Goal: Information Seeking & Learning: Learn about a topic

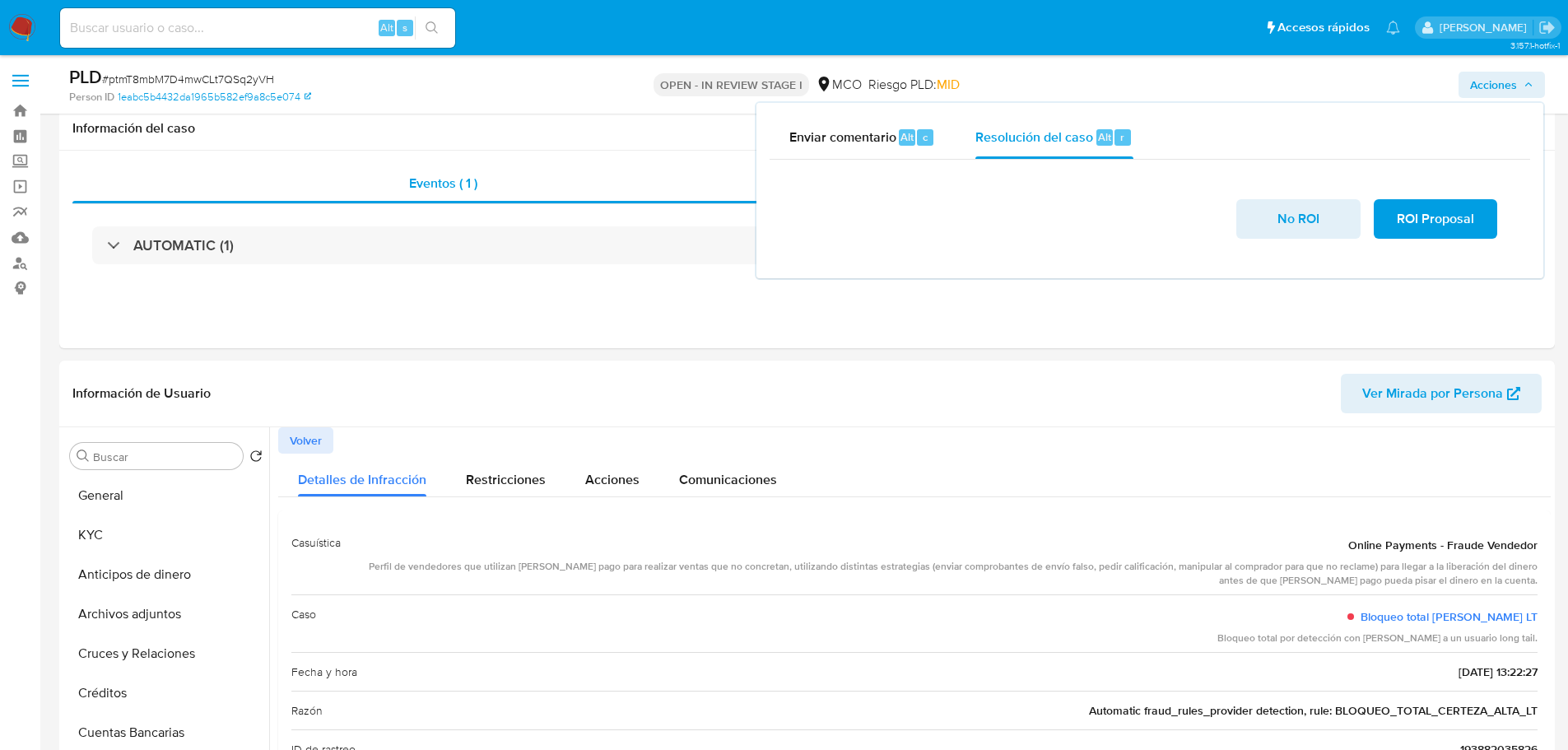
select select "10"
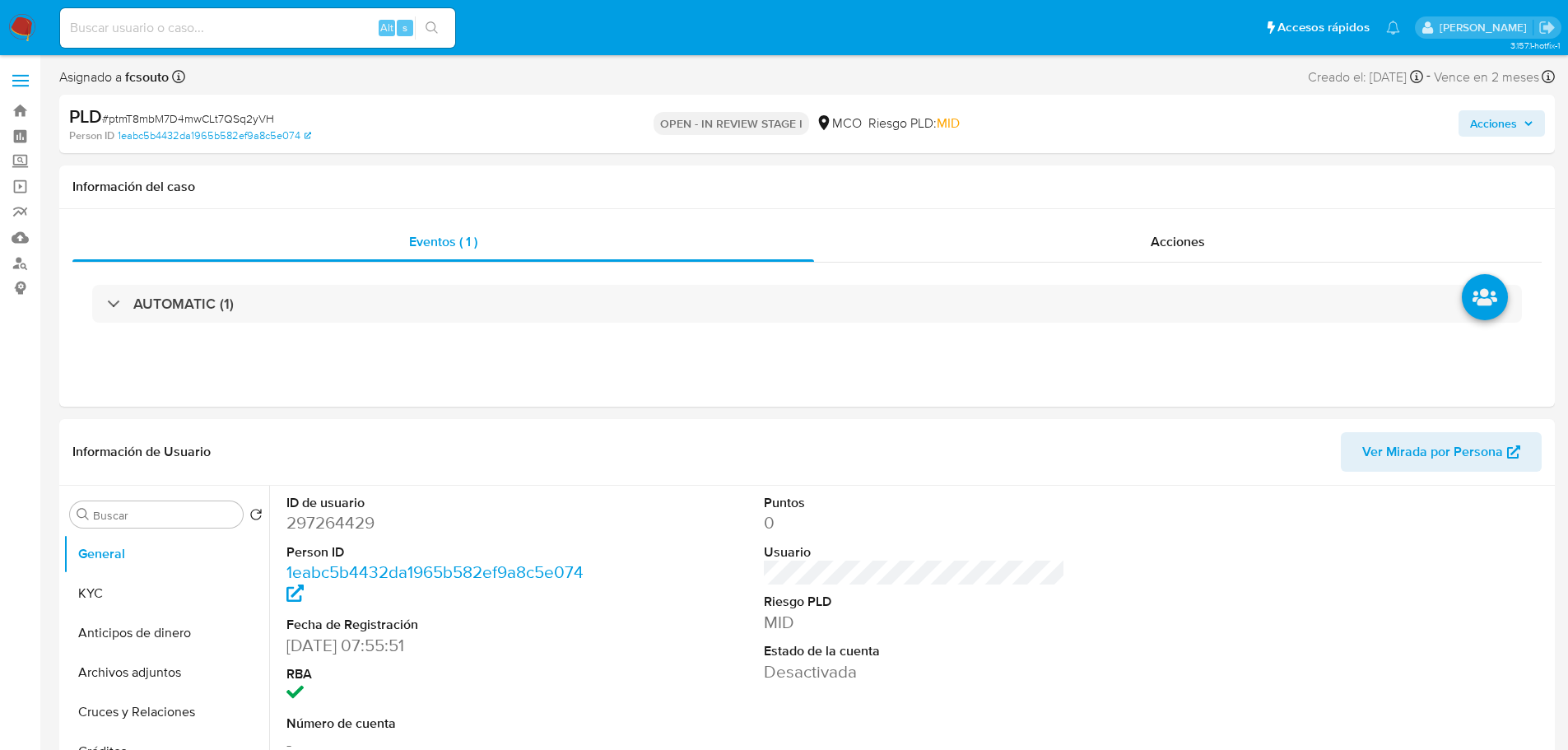
select select "10"
click at [19, 32] on img at bounding box center [22, 28] width 28 height 28
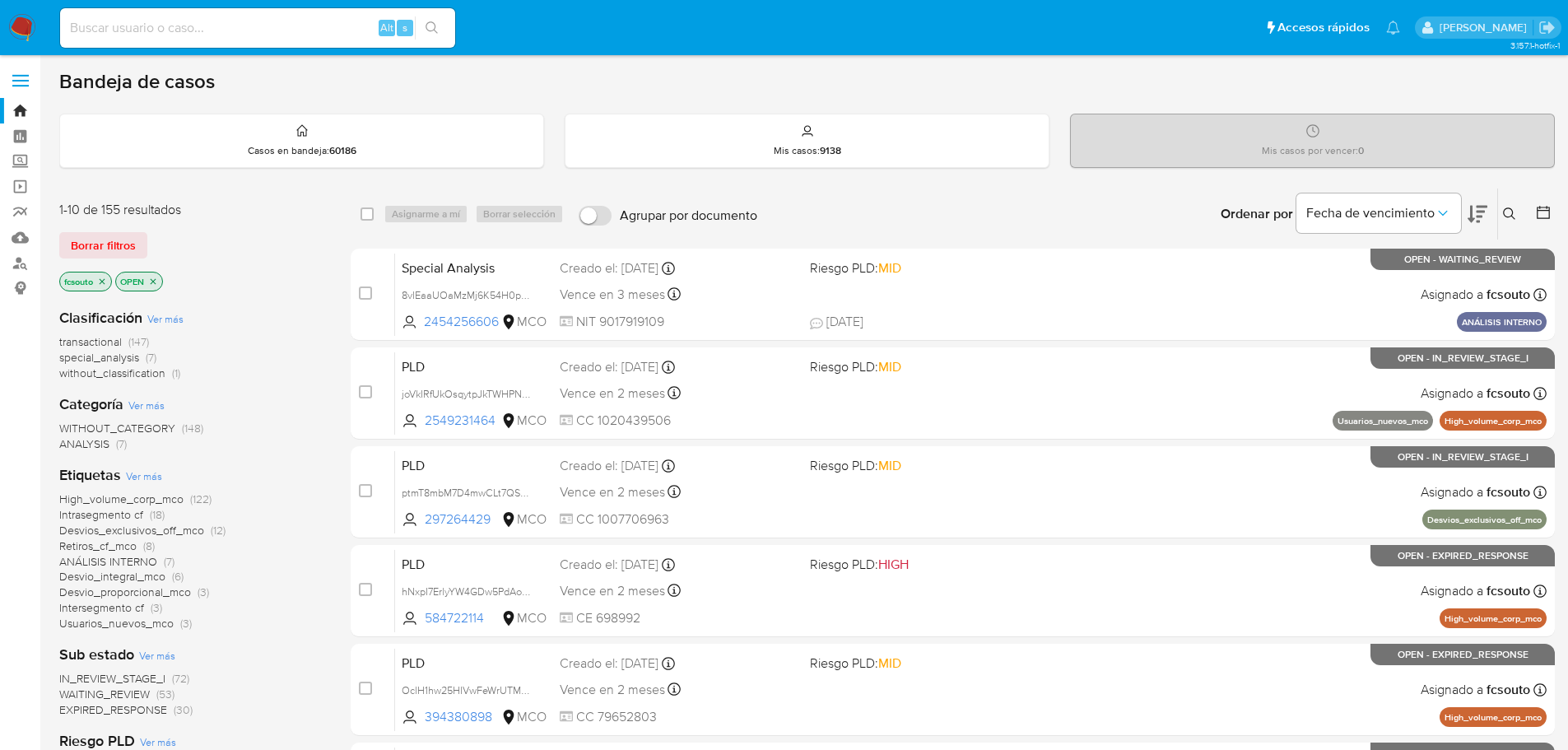
click at [149, 475] on span "Ver más" at bounding box center [144, 475] width 37 height 15
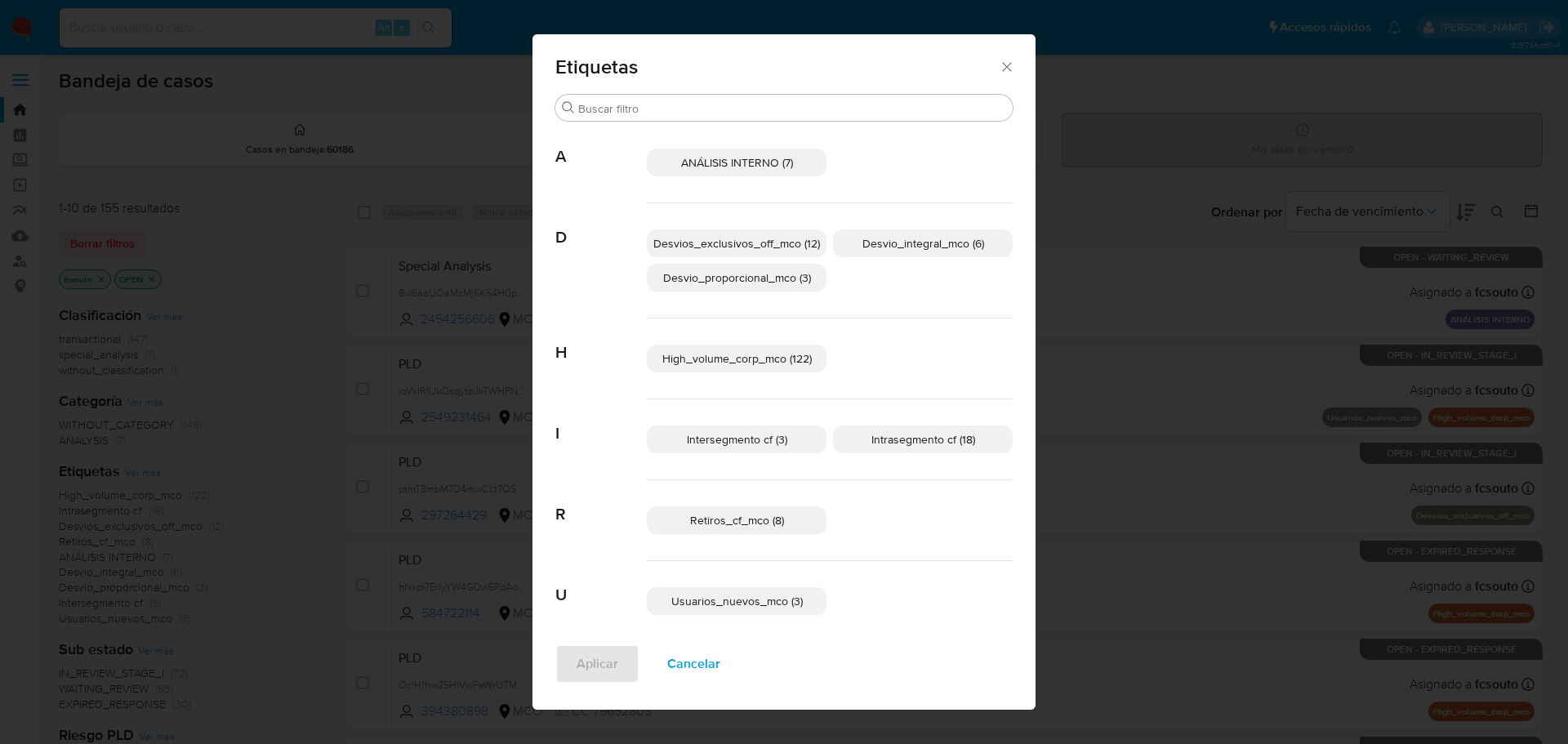
click at [1002, 66] on icon "Cerrar" at bounding box center [1006, 66] width 16 height 16
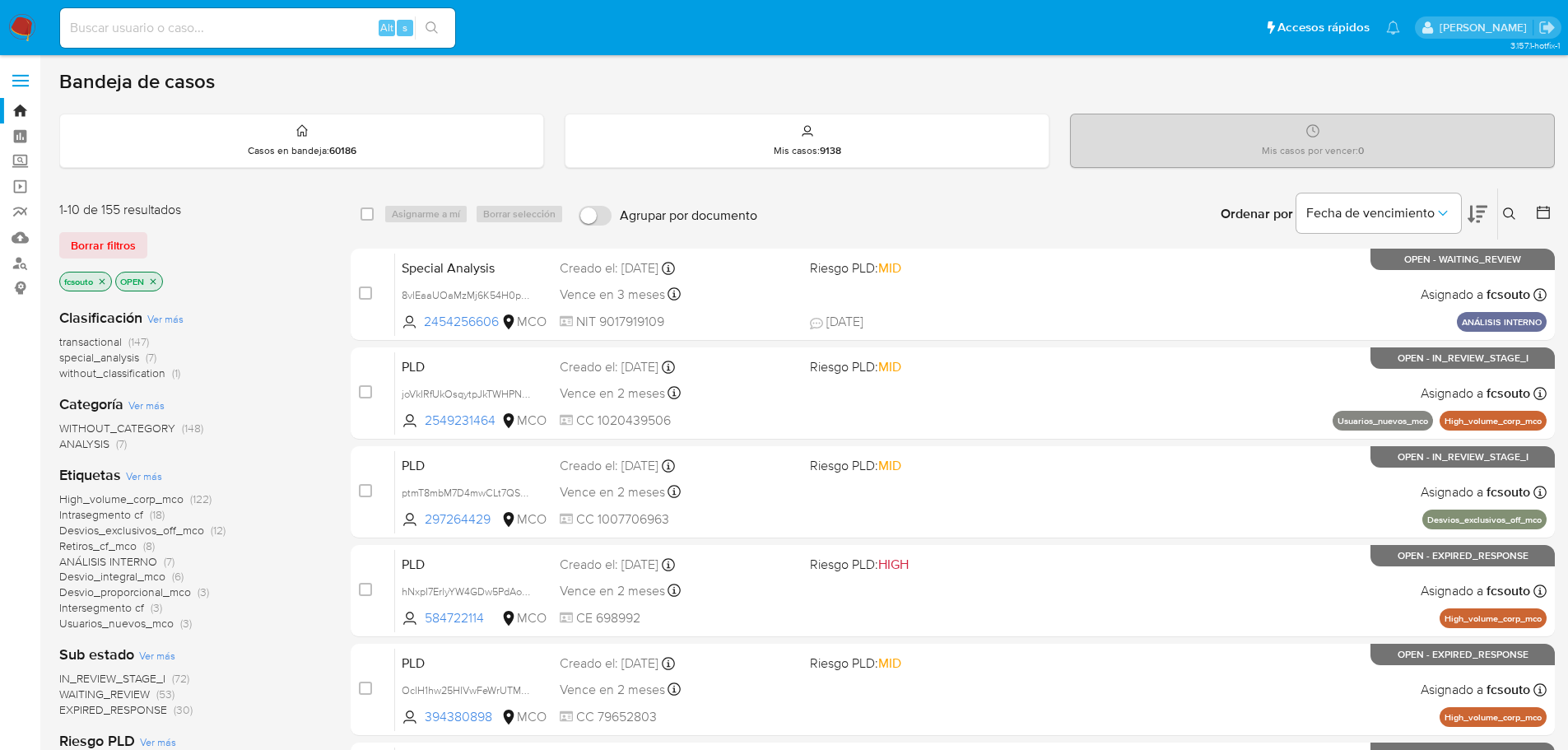
click at [102, 284] on icon "close-filter" at bounding box center [102, 281] width 10 height 10
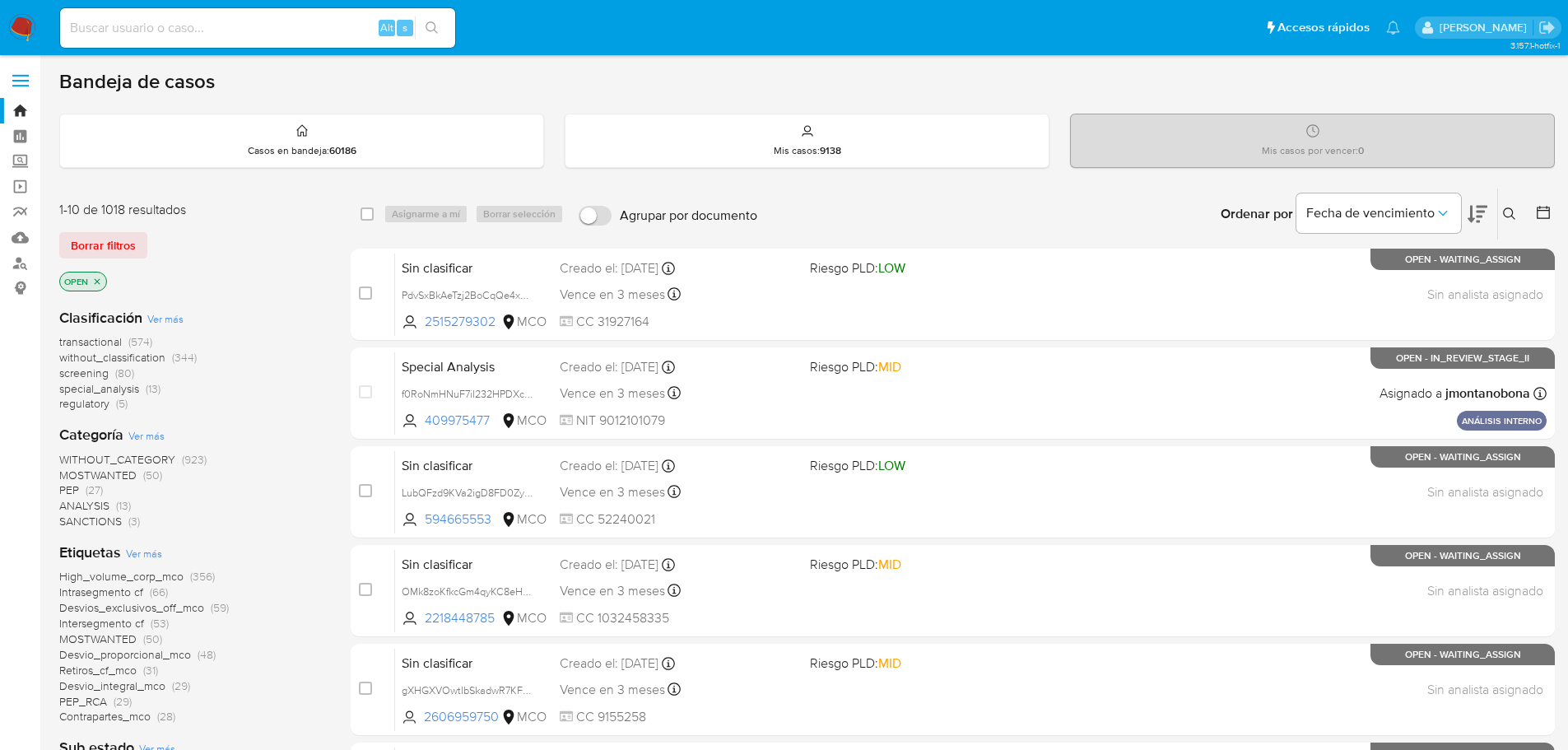
click at [109, 342] on span "transactional" at bounding box center [90, 342] width 63 height 17
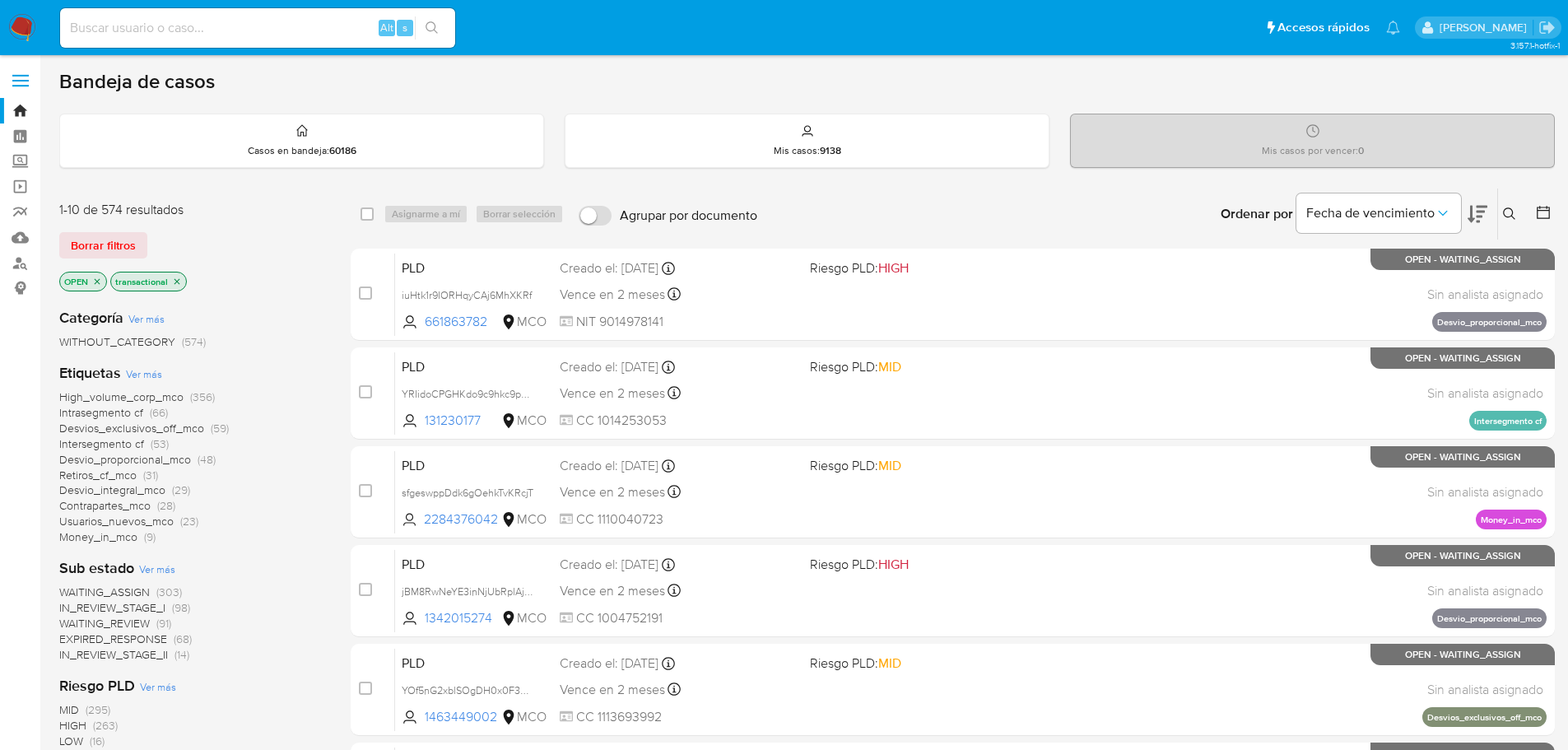
click at [144, 375] on span "Ver más" at bounding box center [144, 373] width 37 height 15
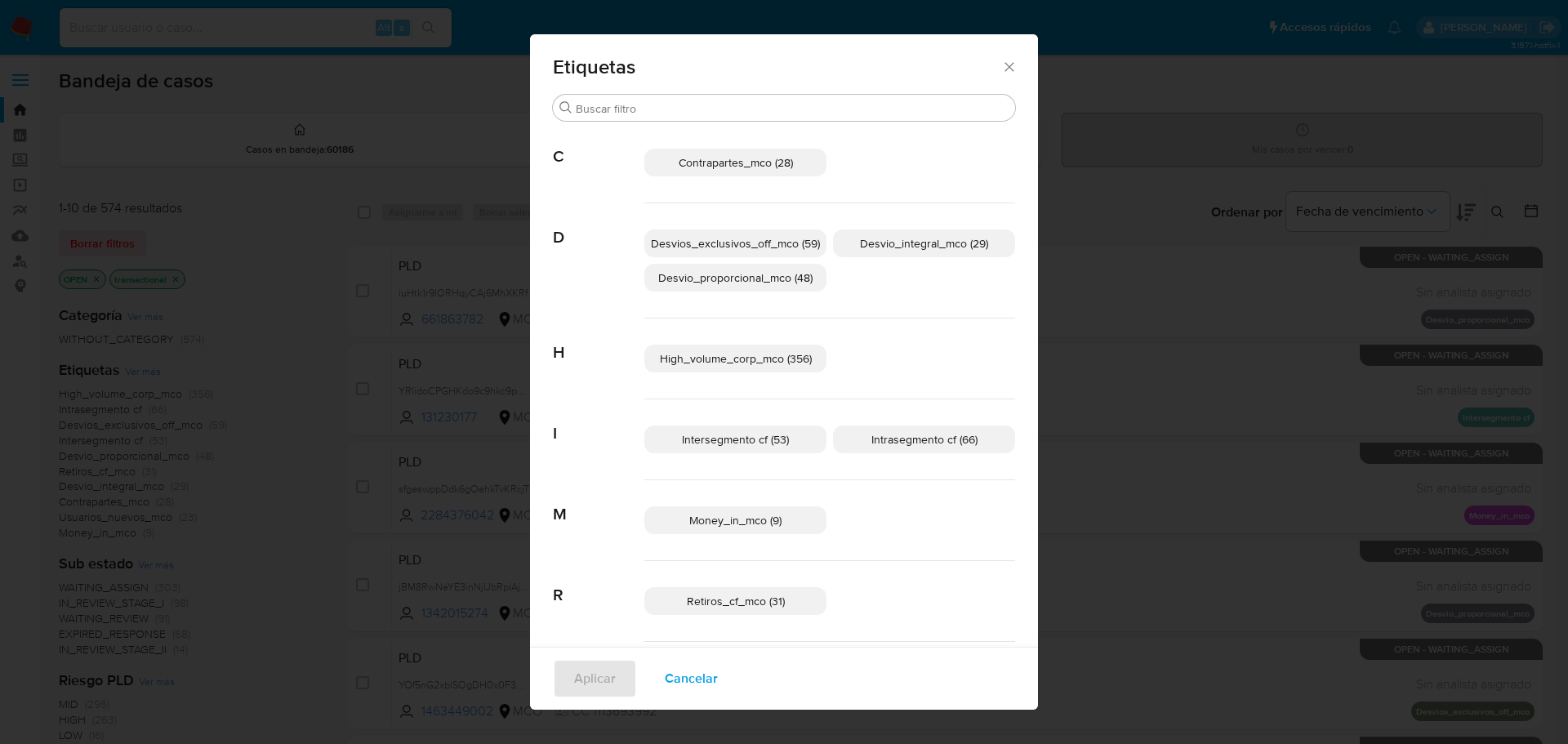
click at [758, 520] on span "Money_in_mco (9)" at bounding box center [734, 520] width 92 height 16
click at [593, 674] on span "Aplicar" at bounding box center [595, 678] width 41 height 36
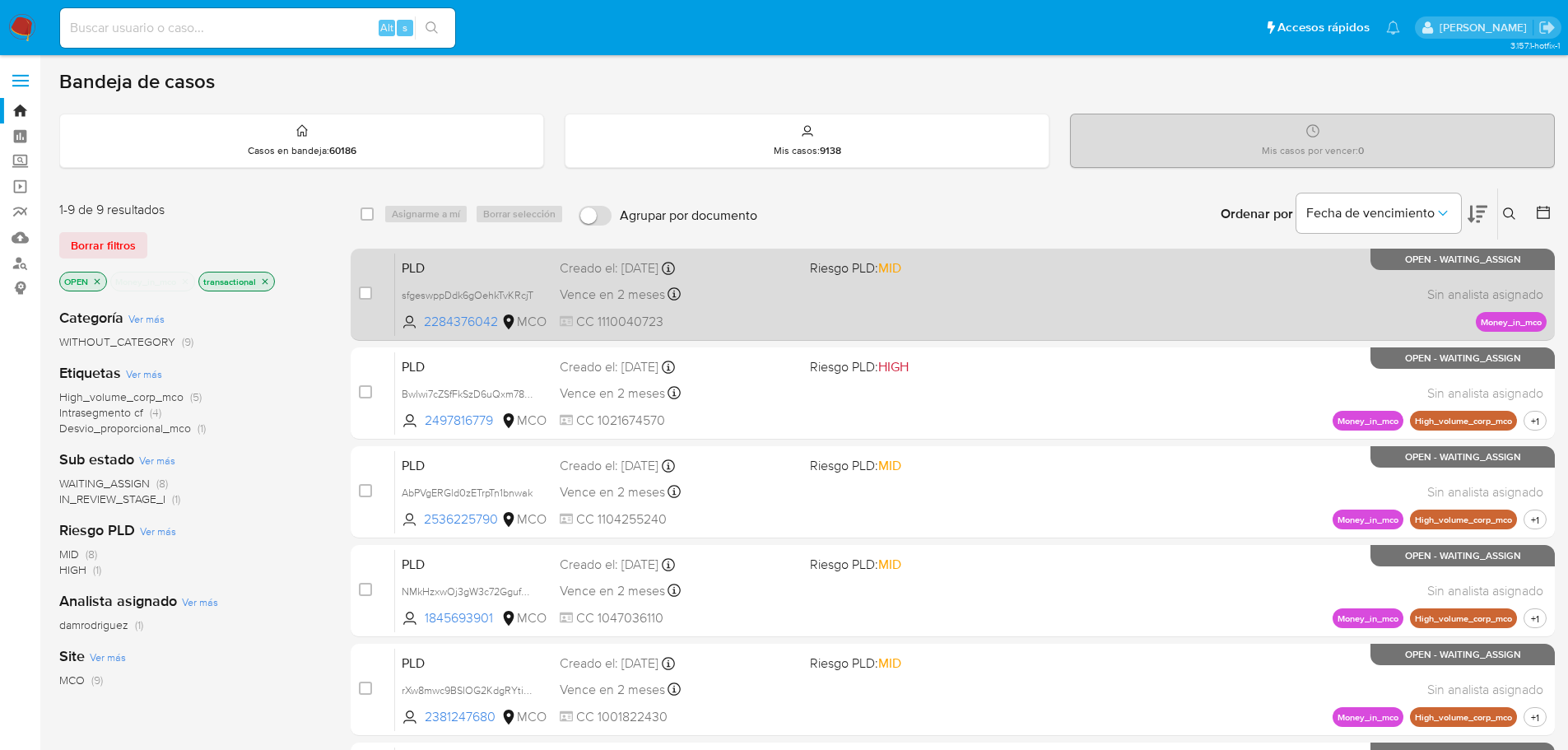
click at [774, 294] on div "Vence en 2 meses Vence el 10/11/2025 07:09:07" at bounding box center [678, 295] width 237 height 23
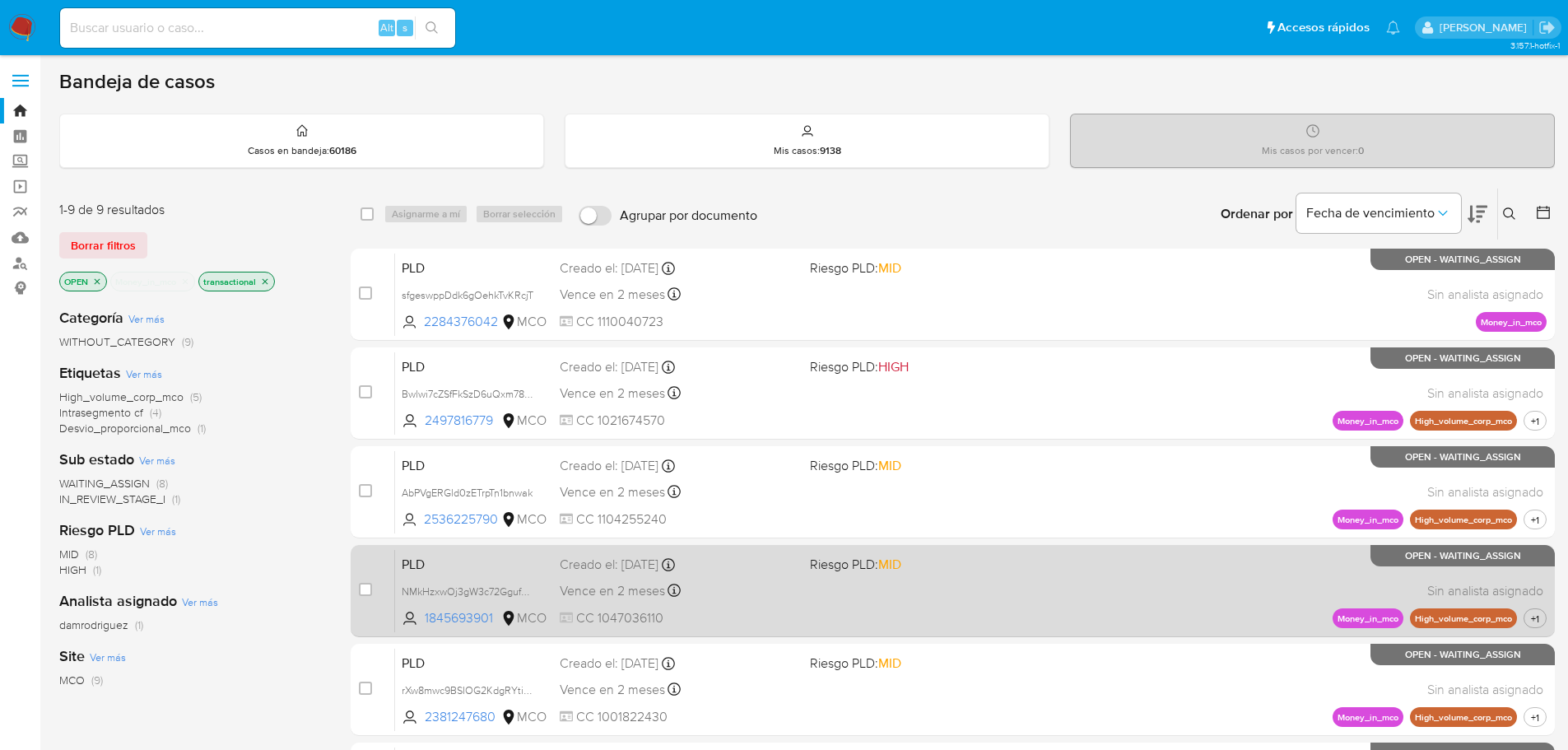
click at [881, 603] on div "PLD NMkHzxwOj3gW3c72GgufZq8U 1845693901 MCO Riesgo PLD: MID Creado el: 12/08/20…" at bounding box center [971, 591] width 1152 height 83
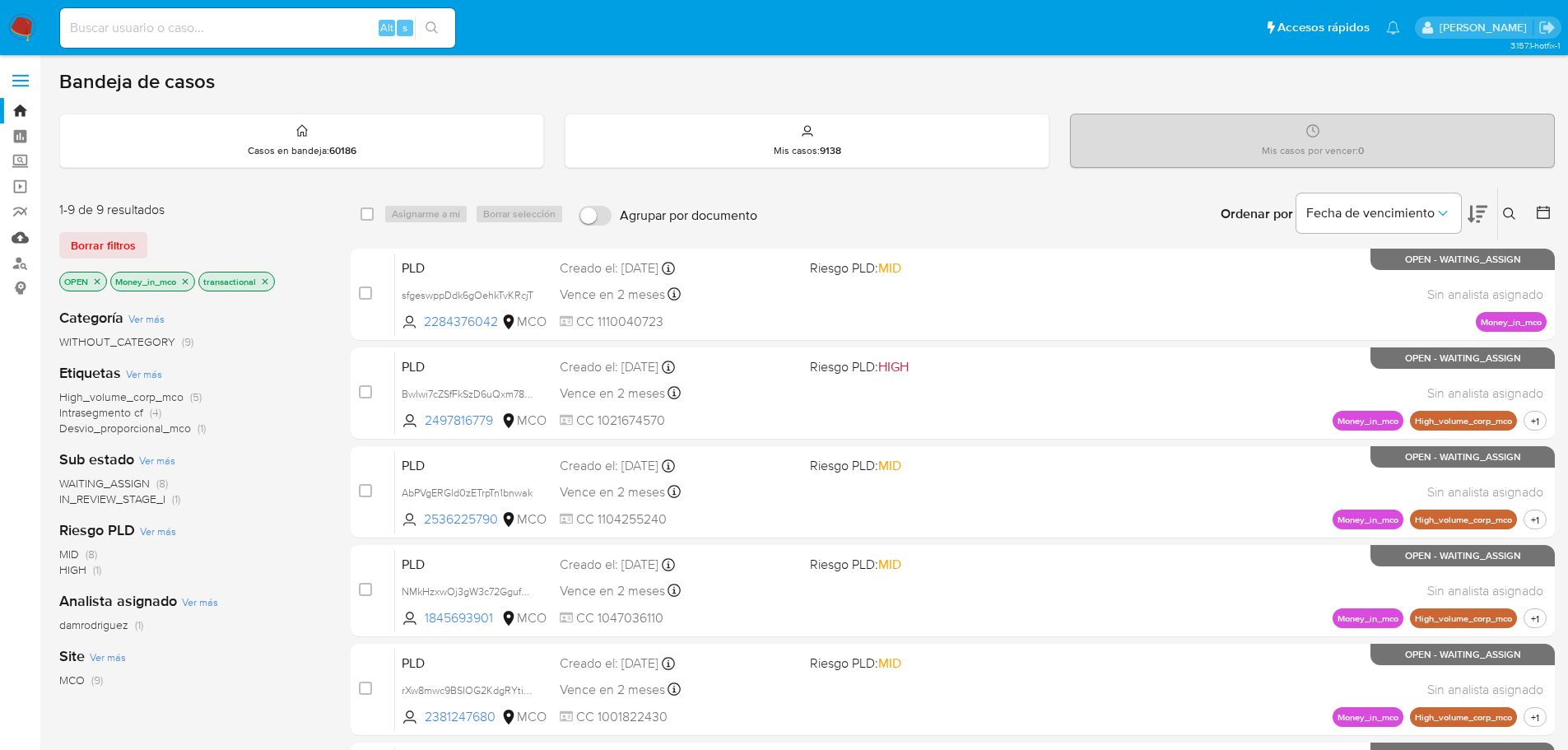
click at [24, 229] on link "Mulan" at bounding box center [97, 237] width 196 height 25
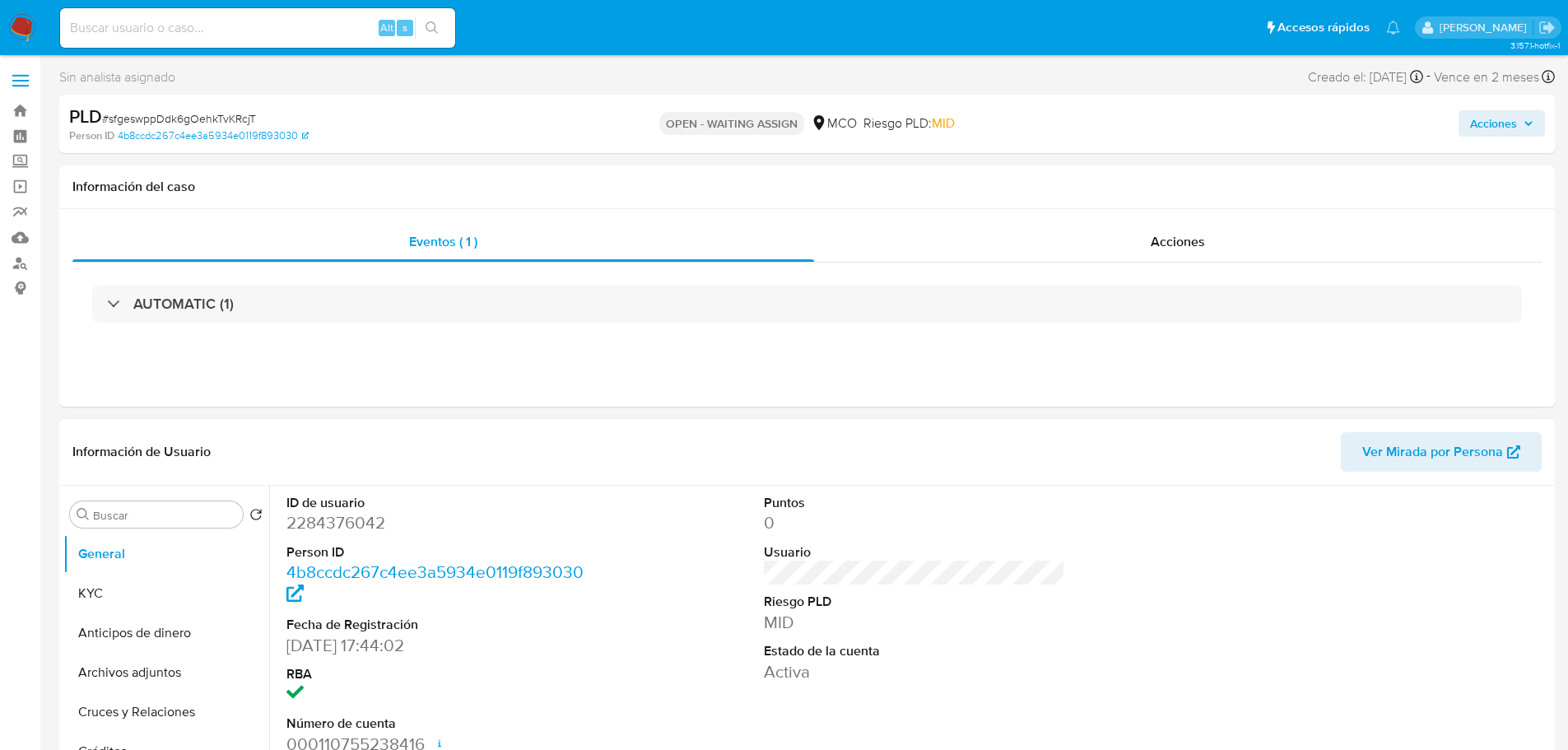
select select "10"
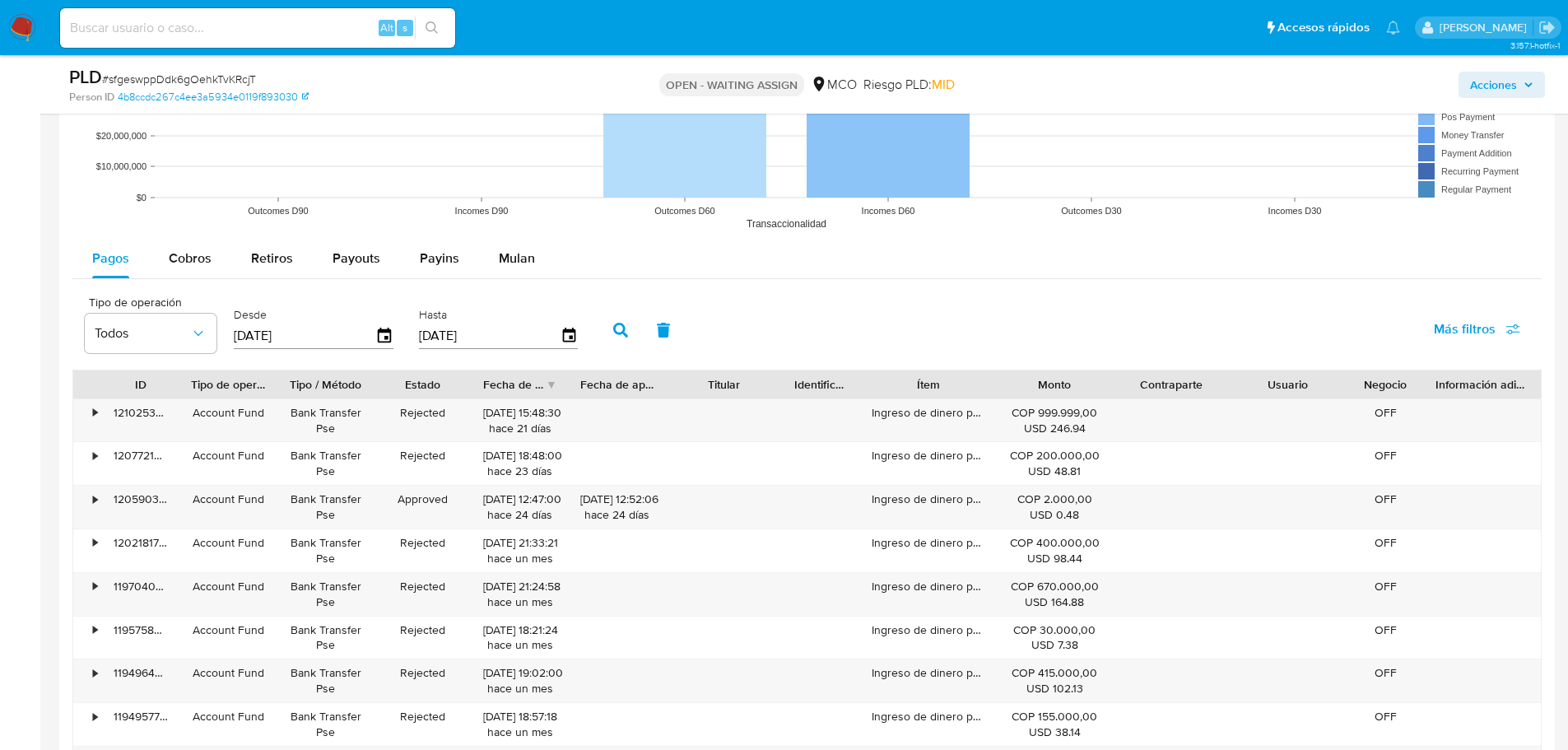
scroll to position [1811, 0]
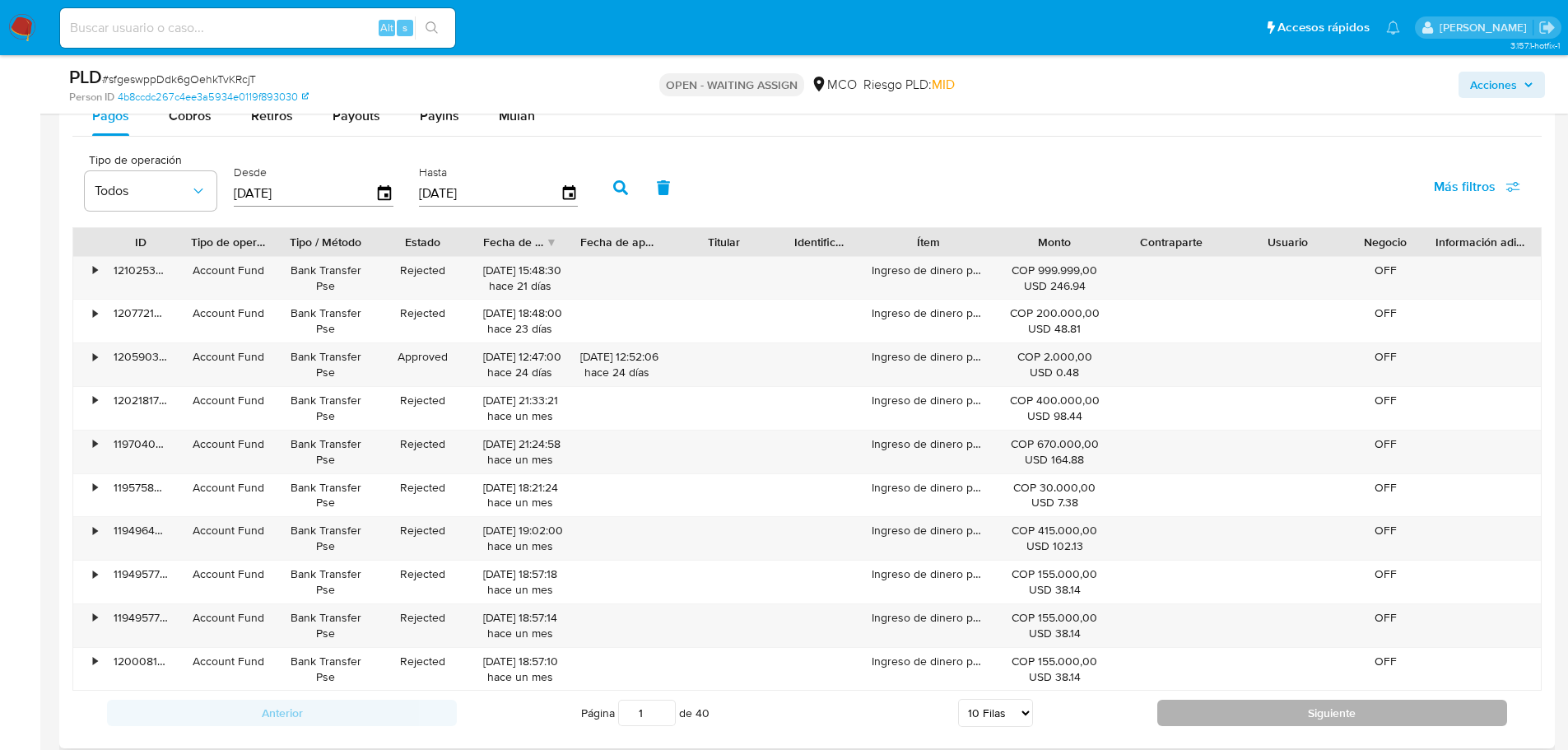
click at [1202, 712] on button "Siguiente" at bounding box center [1332, 713] width 350 height 26
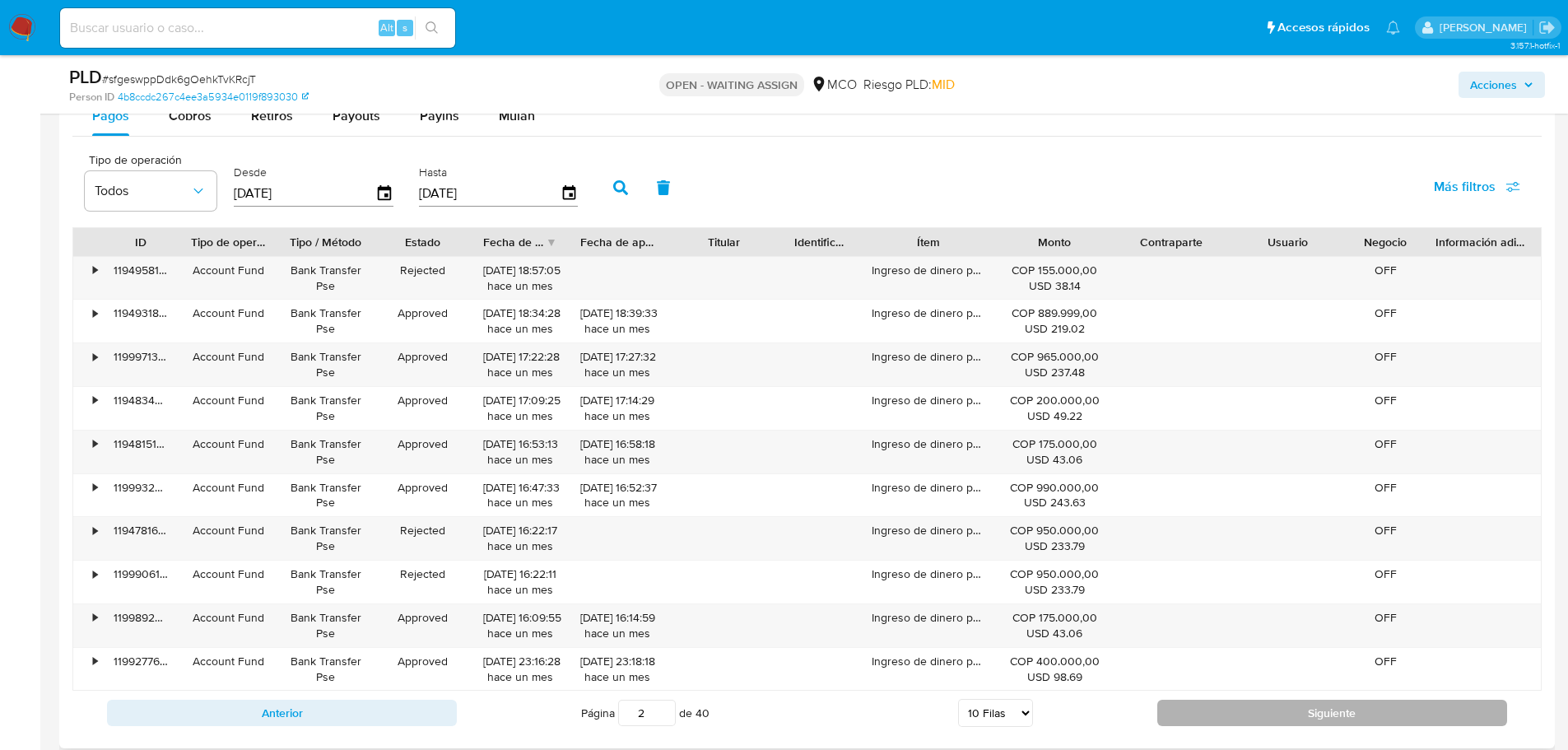
click at [1213, 707] on button "Siguiente" at bounding box center [1332, 713] width 350 height 26
type input "3"
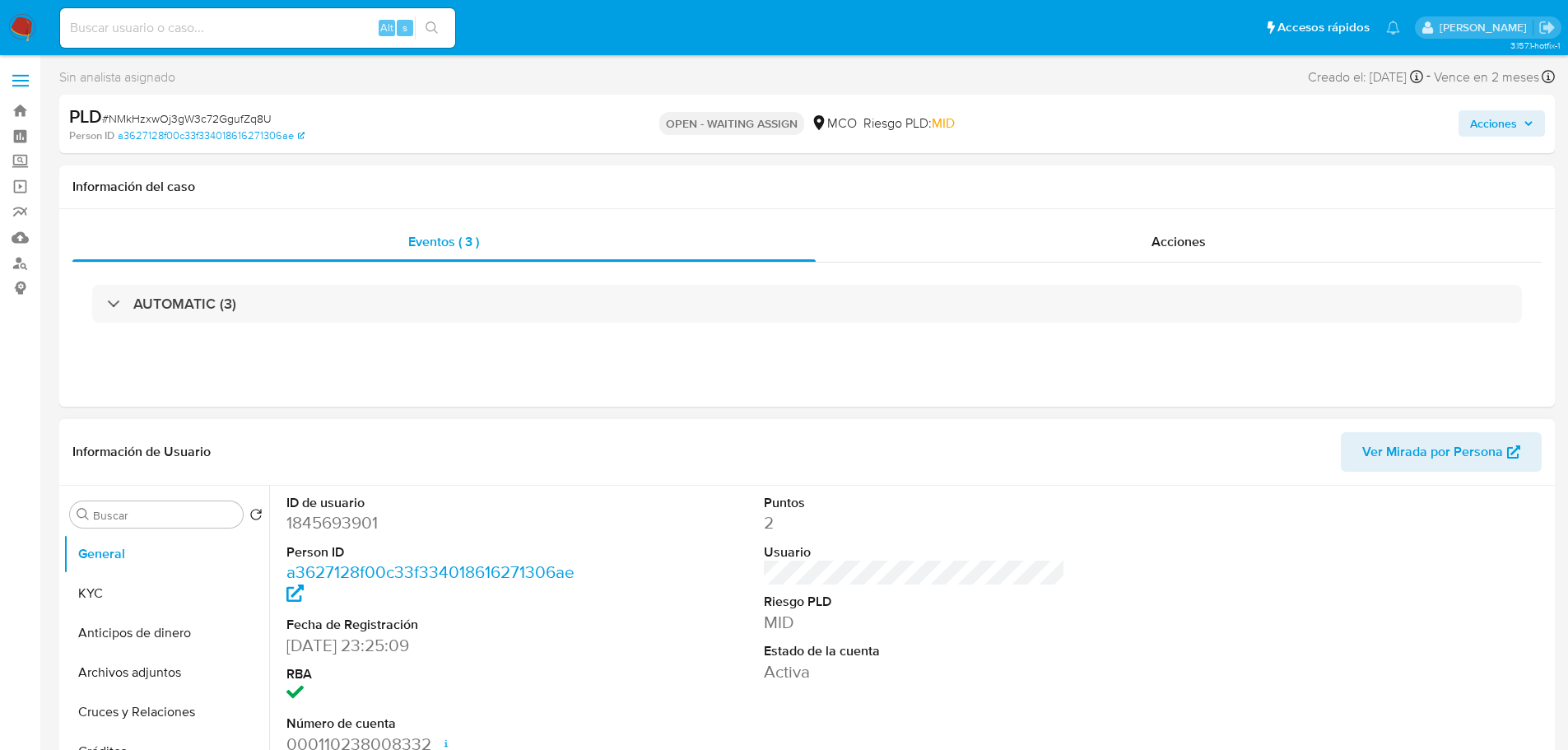
select select "10"
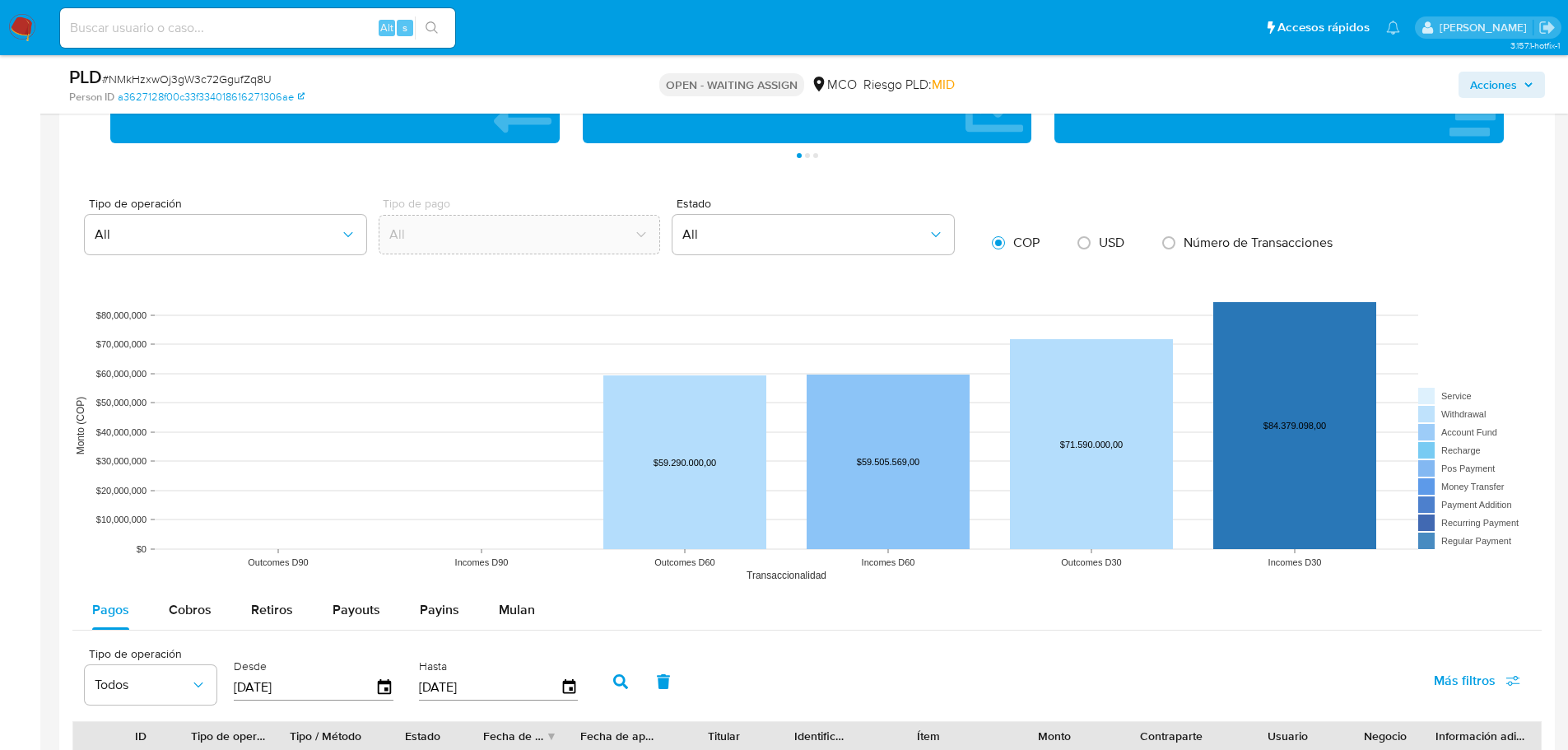
scroll to position [1729, 0]
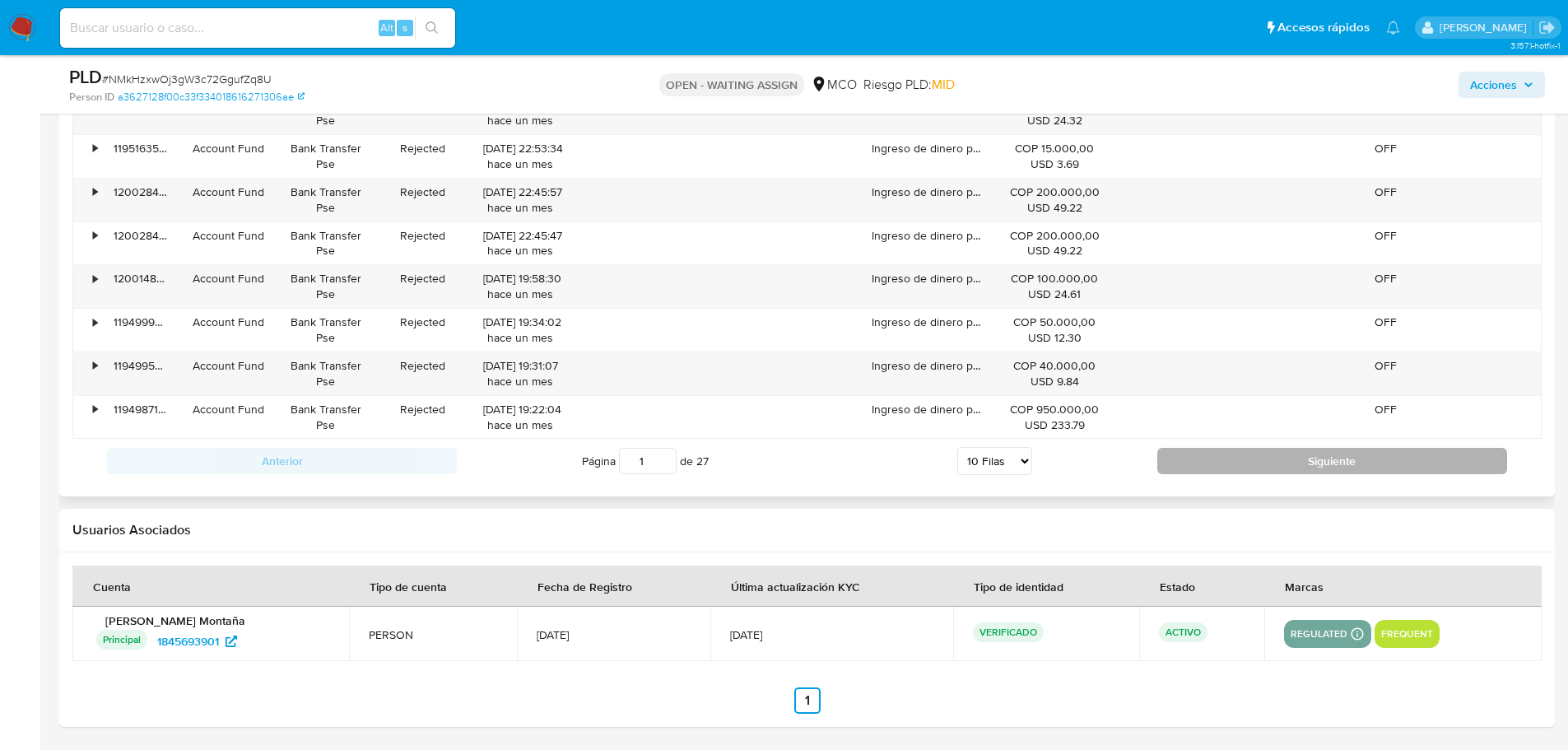
click at [1238, 452] on button "Siguiente" at bounding box center [1332, 461] width 350 height 26
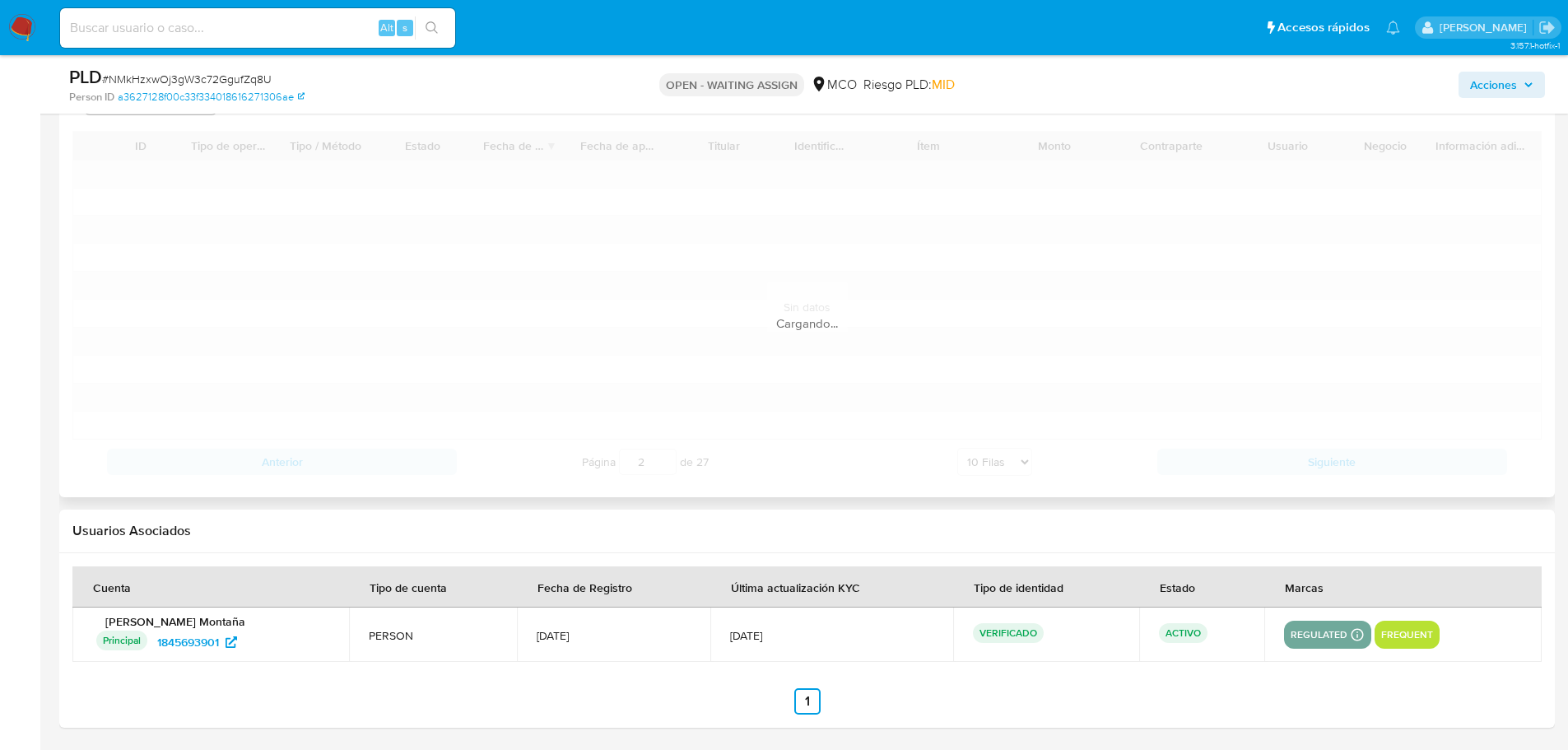
scroll to position [2063, 0]
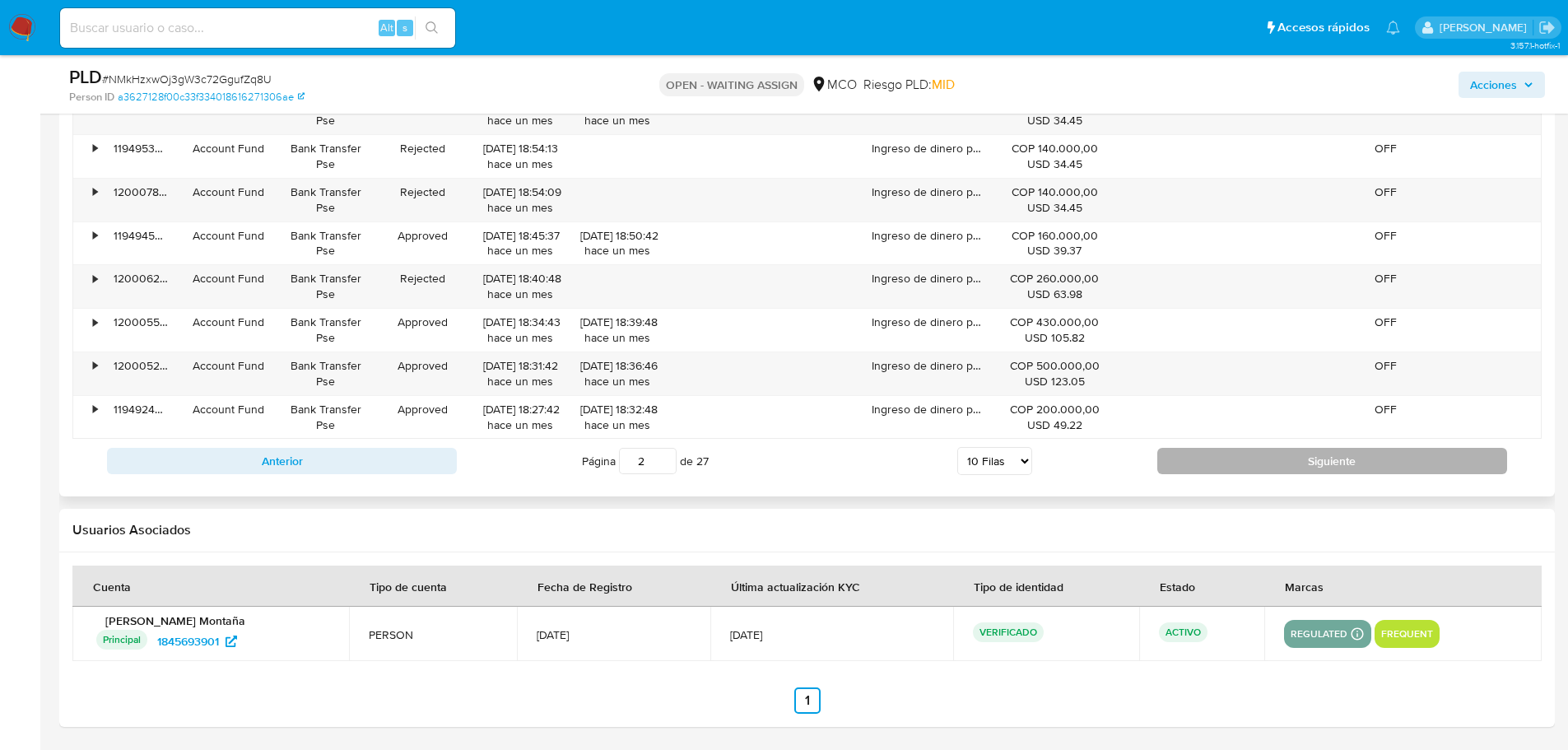
click at [1246, 461] on button "Siguiente" at bounding box center [1332, 461] width 350 height 26
type input "3"
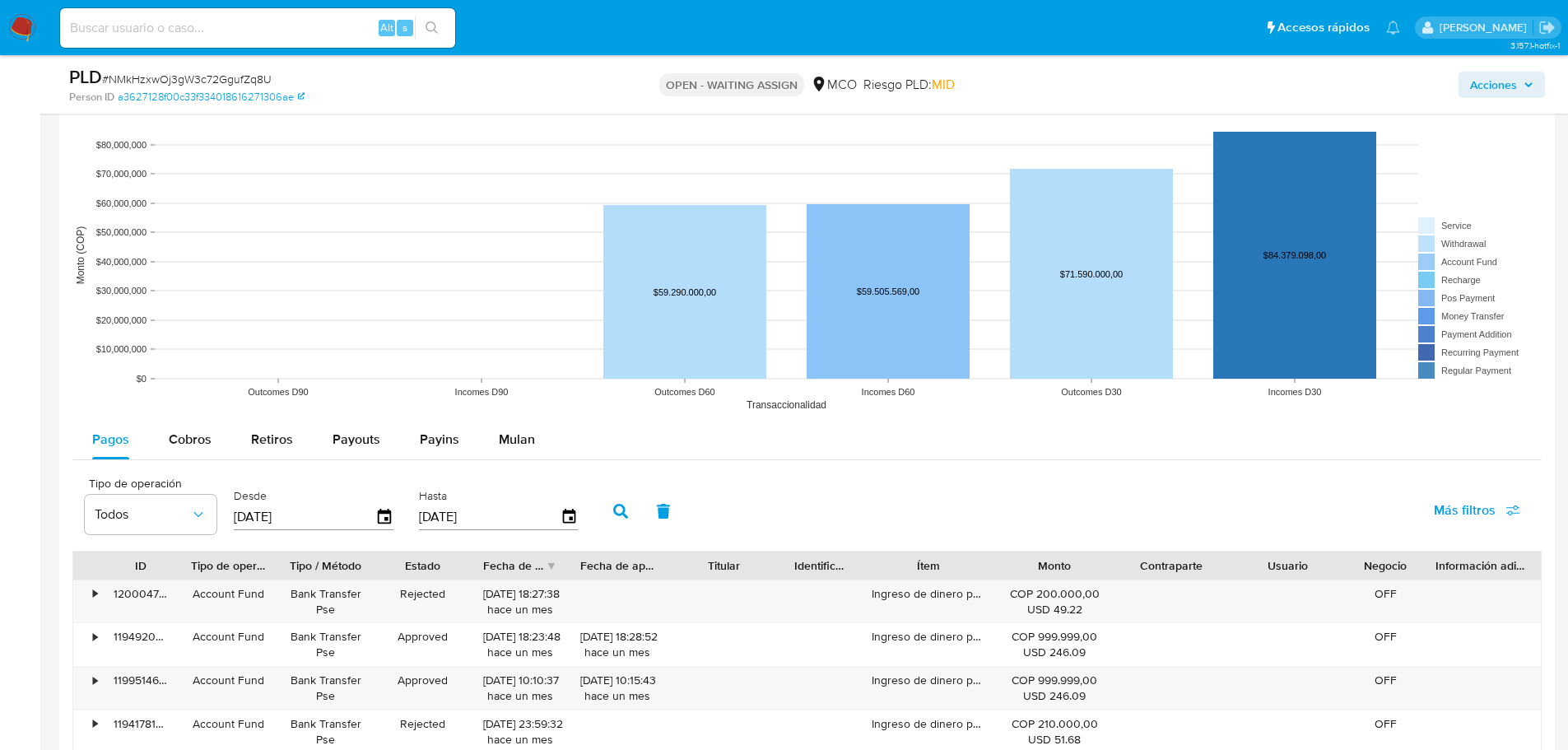
scroll to position [1487, 0]
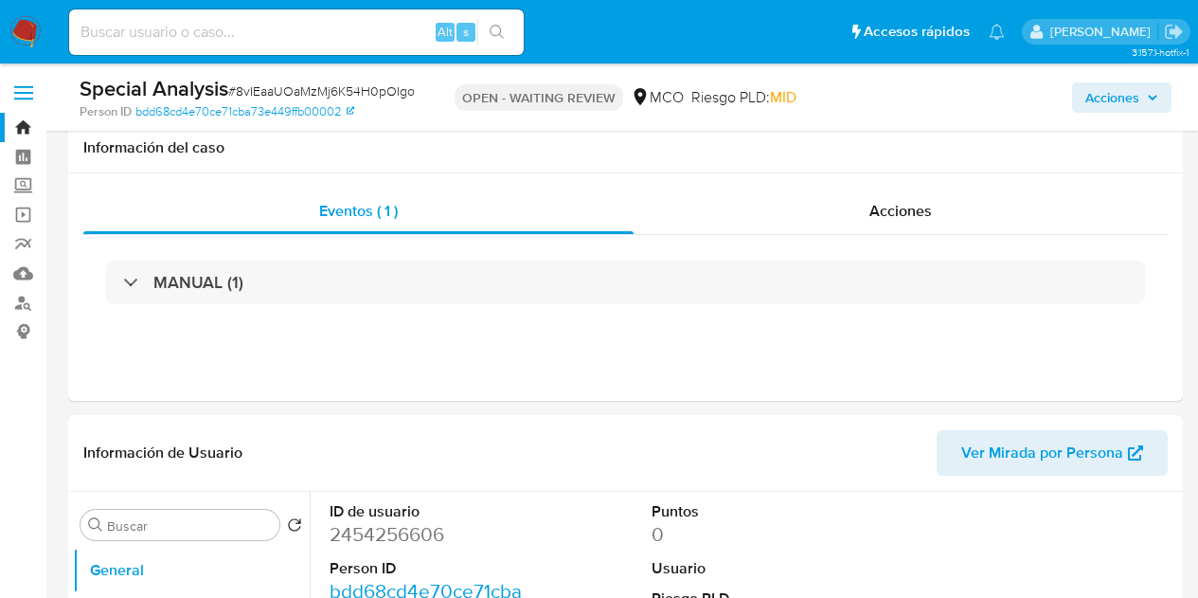
select select "10"
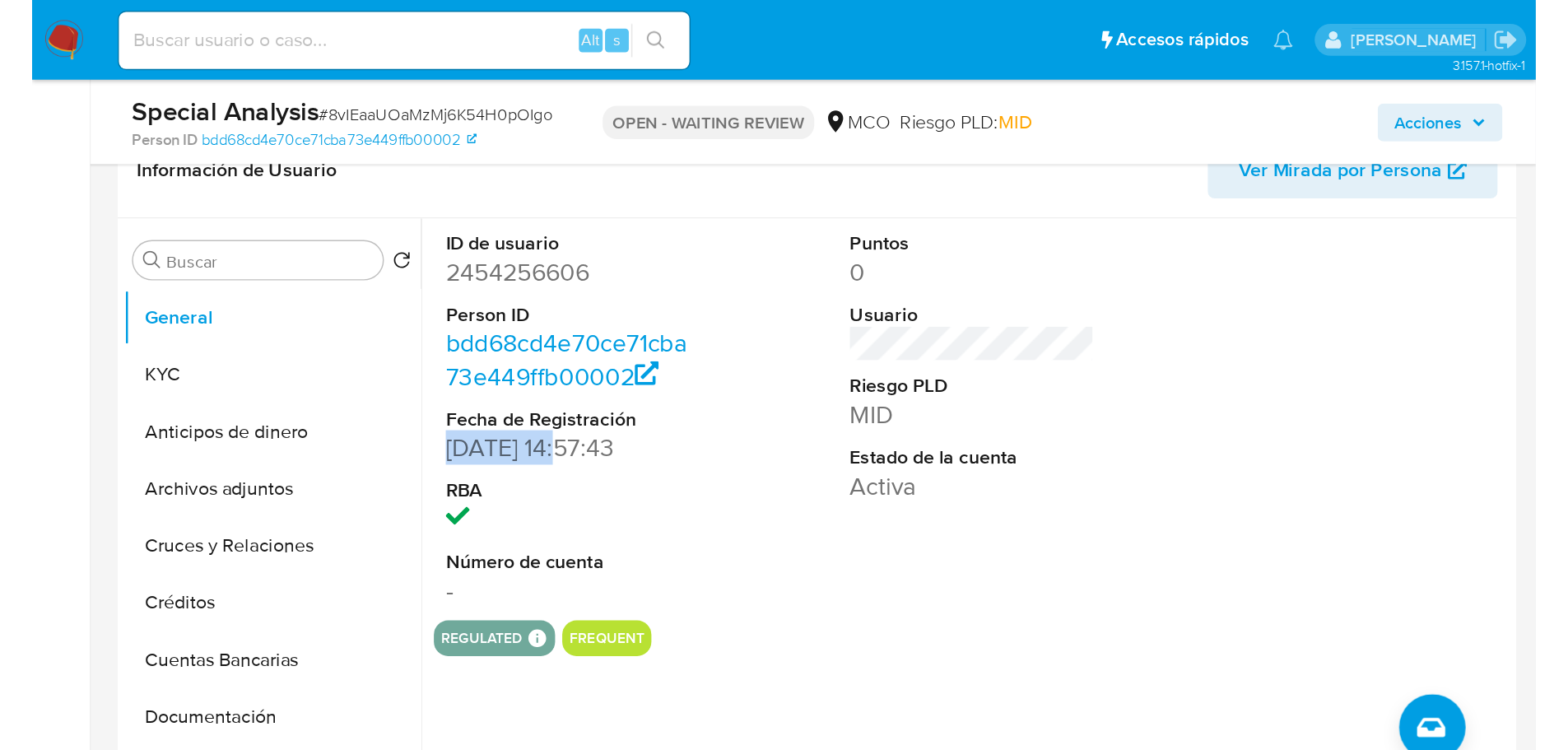
scroll to position [164, 0]
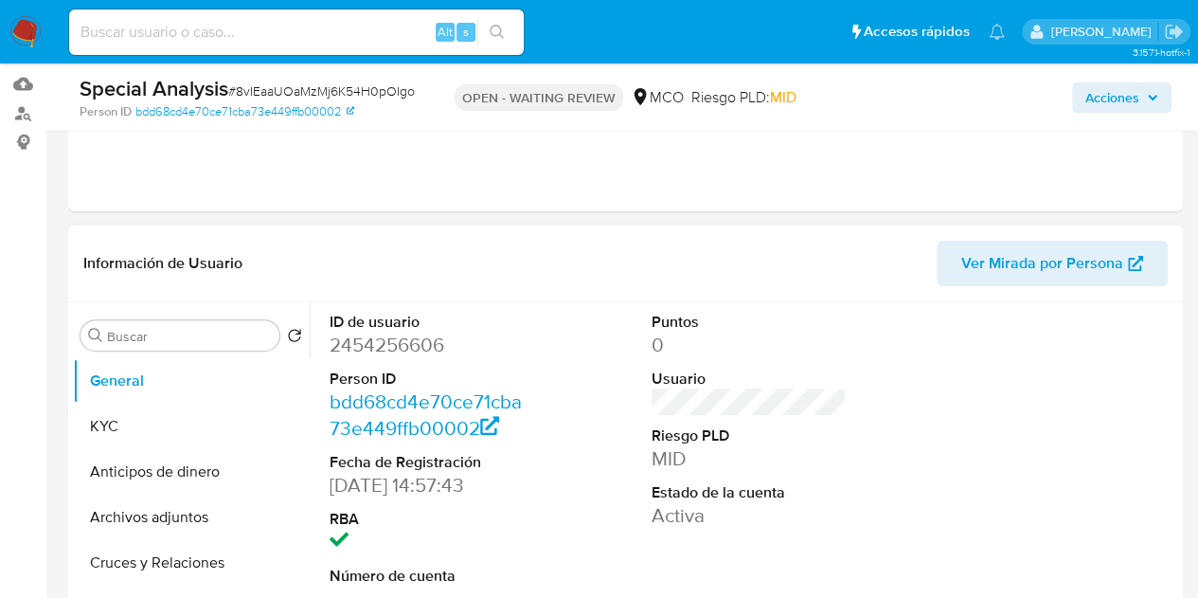
click at [401, 349] on dd "2454256606" at bounding box center [428, 345] width 196 height 27
copy dd "2454256606"
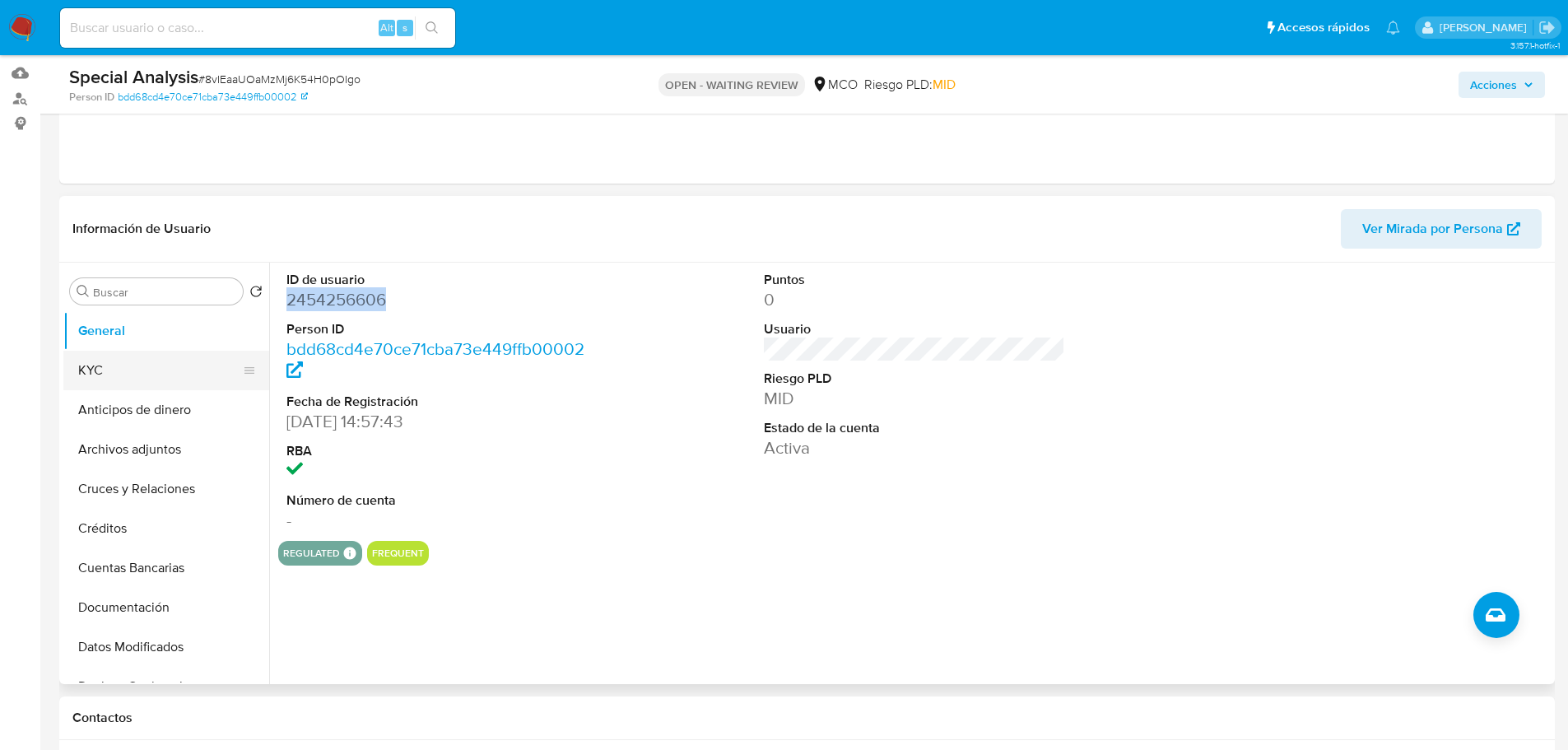
click at [156, 369] on button "KYC" at bounding box center [160, 370] width 193 height 39
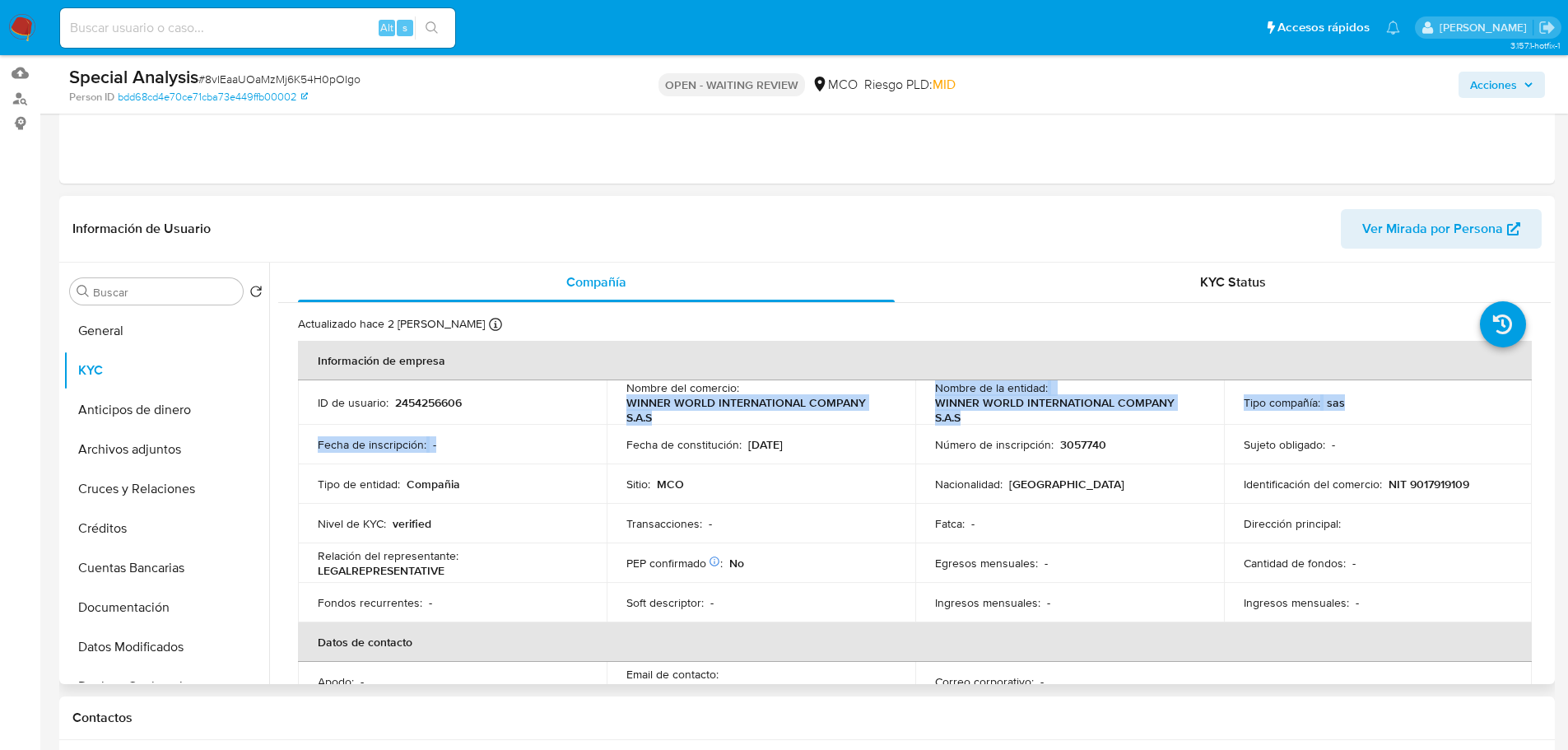
drag, startPoint x: 624, startPoint y: 404, endPoint x: 692, endPoint y: 426, distance: 71.5
click at [692, 426] on tbody "ID de usuario : 2454256606 Nombre del comercio : WINNER WORLD INTERNATIONAL COM…" at bounding box center [915, 501] width 1234 height 242
click at [662, 408] on p "WINNER WORLD INTERNATIONAL COMPANY S.A.S" at bounding box center [758, 410] width 262 height 30
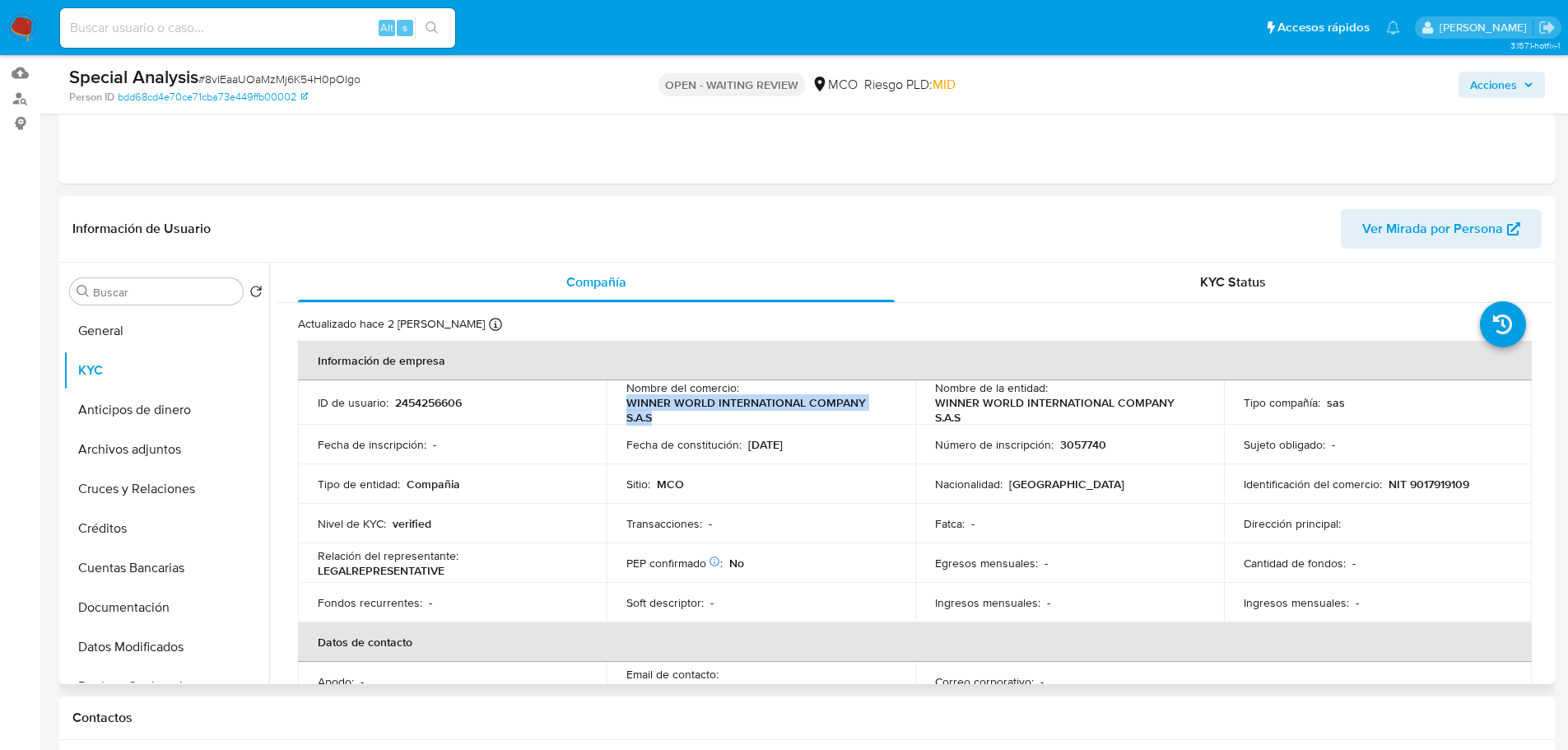
drag, startPoint x: 654, startPoint y: 419, endPoint x: 628, endPoint y: 402, distance: 31.1
click at [628, 402] on p "WINNER WORLD INTERNATIONAL COMPANY S.A.S" at bounding box center [758, 410] width 262 height 30
copy p "WINNER WORLD INTERNATIONAL COMPANY S.A.S"
click at [441, 409] on p "2454256606" at bounding box center [429, 402] width 67 height 15
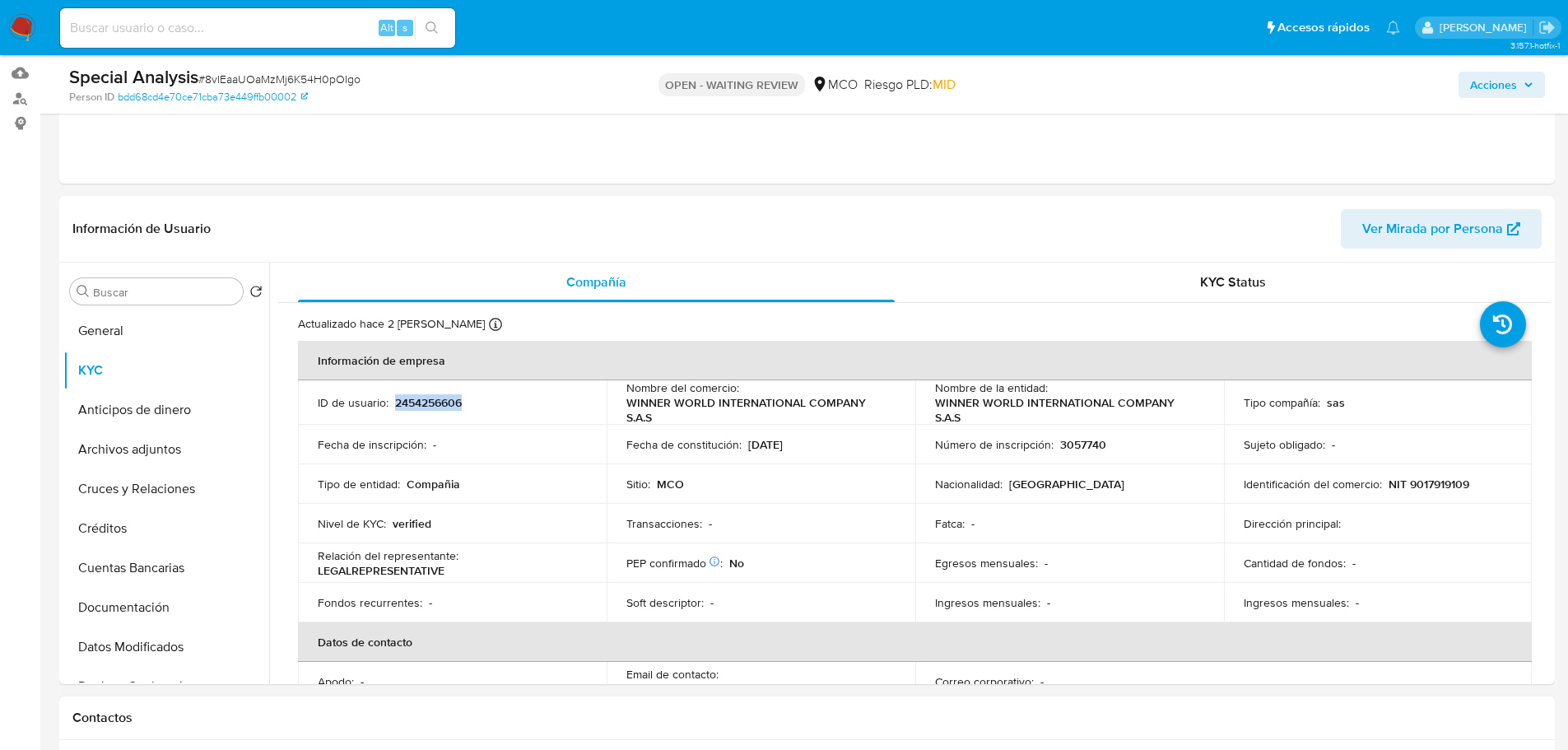
copy p "2454256606"
drag, startPoint x: 624, startPoint y: 405, endPoint x: 861, endPoint y: 398, distance: 237.1
click at [861, 398] on p "WINNER WORLD INTERNATIONAL COMPANY S.A.S" at bounding box center [758, 410] width 262 height 30
copy p "WINNER WORLD INTERNATIONAL COMPANY"
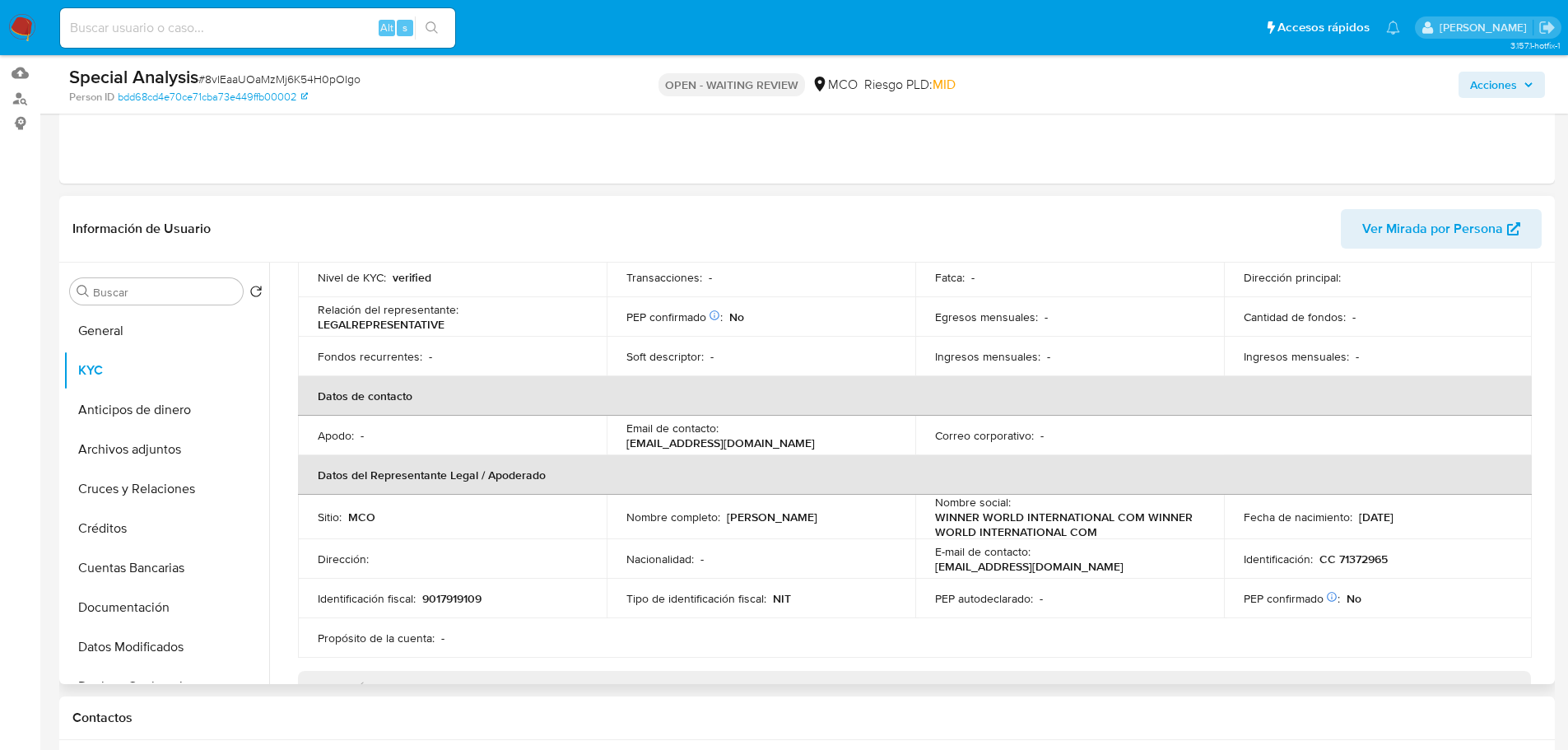
scroll to position [247, 0]
drag, startPoint x: 862, startPoint y: 517, endPoint x: 724, endPoint y: 519, distance: 138.0
click at [724, 519] on div "Nombre completo : Ernesto Prieto Quintana" at bounding box center [761, 515] width 269 height 15
copy p "Ernesto Prieto Quintana"
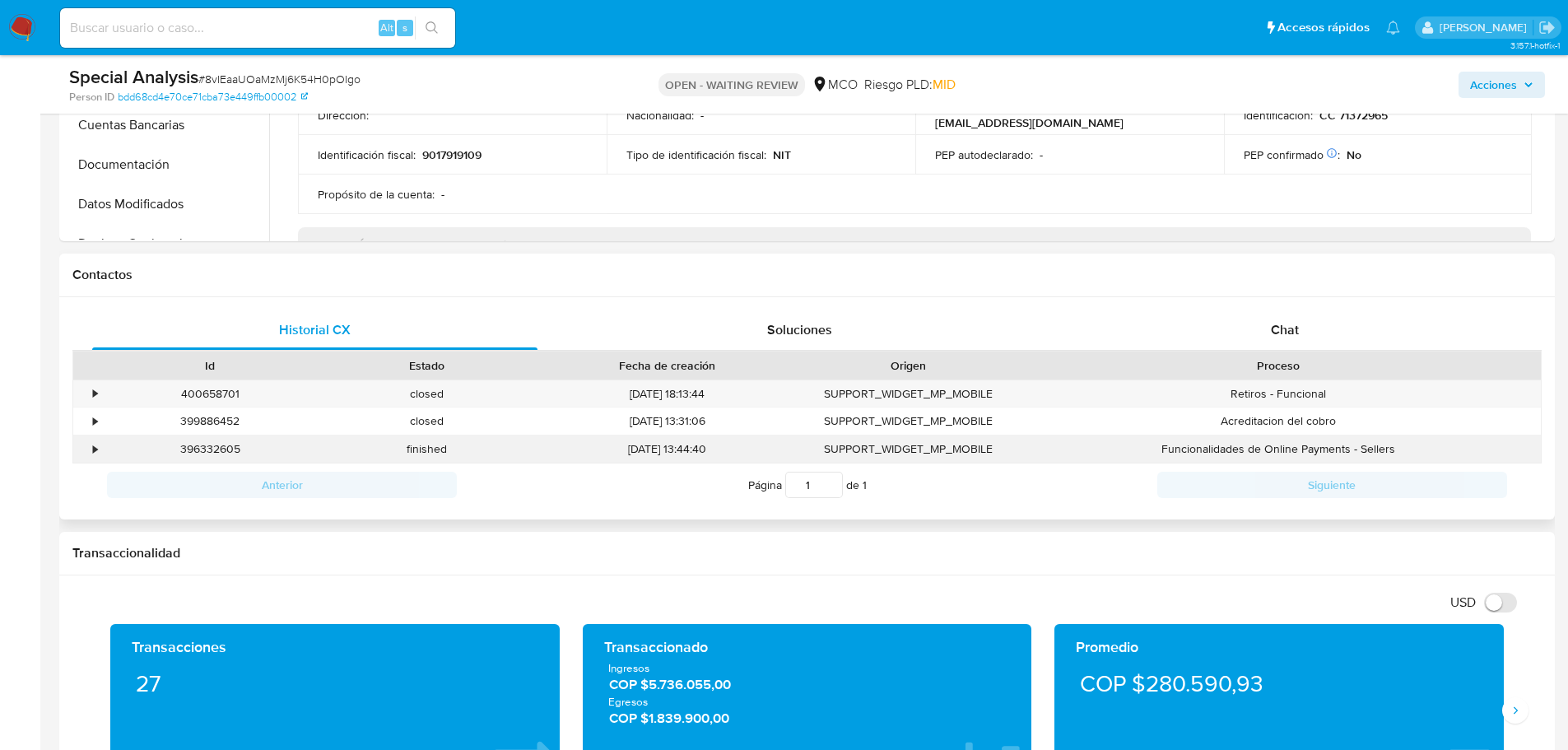
scroll to position [906, 0]
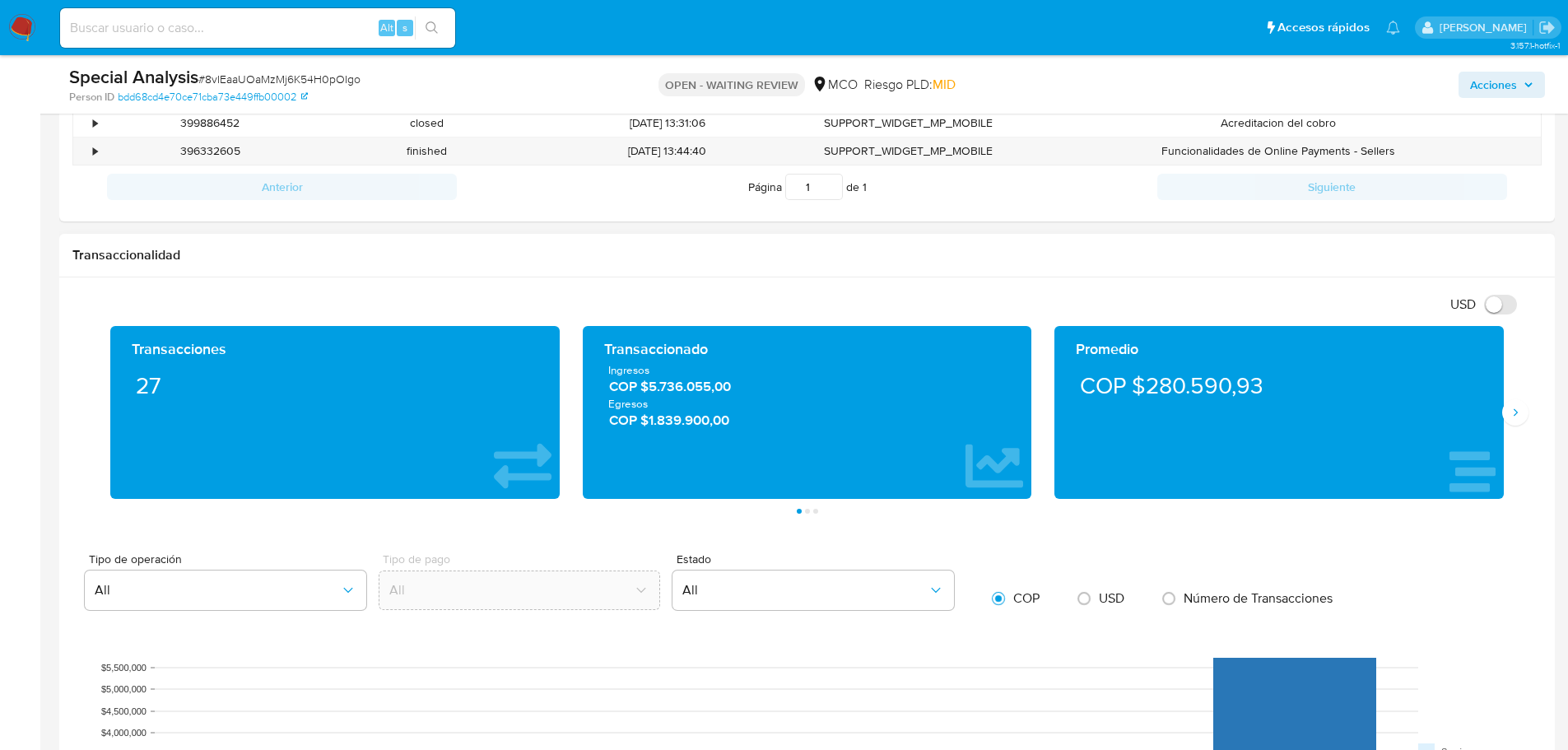
drag, startPoint x: 1514, startPoint y: 413, endPoint x: 1391, endPoint y: 428, distance: 123.9
click at [1040, 415] on button "Siguiente" at bounding box center [1516, 412] width 26 height 26
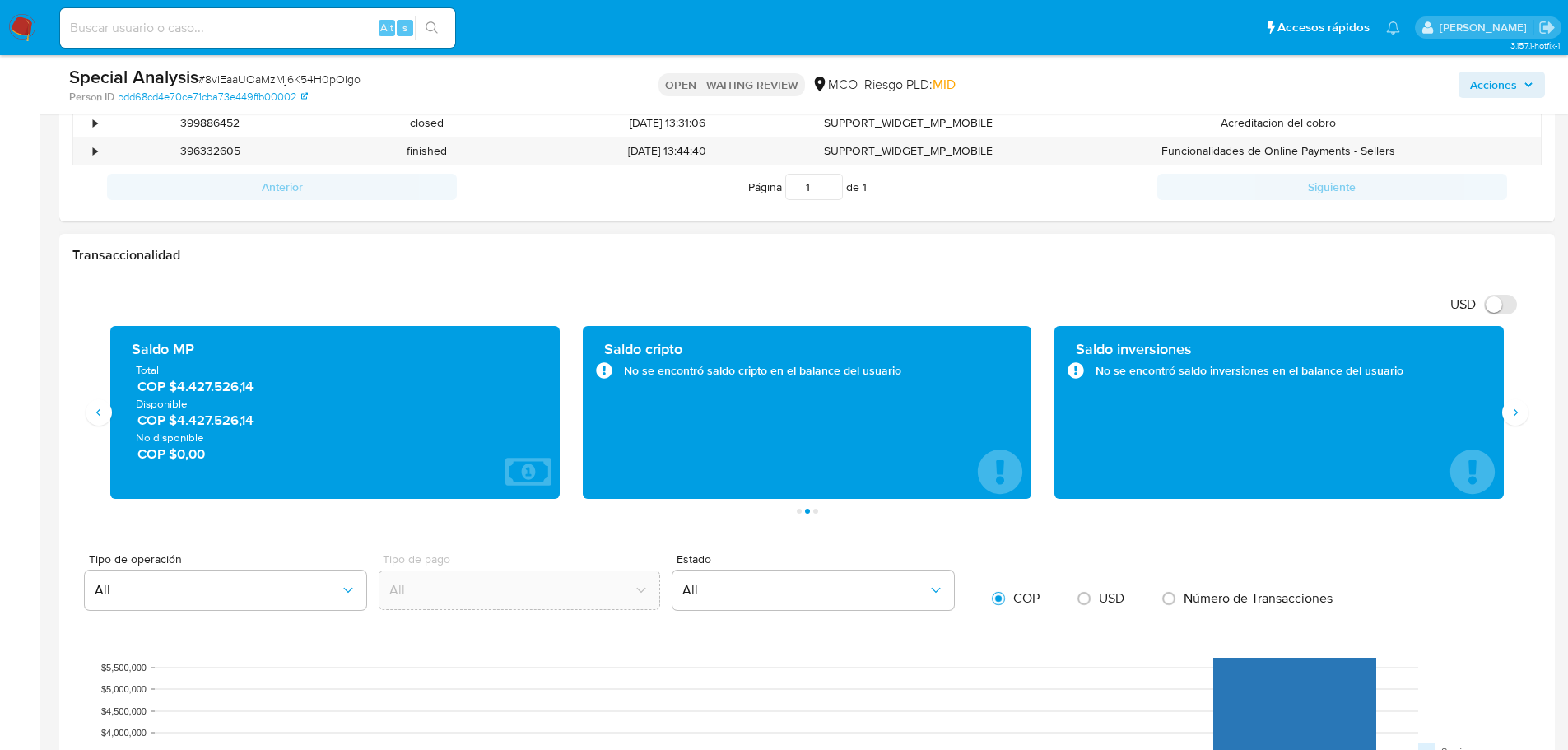
drag, startPoint x: 273, startPoint y: 421, endPoint x: 178, endPoint y: 422, distance: 95.0
click at [178, 422] on span "COP $4.427.526,14" at bounding box center [336, 421] width 397 height 19
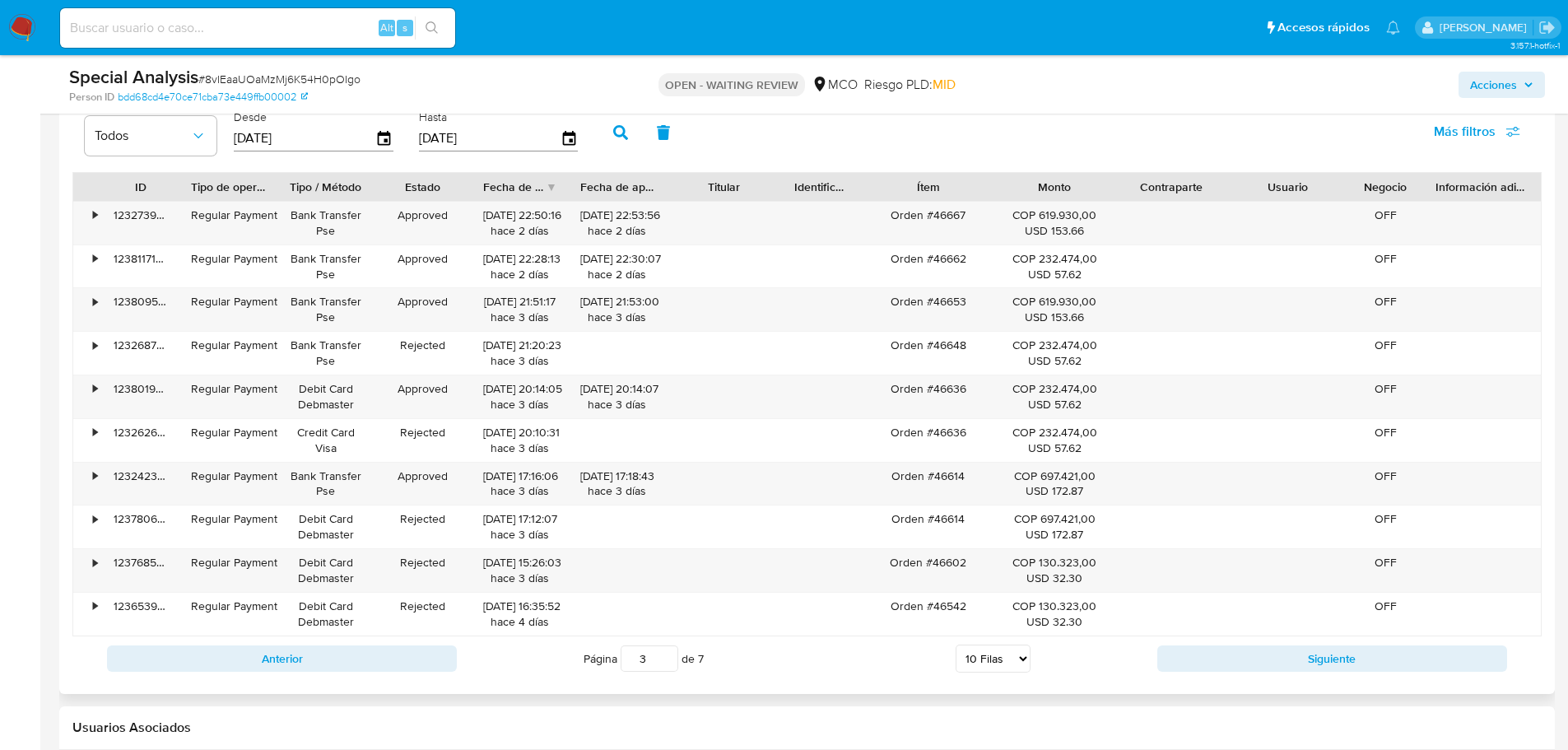
scroll to position [1811, 0]
click at [1040, 519] on button "Siguiente" at bounding box center [1332, 658] width 350 height 26
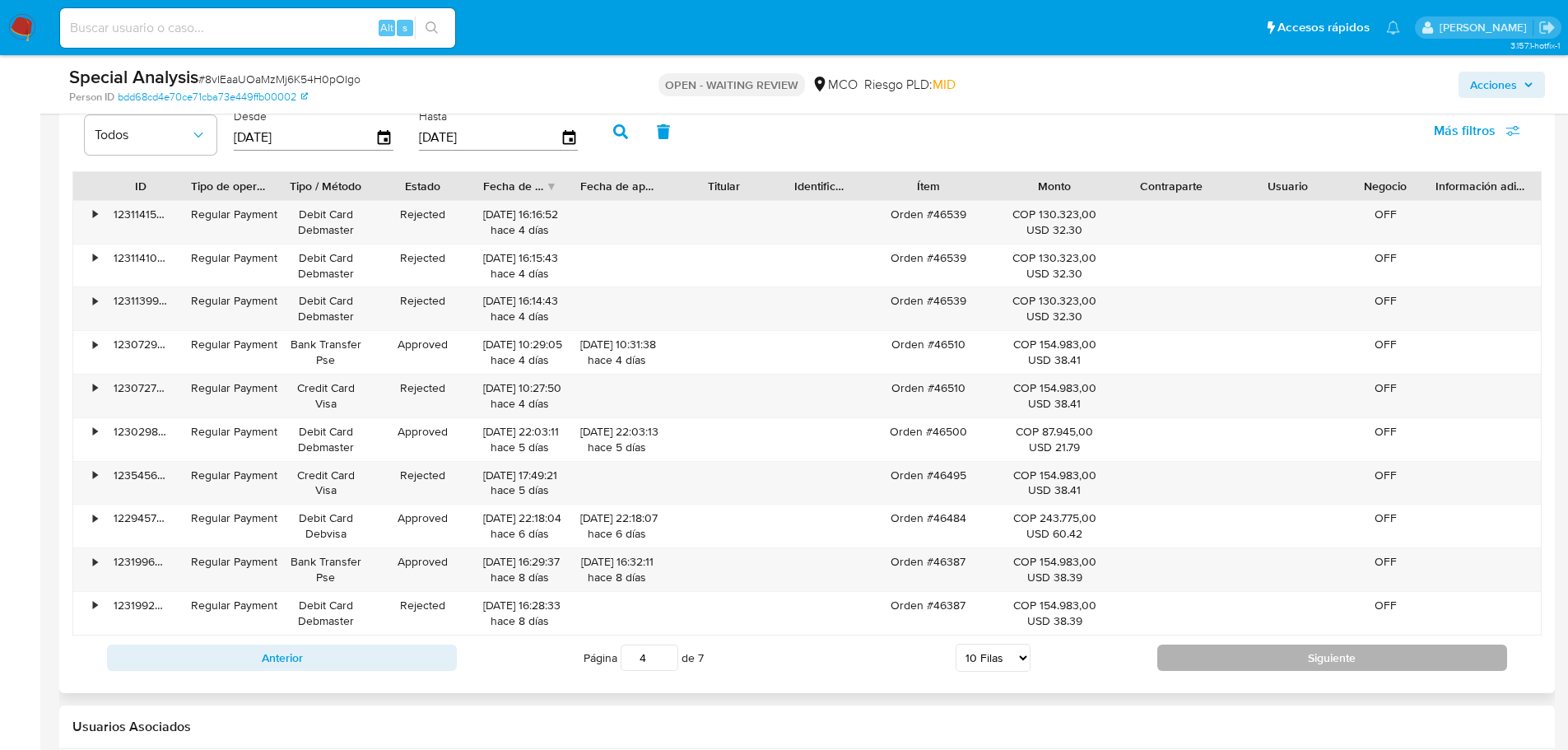
click at [1040, 519] on button "Siguiente" at bounding box center [1332, 658] width 350 height 26
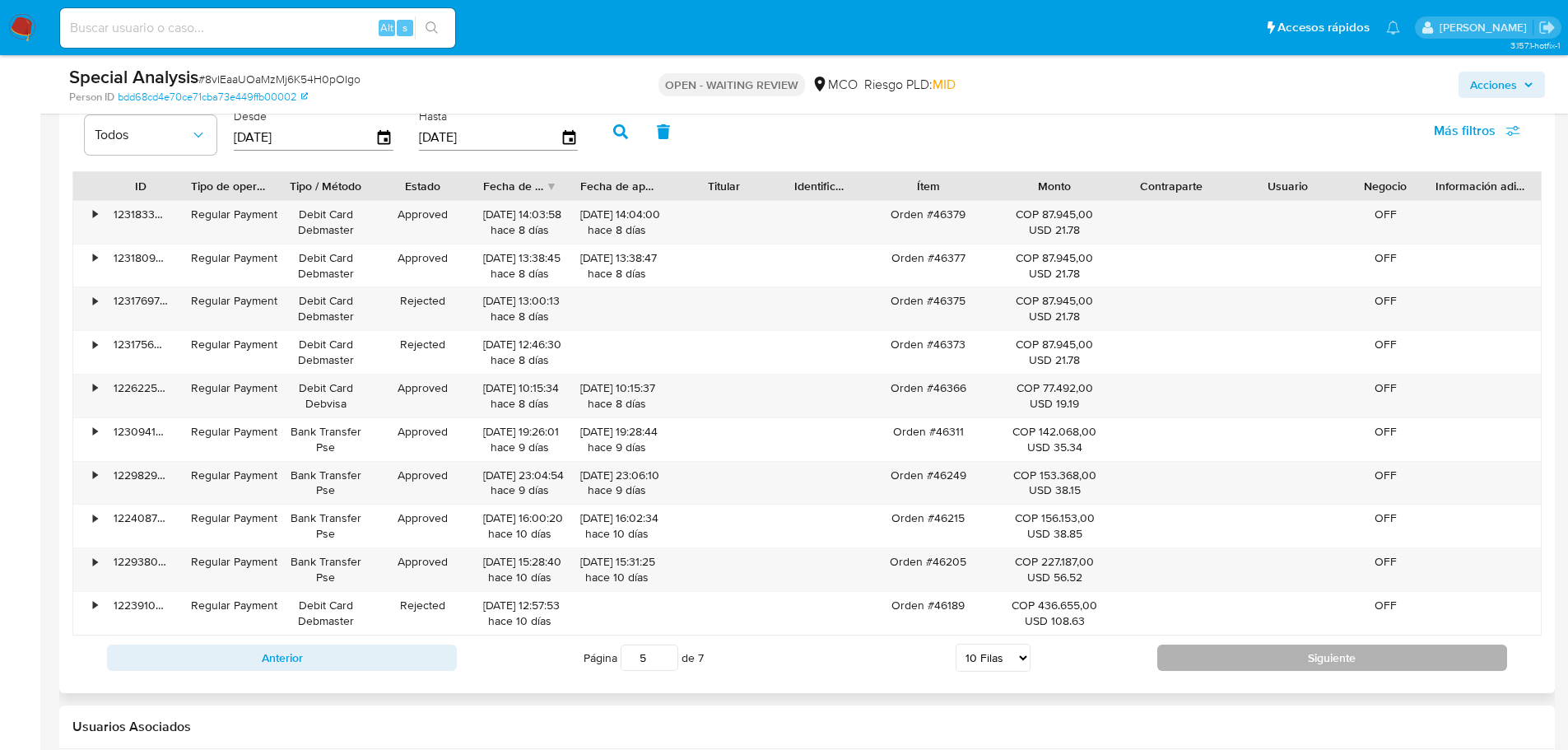
click at [1040, 519] on button "Siguiente" at bounding box center [1332, 658] width 350 height 26
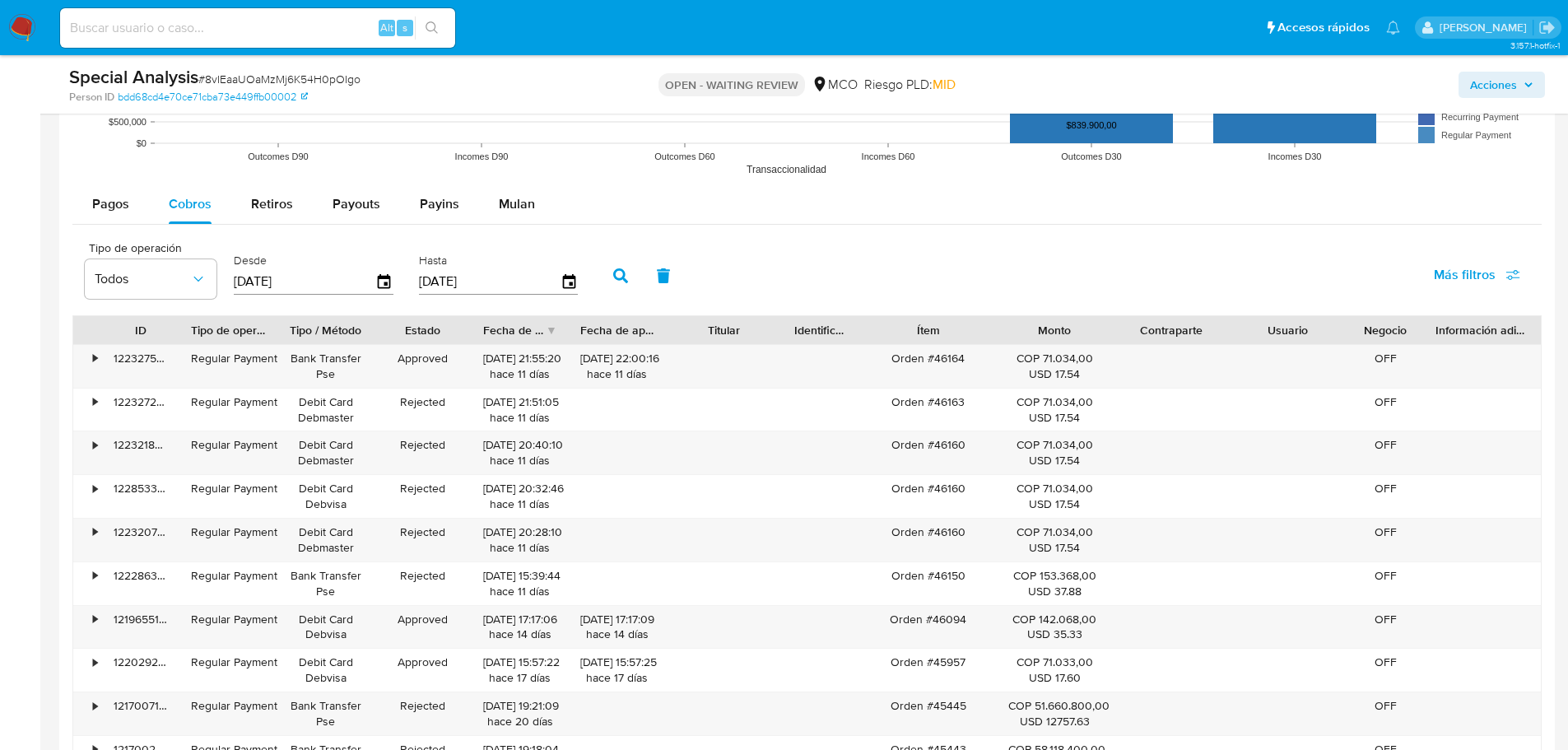
scroll to position [1646, 0]
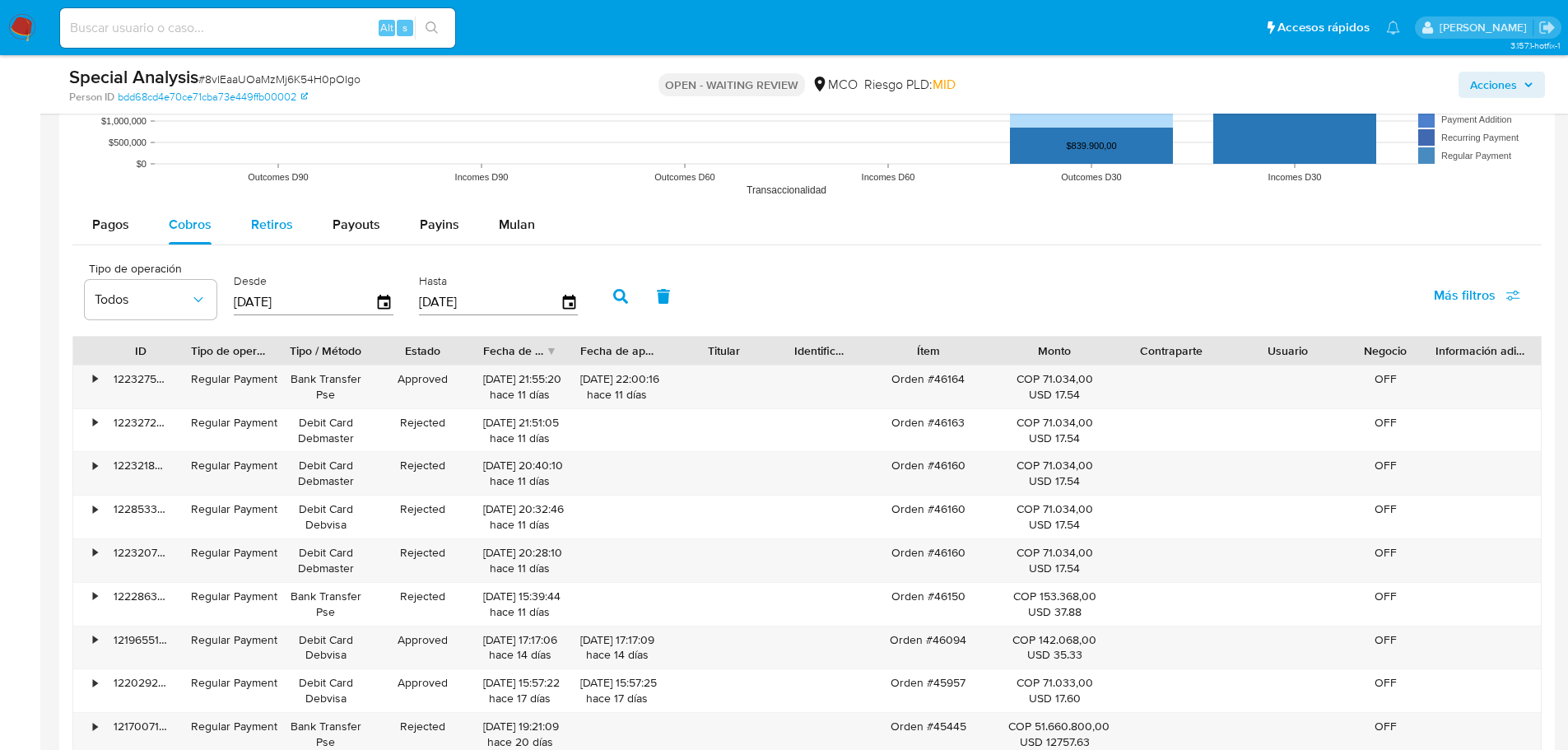
click at [247, 213] on button "Retiros" at bounding box center [272, 224] width 82 height 39
select select "10"
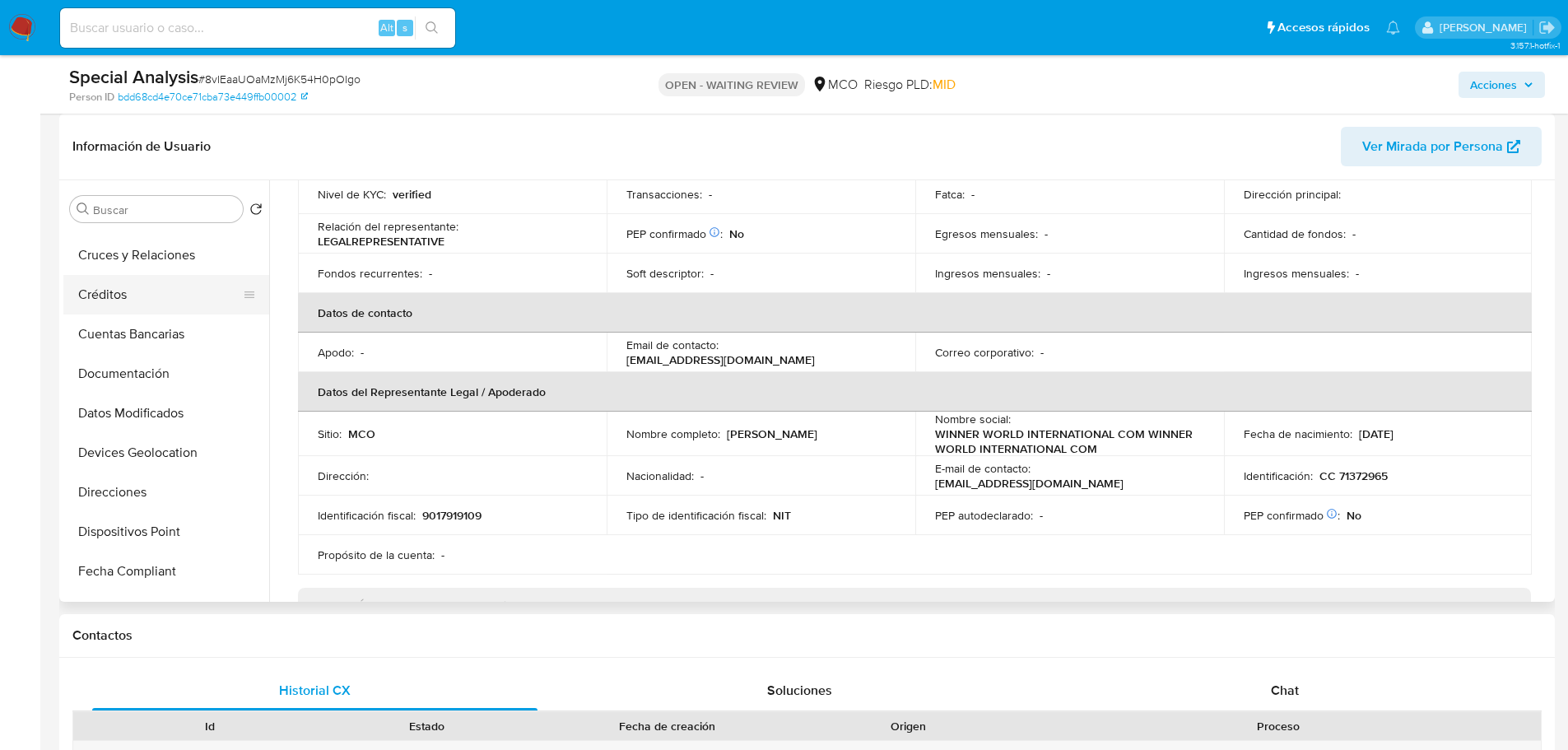
scroll to position [247, 0]
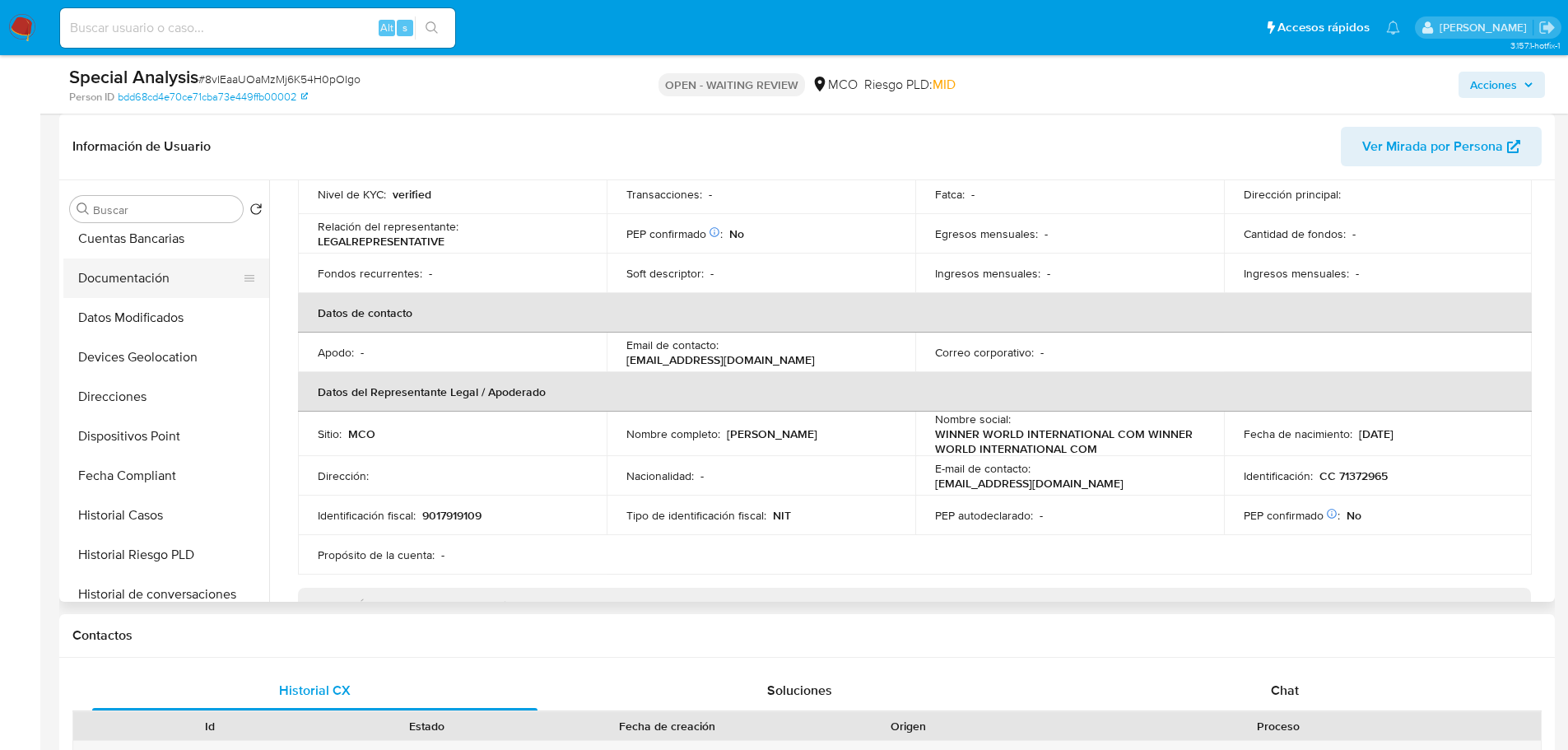
click at [136, 272] on button "Documentación" at bounding box center [160, 277] width 193 height 39
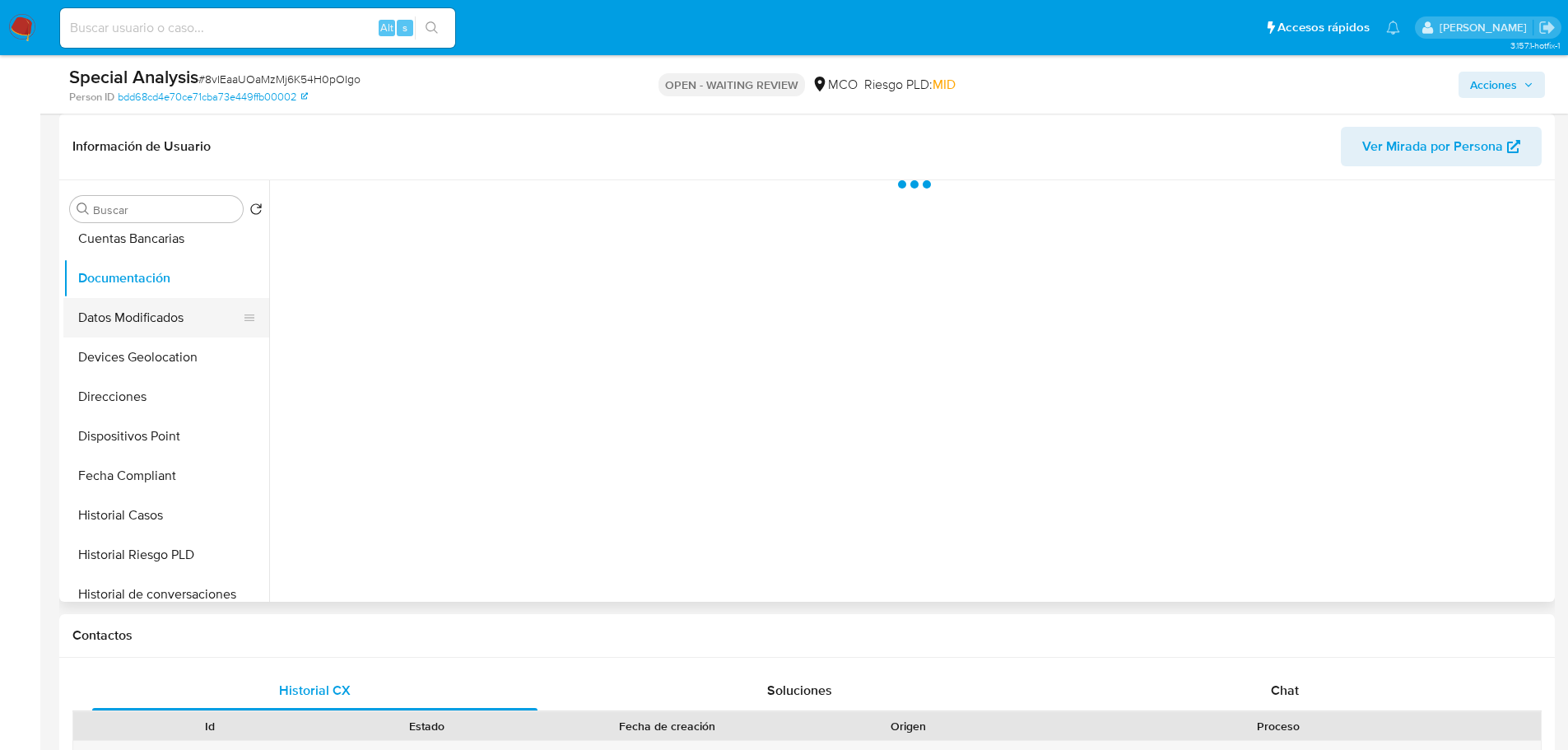
scroll to position [0, 0]
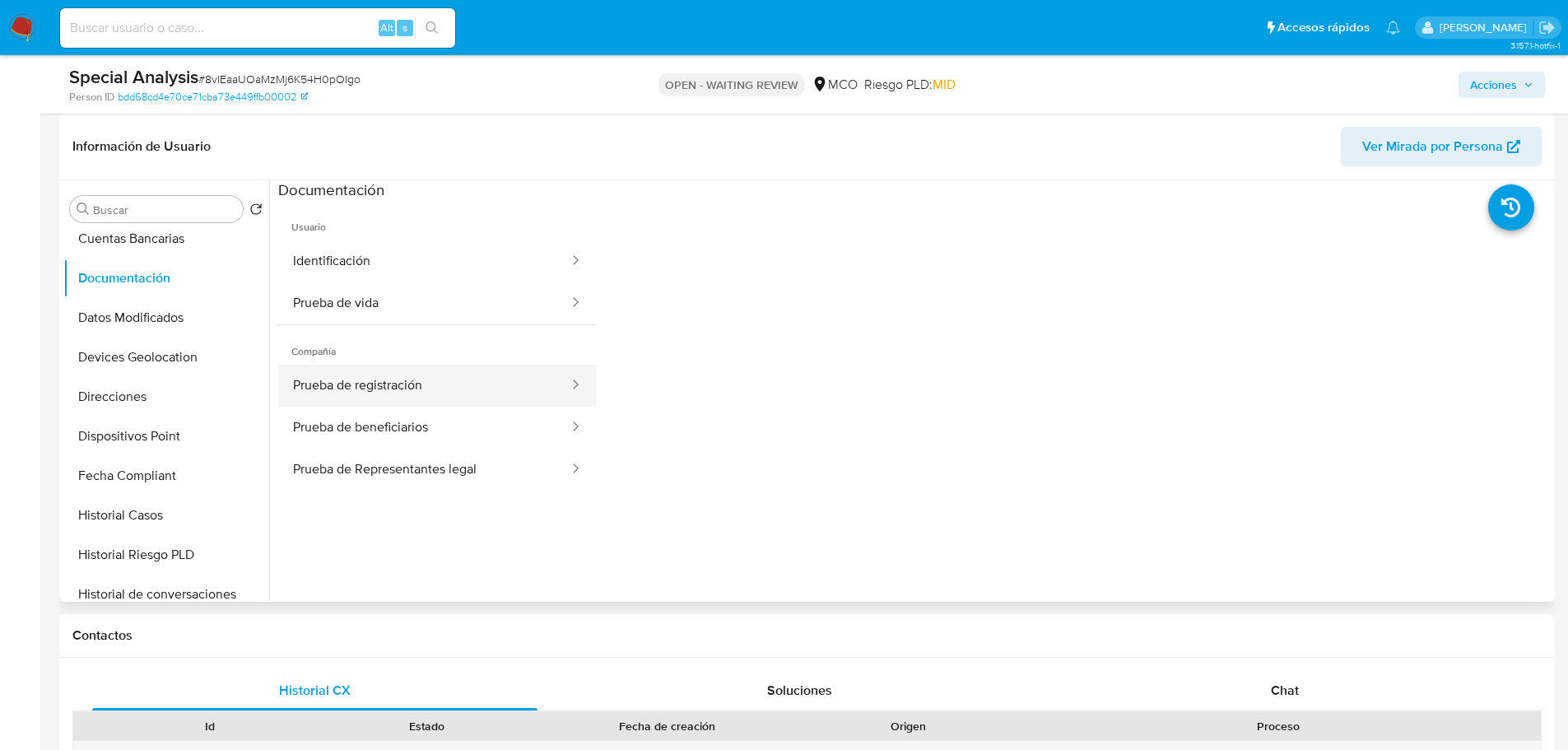
click at [474, 399] on button "Prueba de registración" at bounding box center [424, 386] width 292 height 42
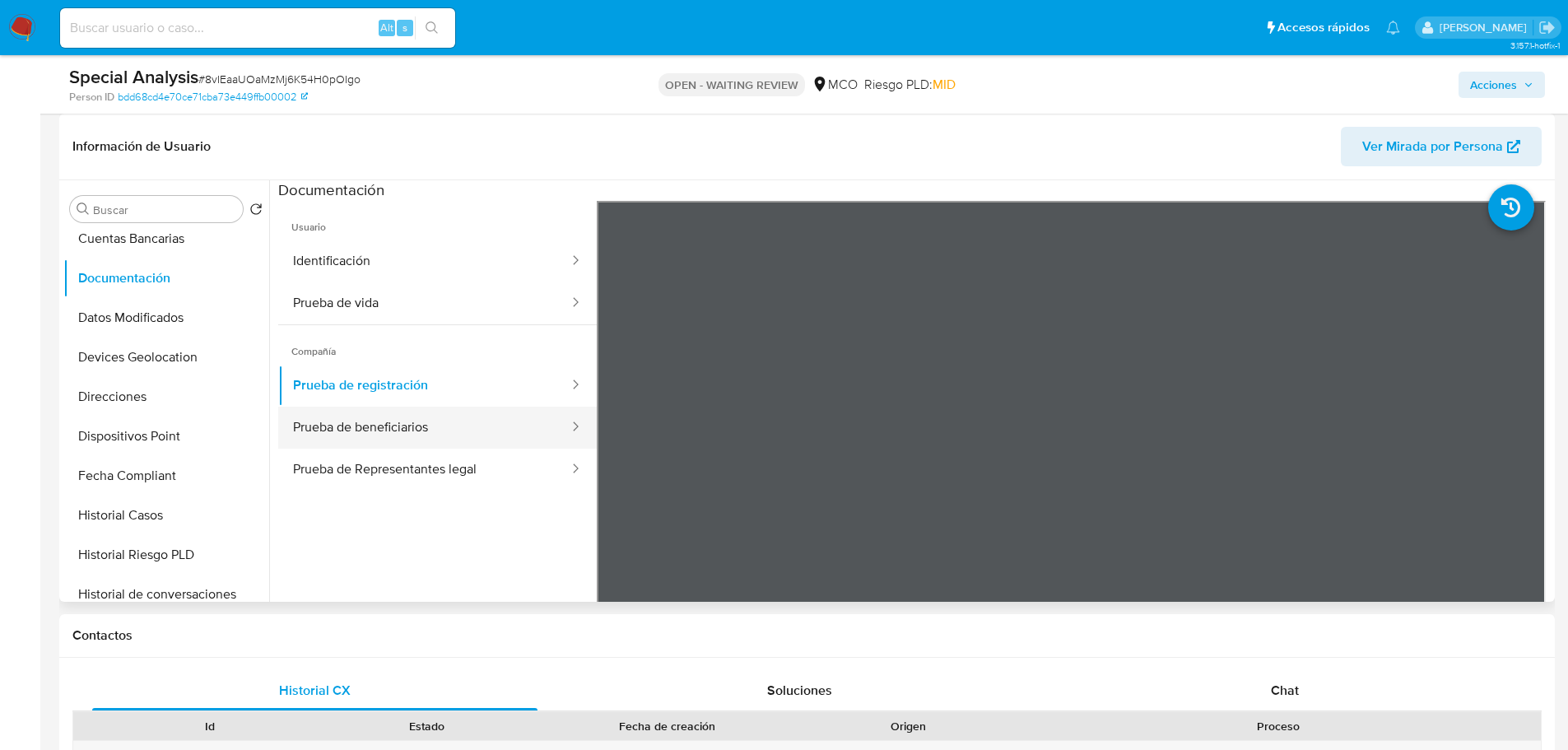
click at [409, 413] on button "Prueba de beneficiarios" at bounding box center [424, 428] width 292 height 42
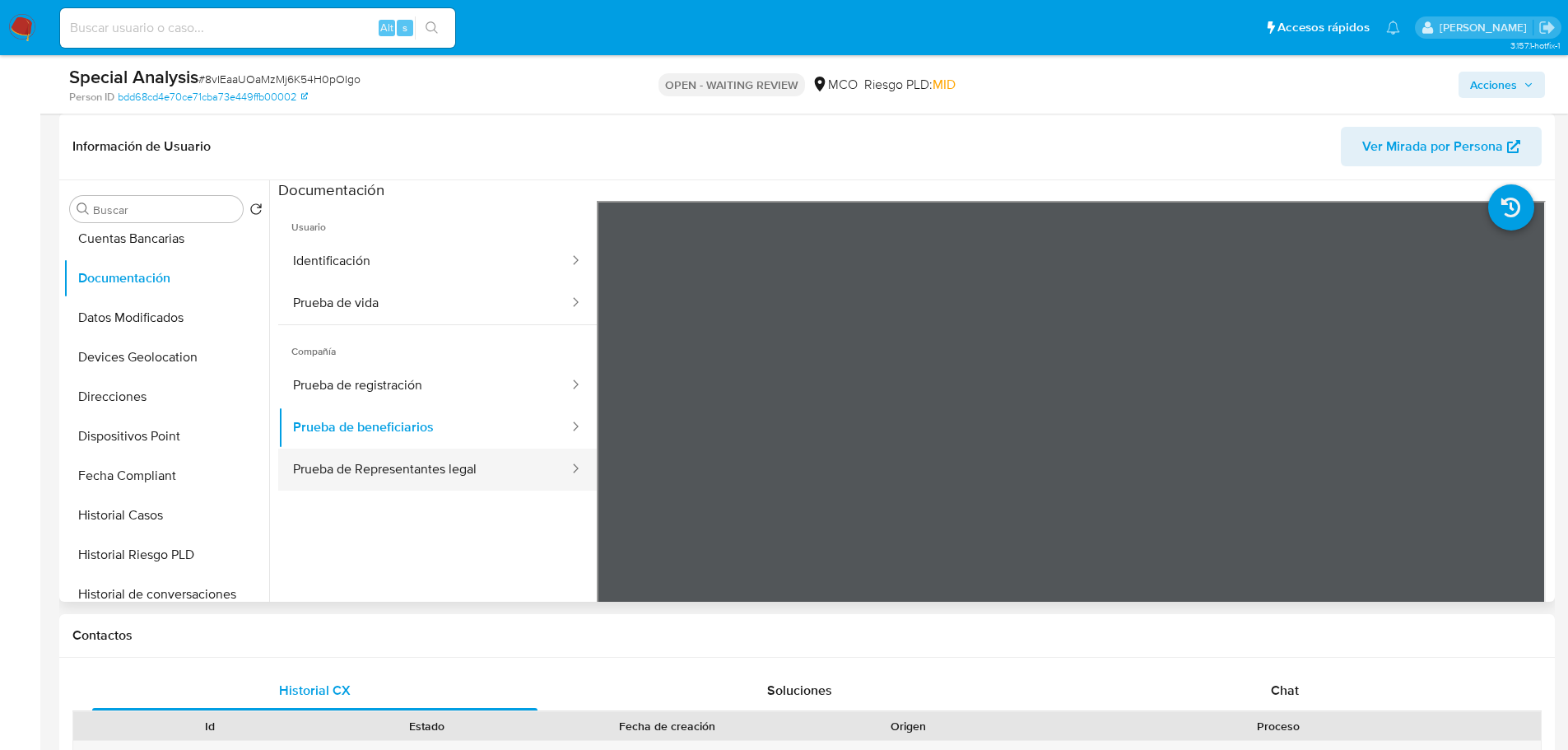
click at [437, 475] on button "Prueba de Representantes legal" at bounding box center [424, 469] width 292 height 42
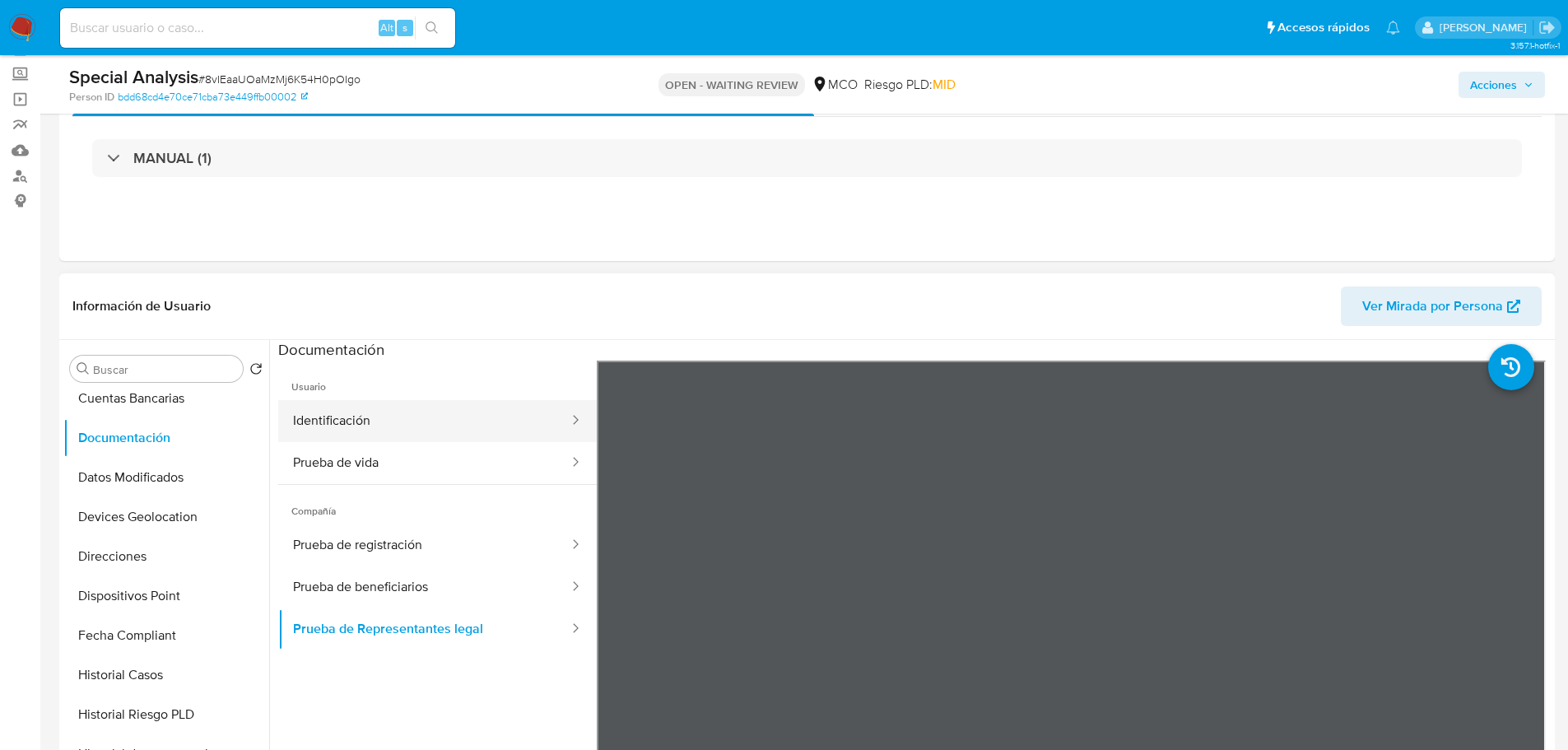
scroll to position [83, 0]
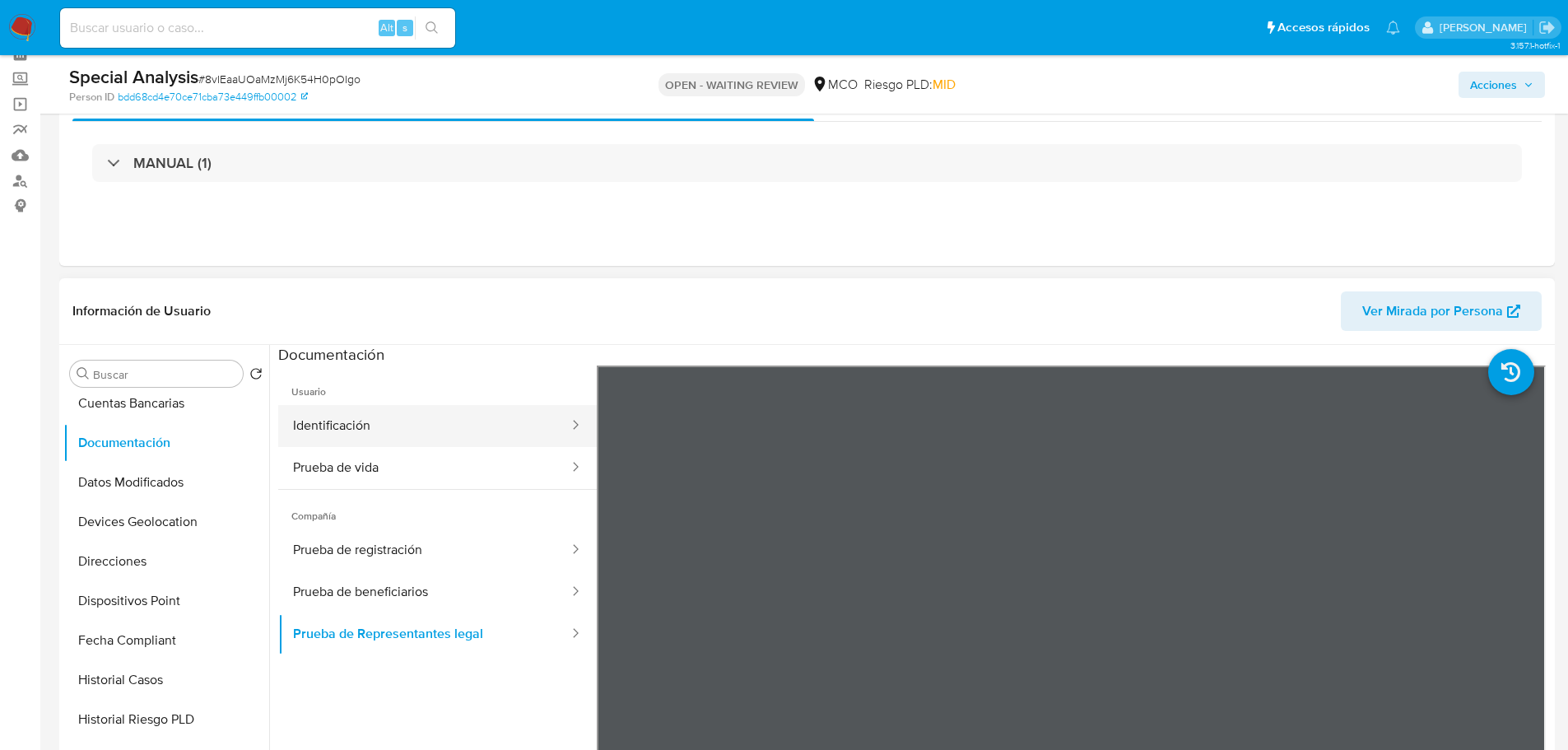
click at [414, 433] on button "Identificación" at bounding box center [424, 426] width 292 height 42
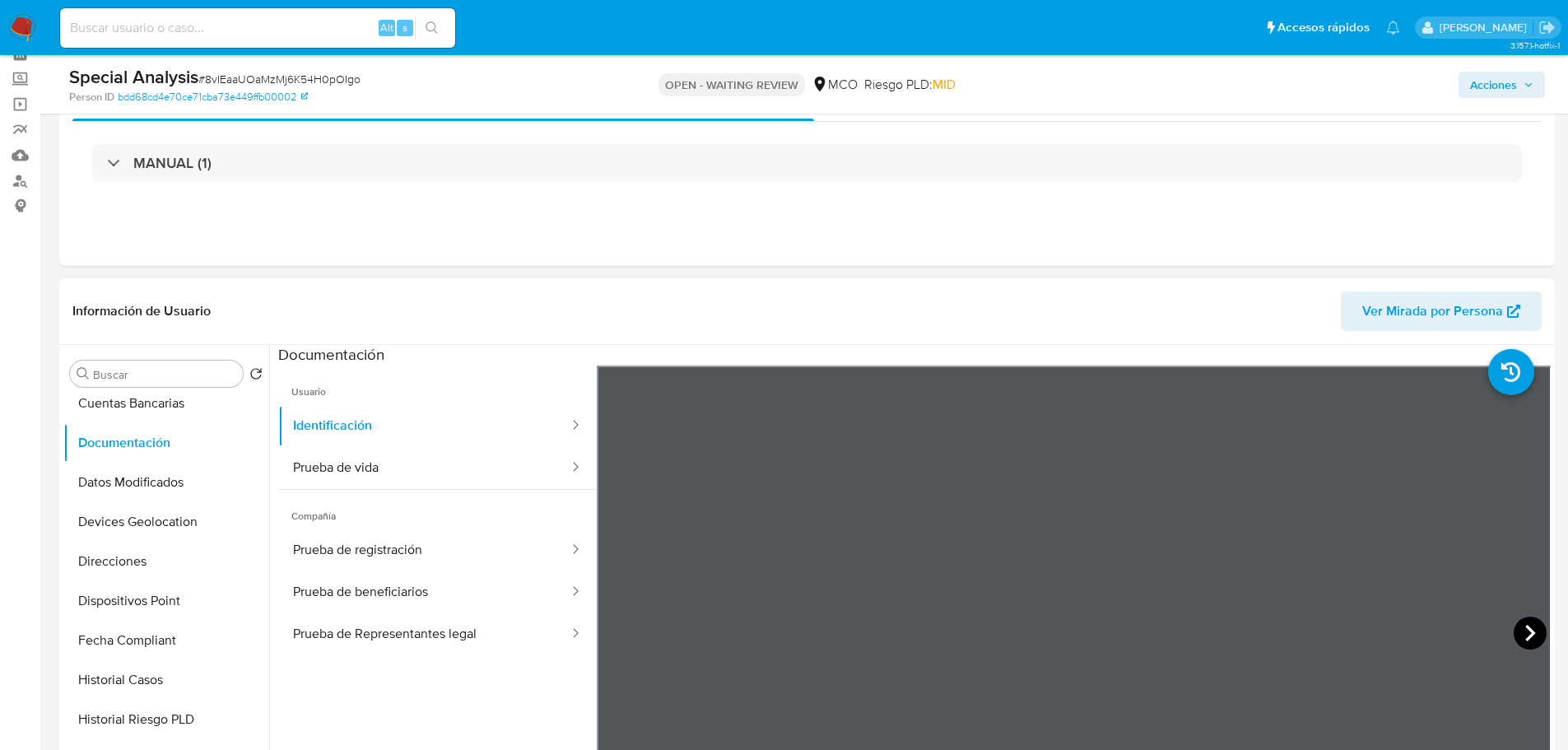
click at [1040, 519] on icon at bounding box center [1531, 633] width 33 height 33
click at [347, 473] on button "Prueba de vida" at bounding box center [424, 468] width 292 height 42
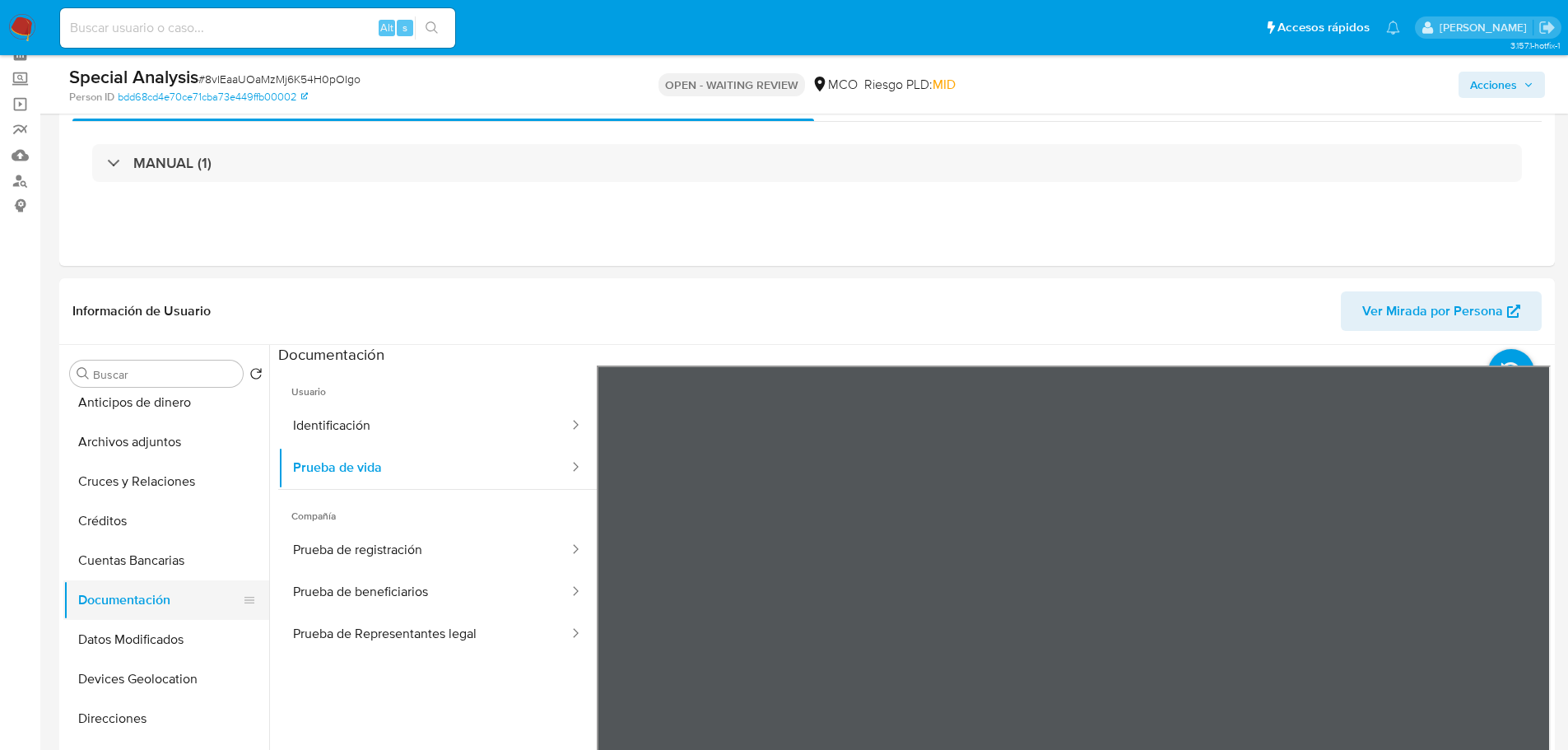
scroll to position [0, 0]
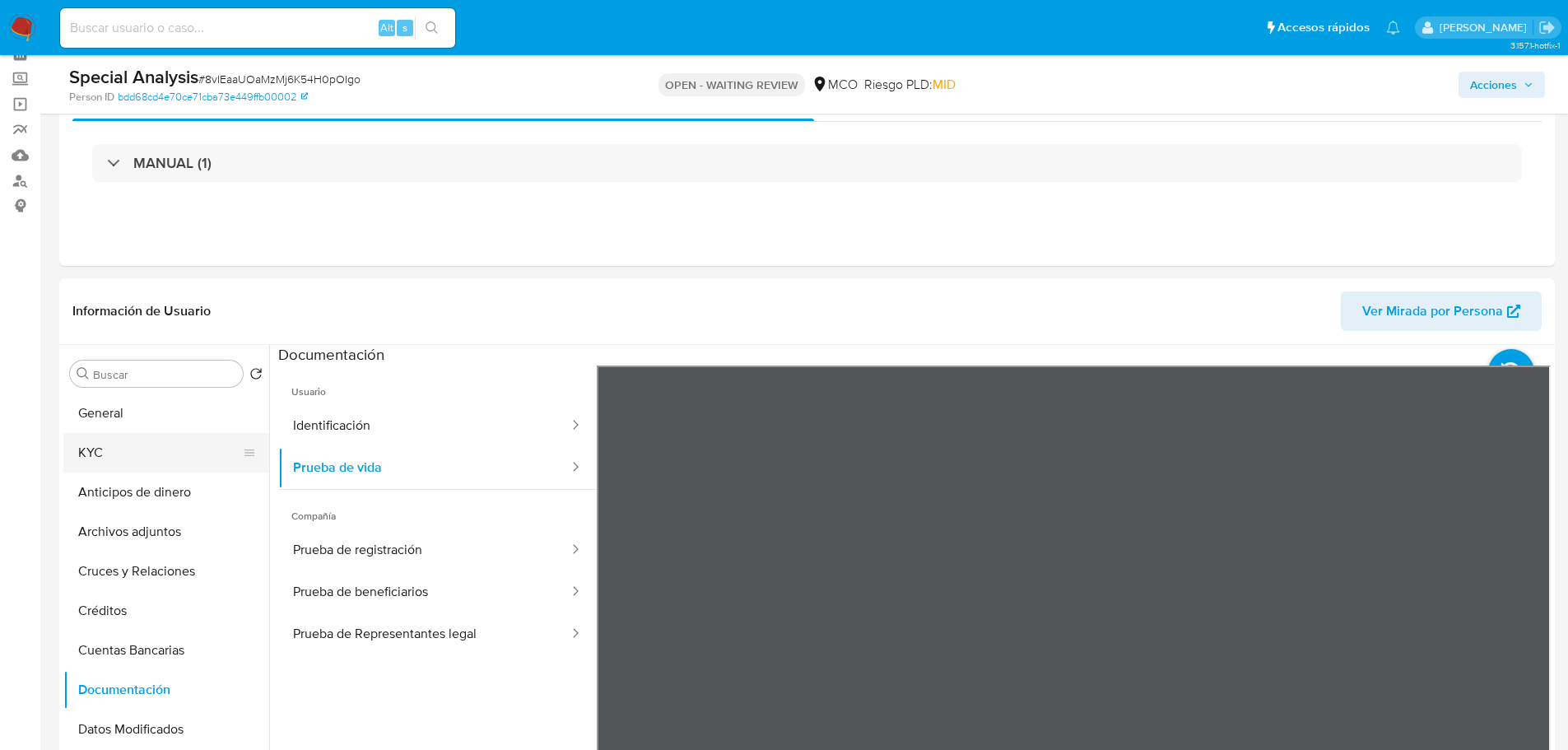
click at [107, 453] on button "KYC" at bounding box center [160, 452] width 193 height 39
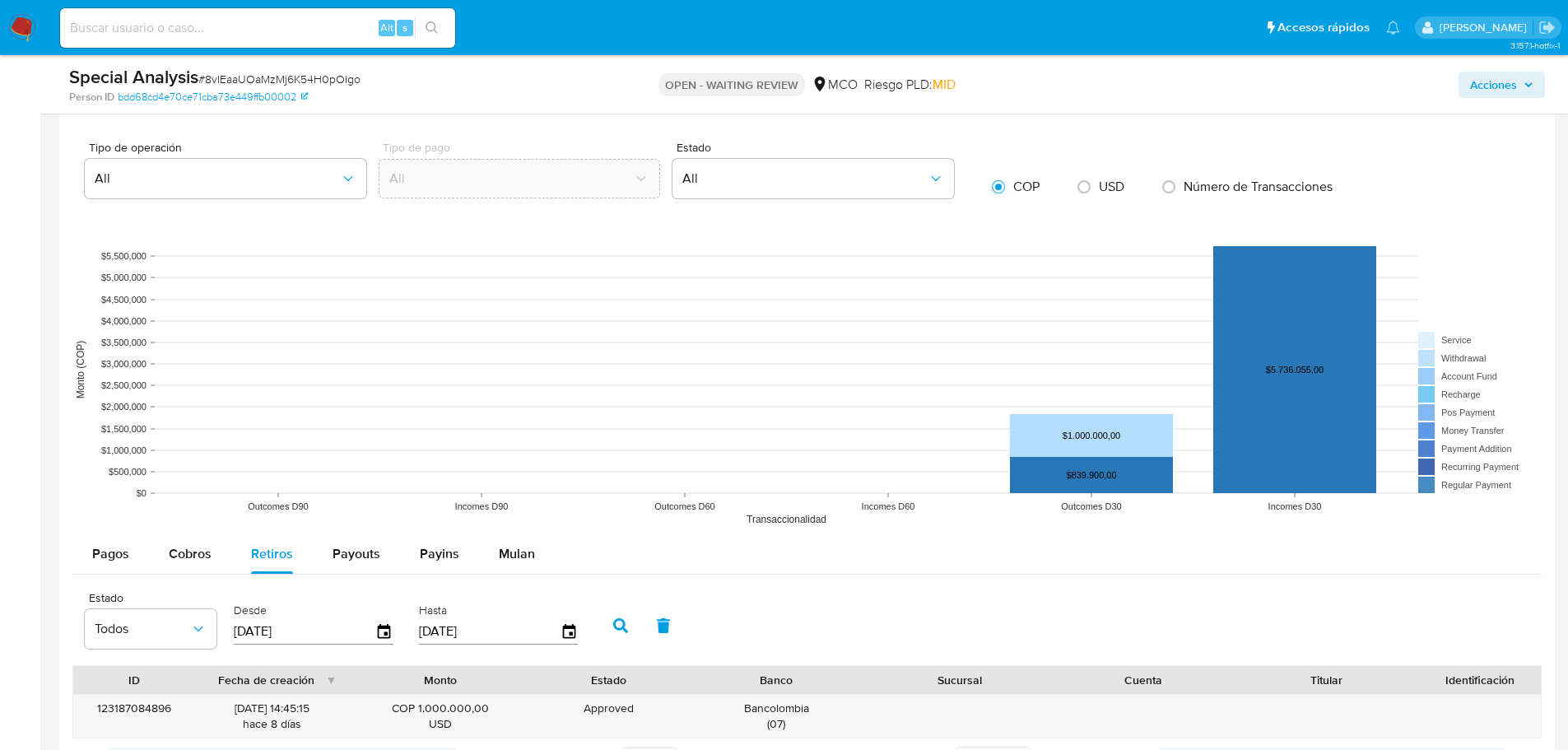
scroll to position [1616, 0]
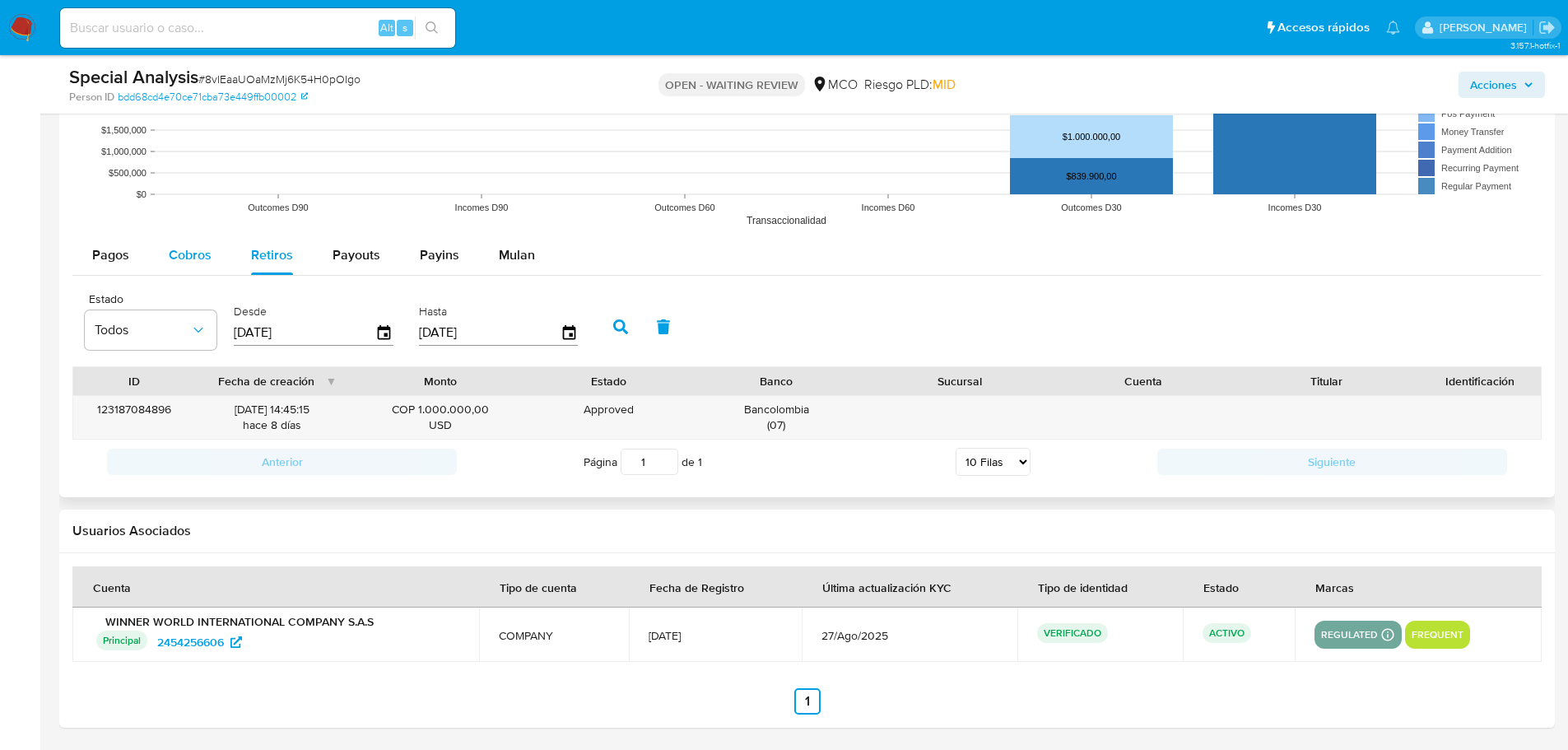
click at [190, 252] on span "Cobros" at bounding box center [189, 255] width 43 height 19
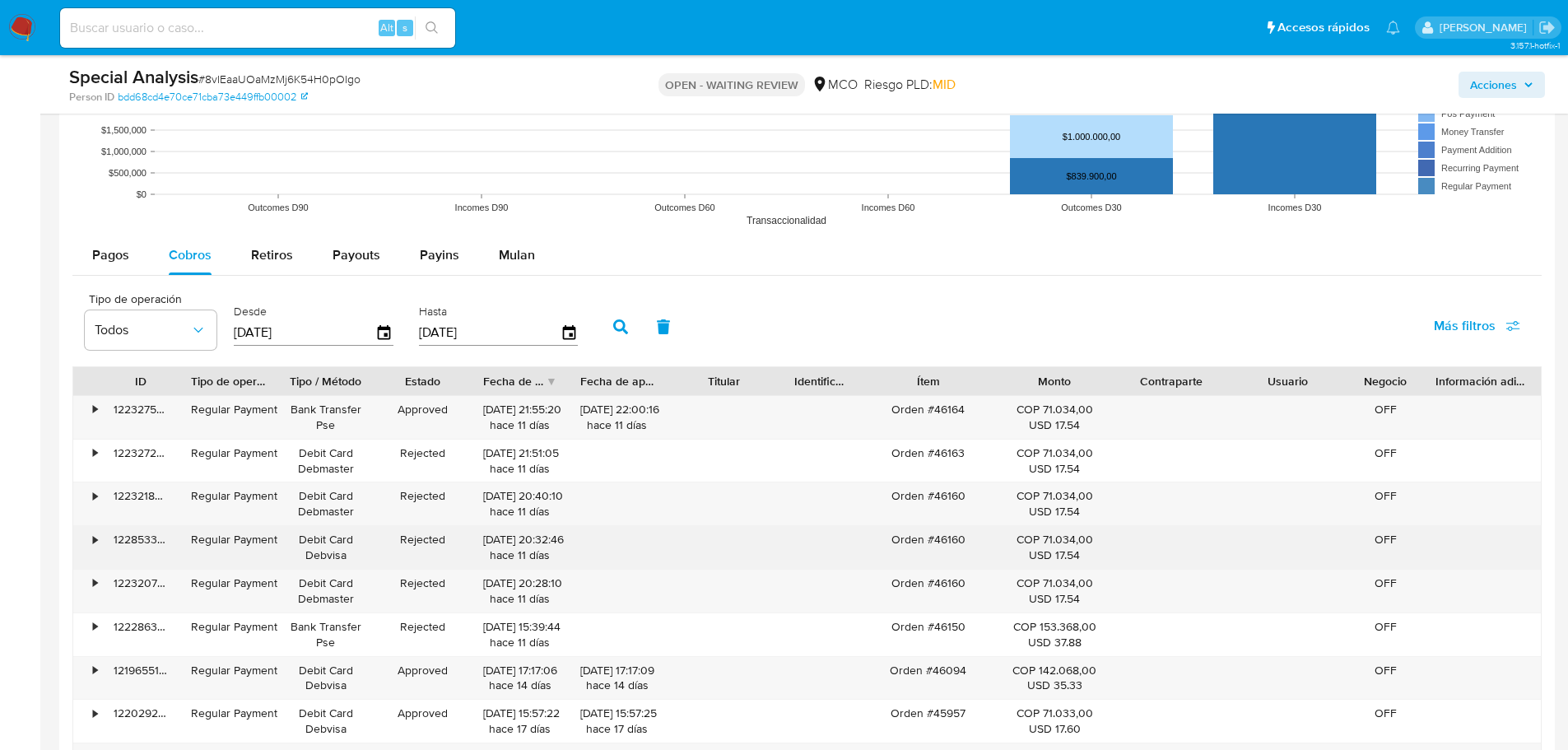
scroll to position [2007, 0]
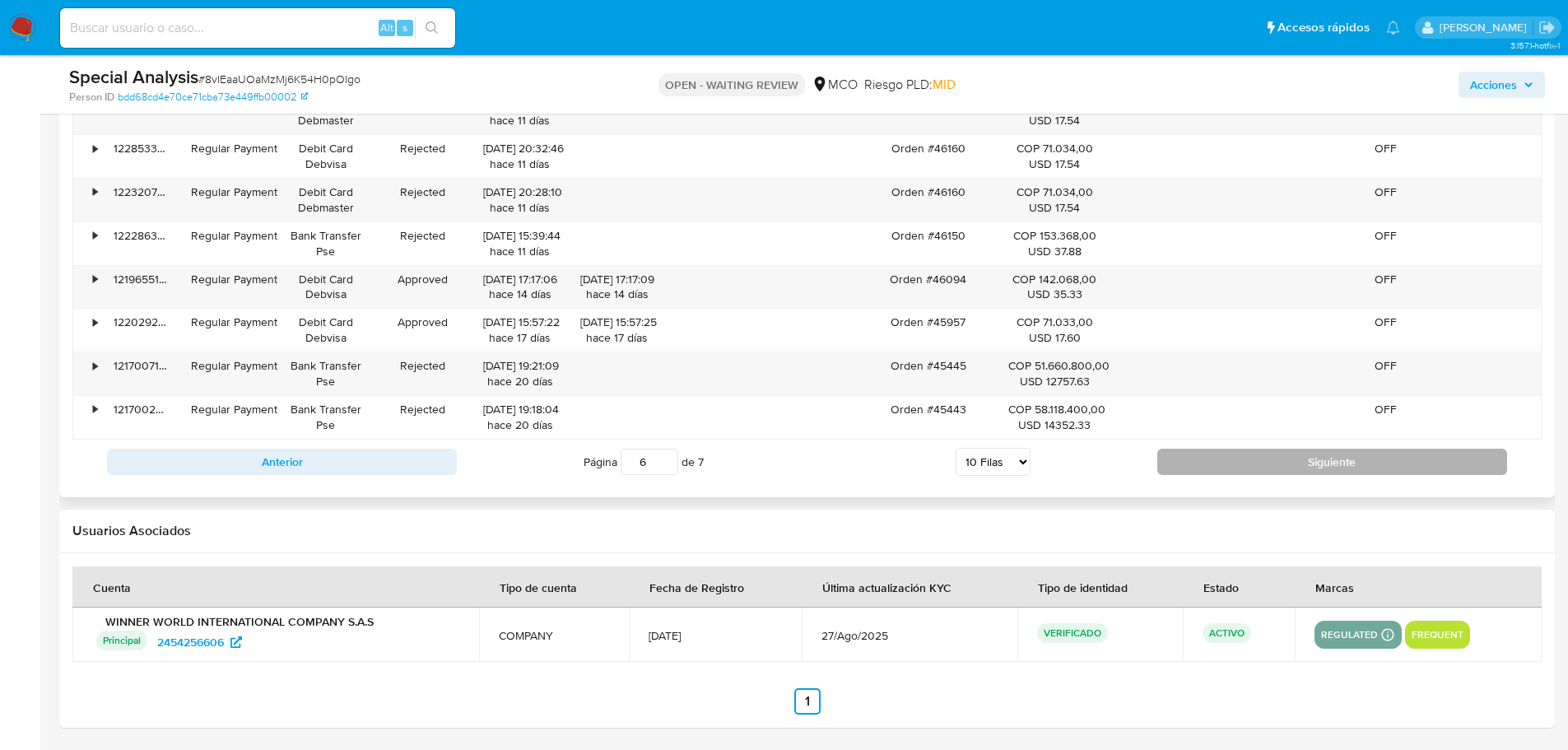
click at [1040, 470] on button "Siguiente" at bounding box center [1332, 461] width 350 height 26
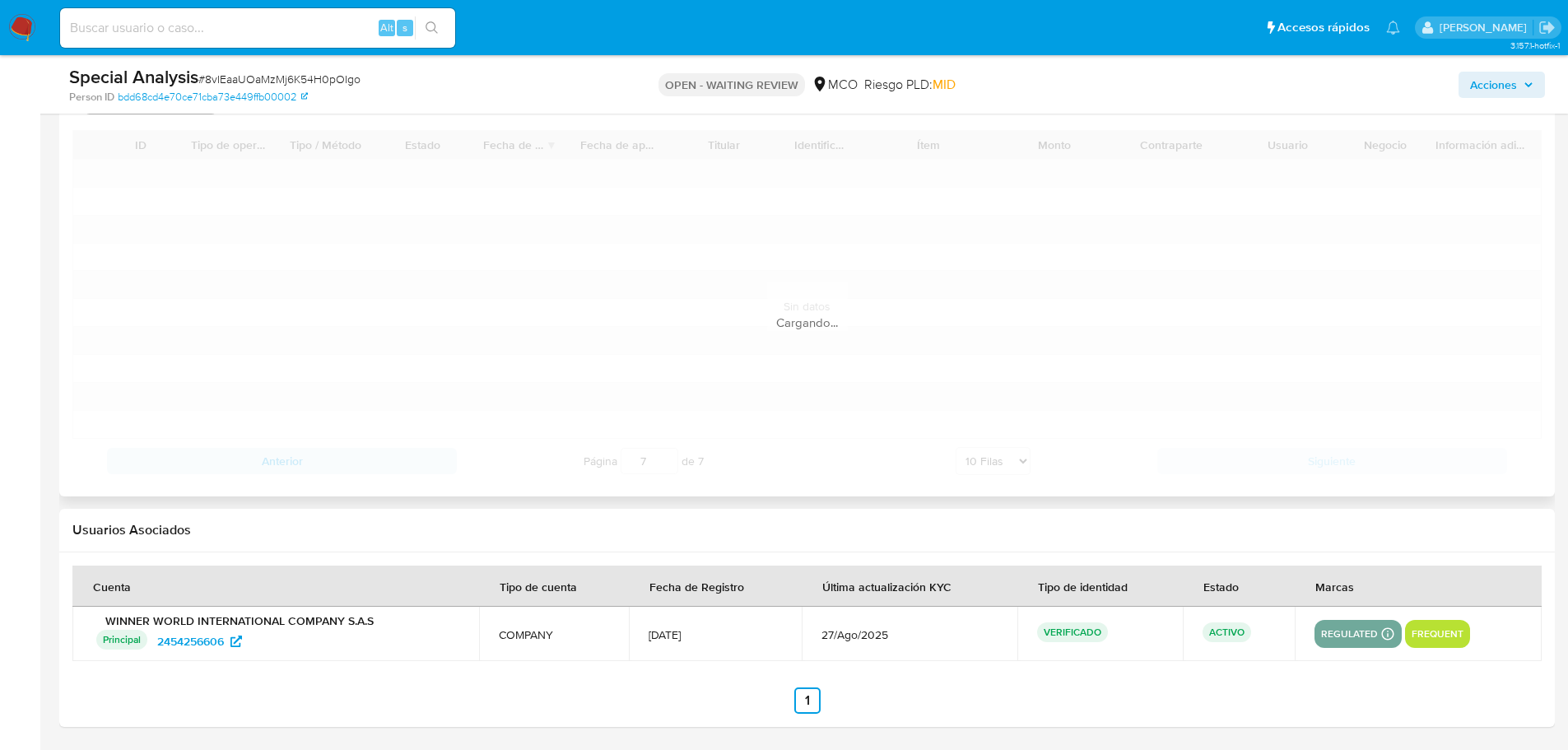
scroll to position [1833, 0]
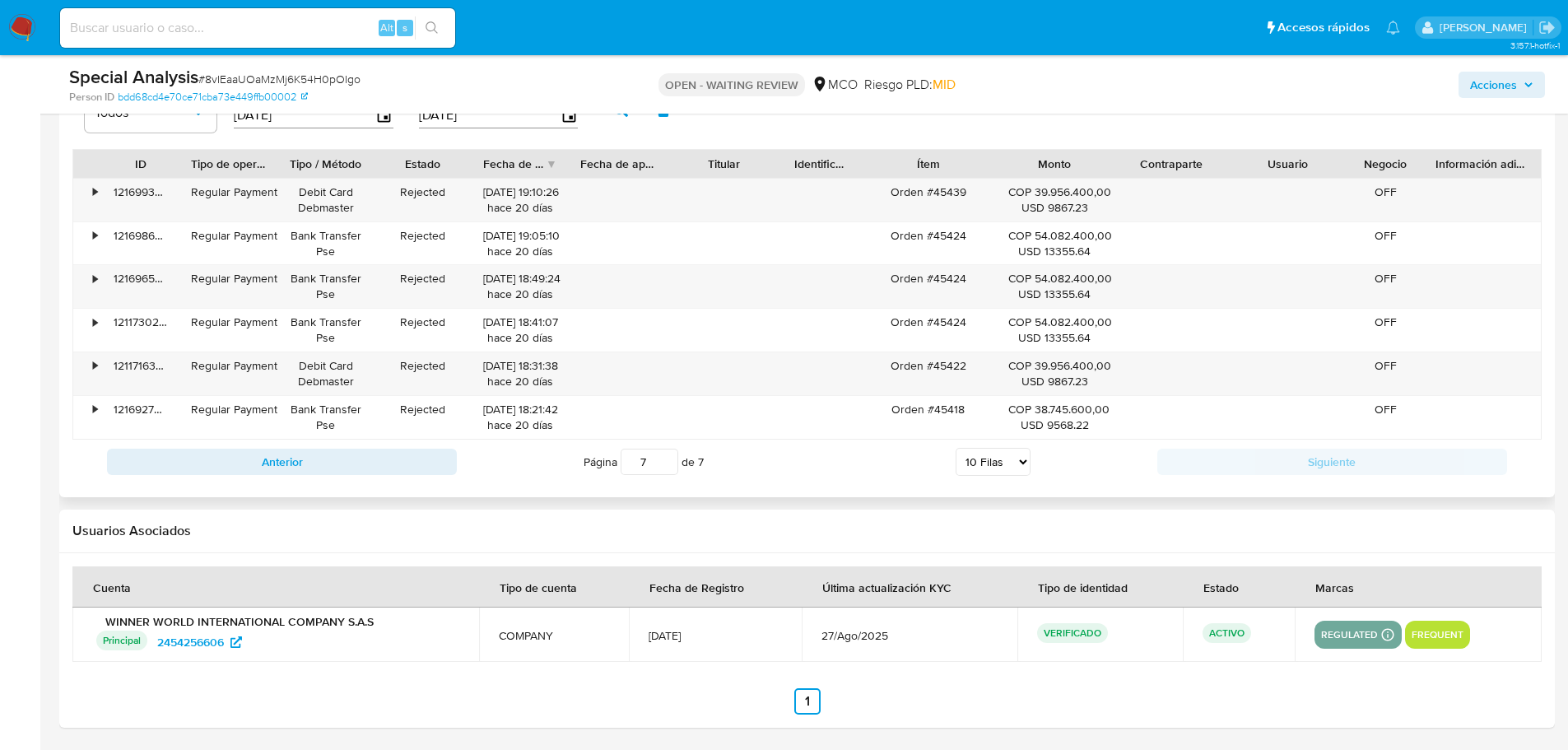
click at [351, 478] on div "Anterior Página 3 de 7 5 Filas 10 Filas 20 Filas 25 Filas 50 Filas 100 Filas Si…" at bounding box center [807, 461] width 1470 height 44
click at [363, 467] on button "Anterior" at bounding box center [282, 461] width 350 height 26
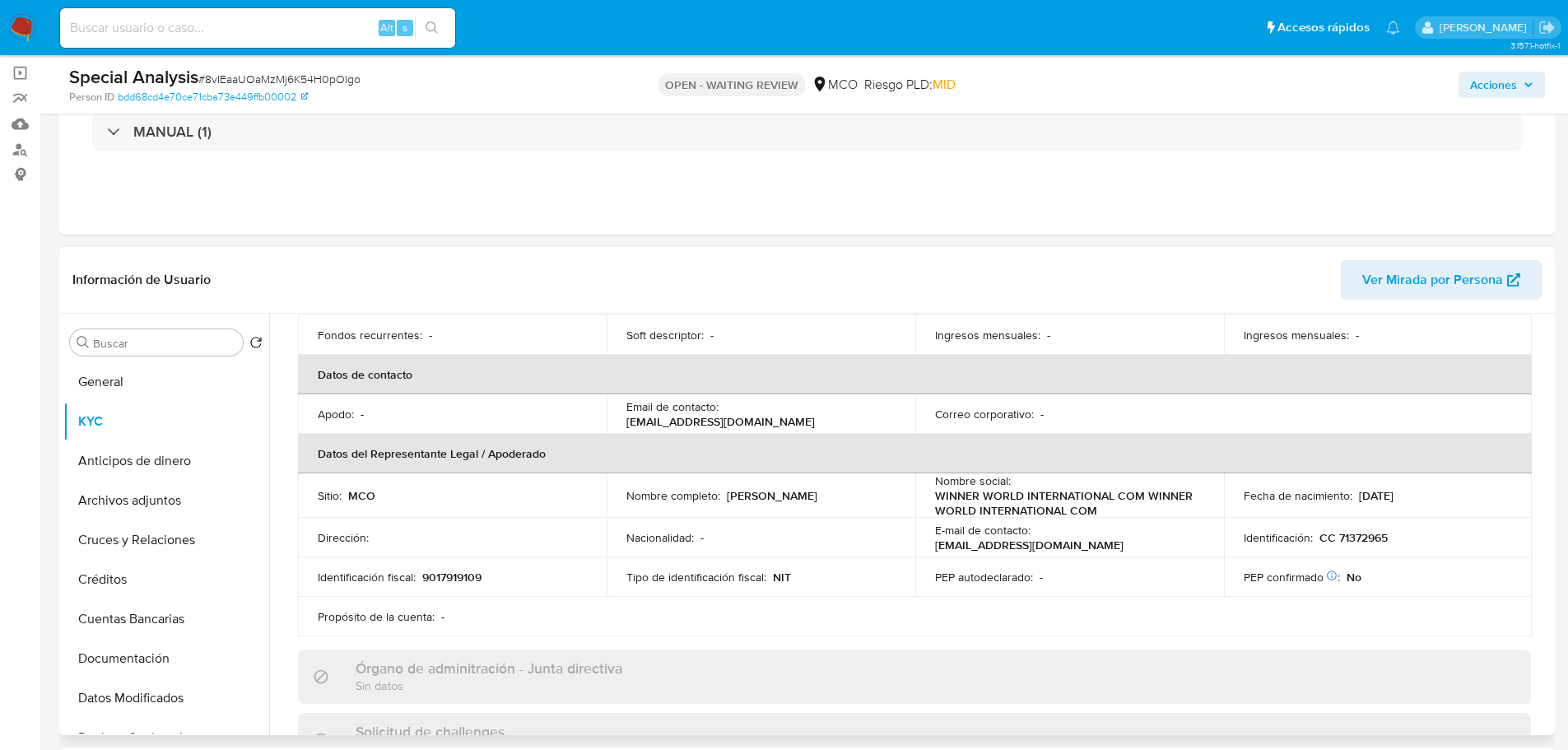
scroll to position [329, 0]
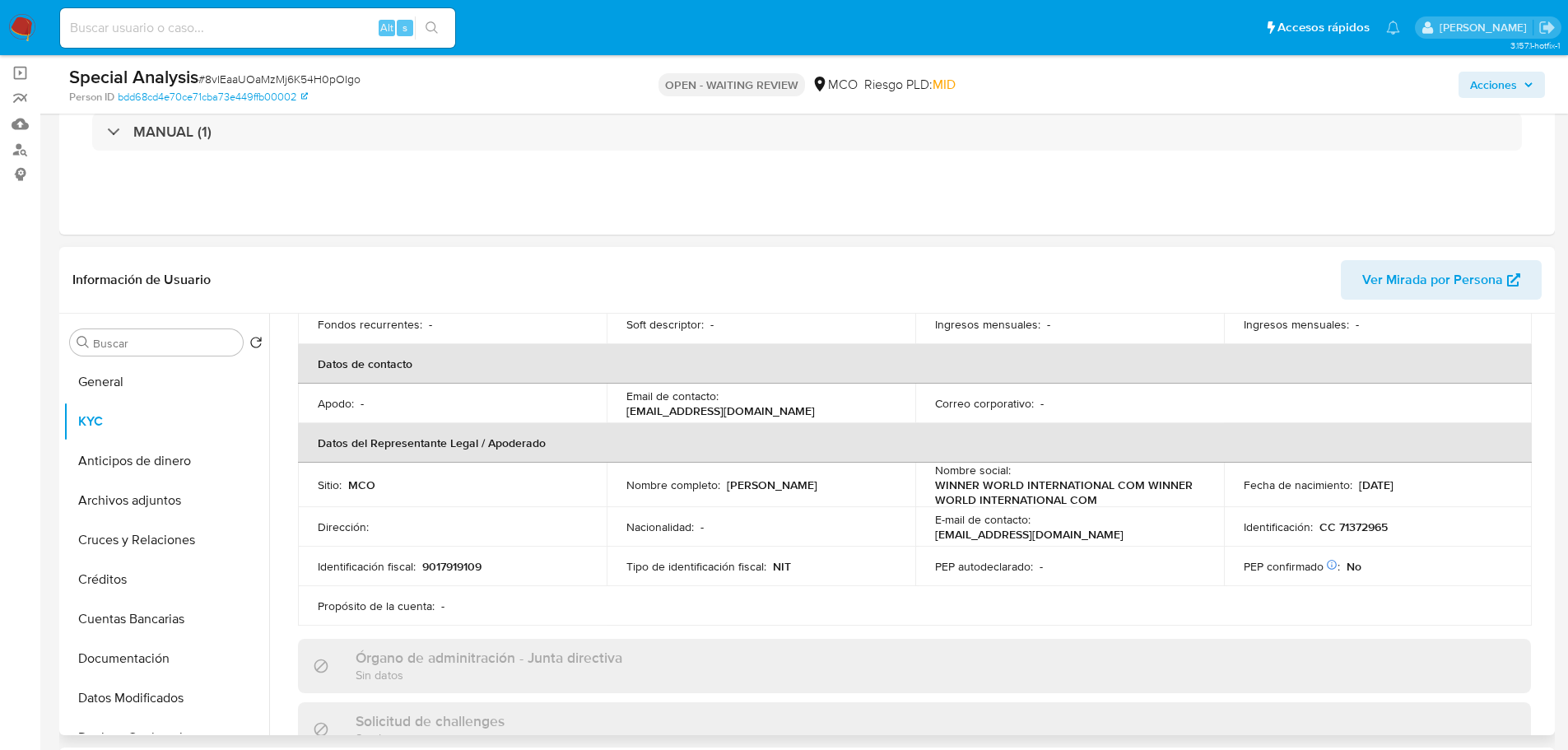
click at [818, 486] on p "Ernesto Prieto Quintana" at bounding box center [772, 484] width 90 height 15
click at [818, 492] on p "Ernesto Prieto Quintana" at bounding box center [772, 484] width 90 height 15
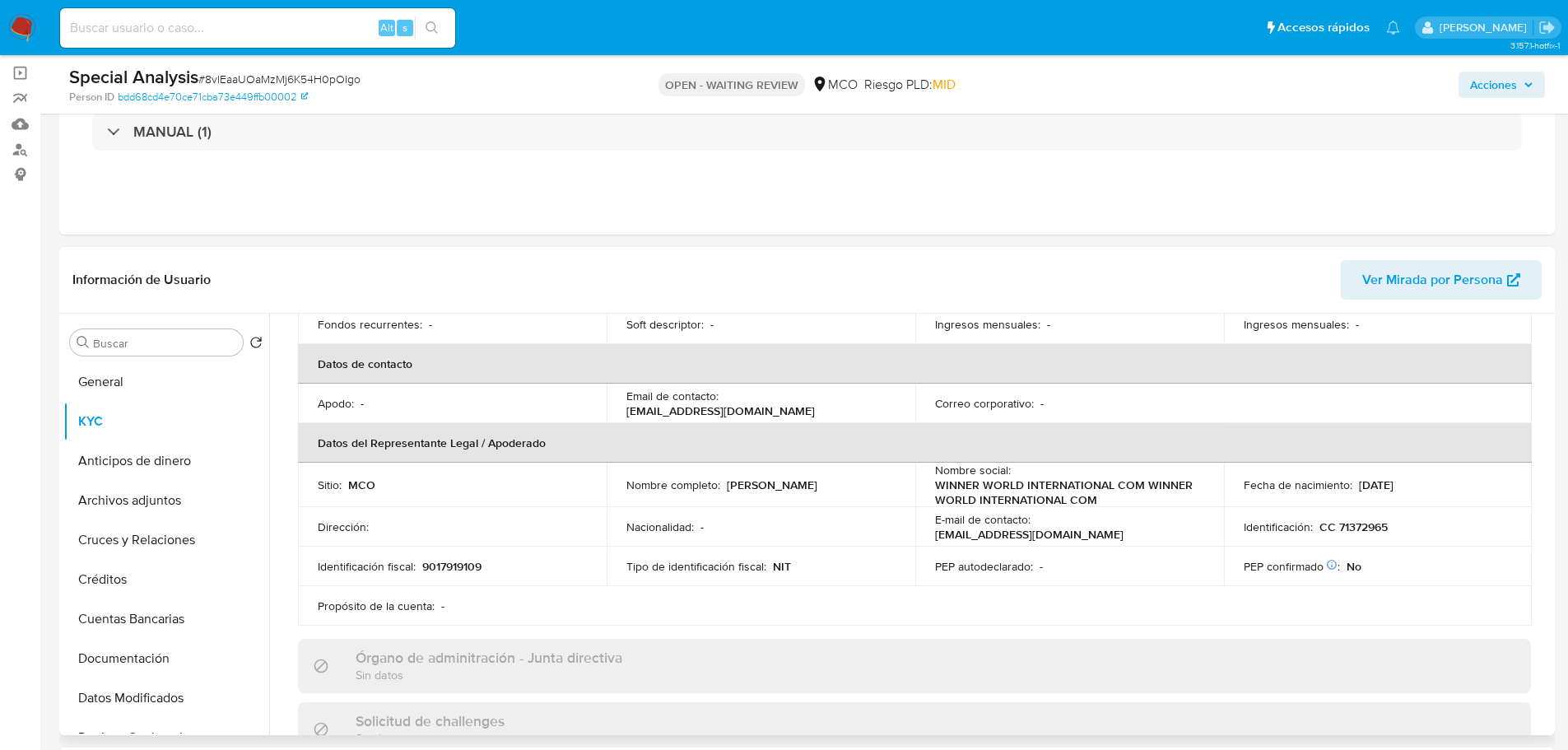
click at [833, 519] on div "Nacionalidad : -" at bounding box center [761, 527] width 269 height 15
click at [774, 484] on p "Ernesto Prieto Quintana" at bounding box center [772, 484] width 90 height 15
copy p "Prieto"
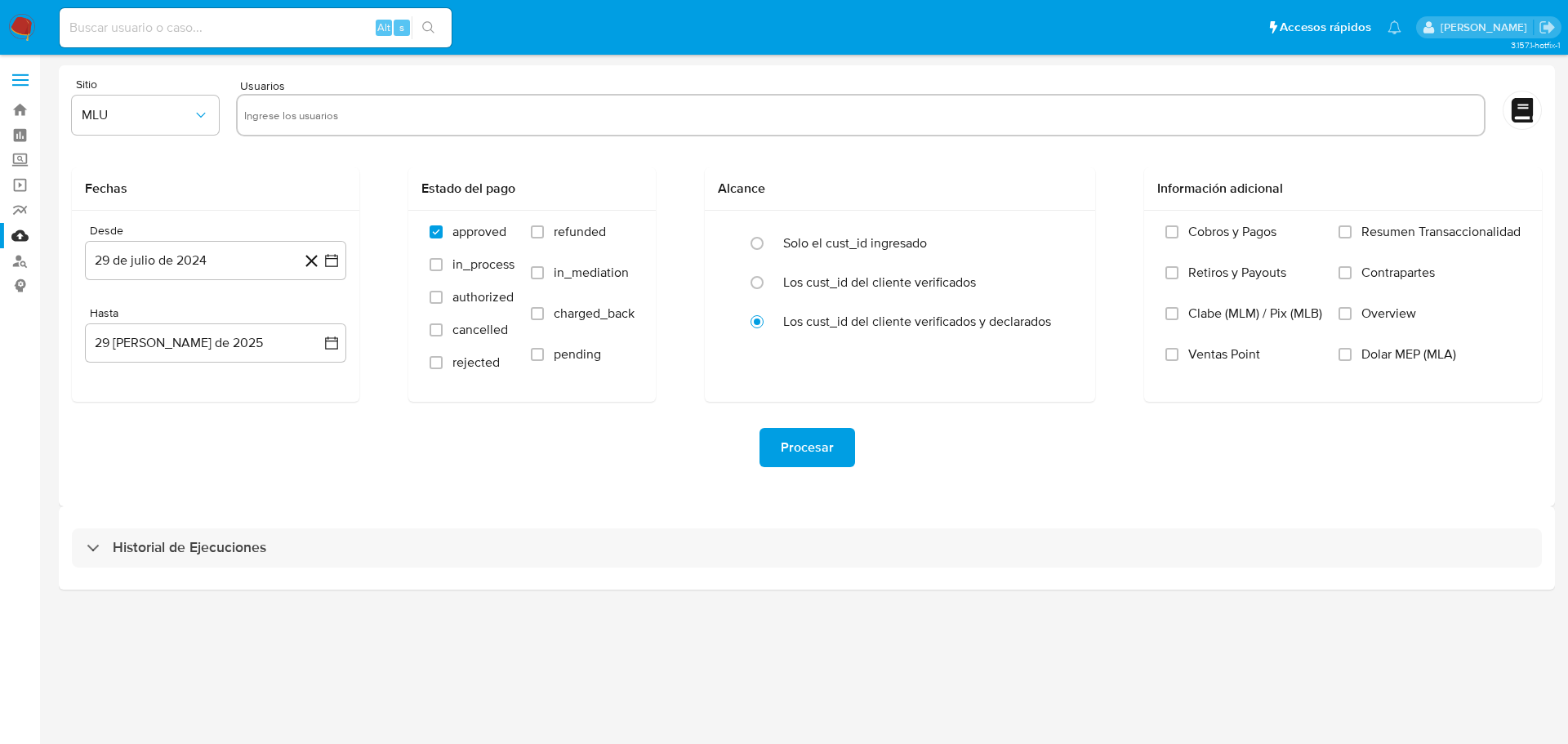
click at [338, 126] on input "text" at bounding box center [860, 115] width 1233 height 26
paste input "2454256606"
type input "2454256606"
click at [191, 130] on button "MLU" at bounding box center [145, 115] width 147 height 39
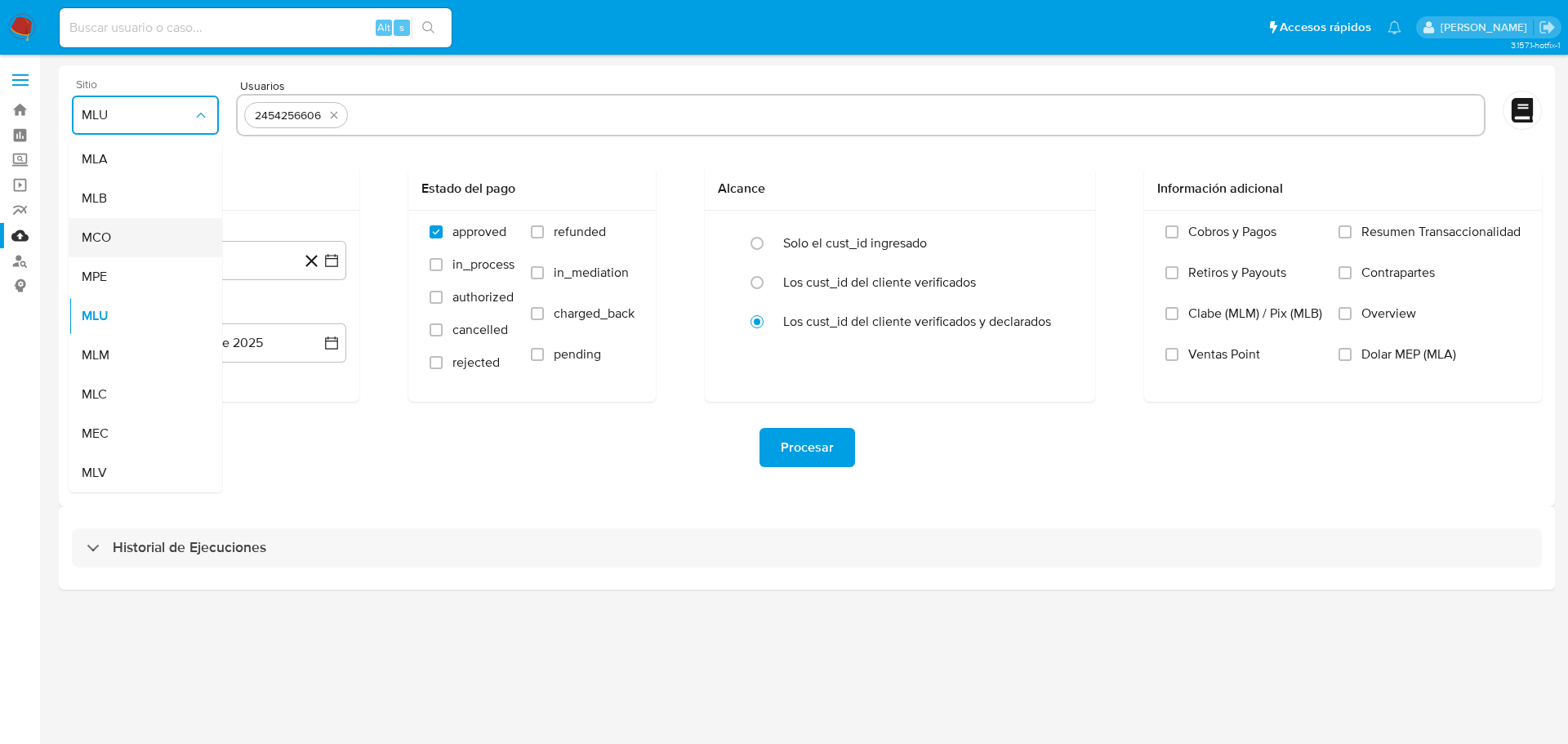
click at [171, 229] on div "MCO" at bounding box center [141, 237] width 117 height 39
drag, startPoint x: 540, startPoint y: 230, endPoint x: 546, endPoint y: 240, distance: 11.7
click at [542, 232] on input "refunded" at bounding box center [537, 231] width 13 height 13
checkbox input "true"
click at [534, 314] on input "charged_back" at bounding box center [537, 313] width 13 height 13
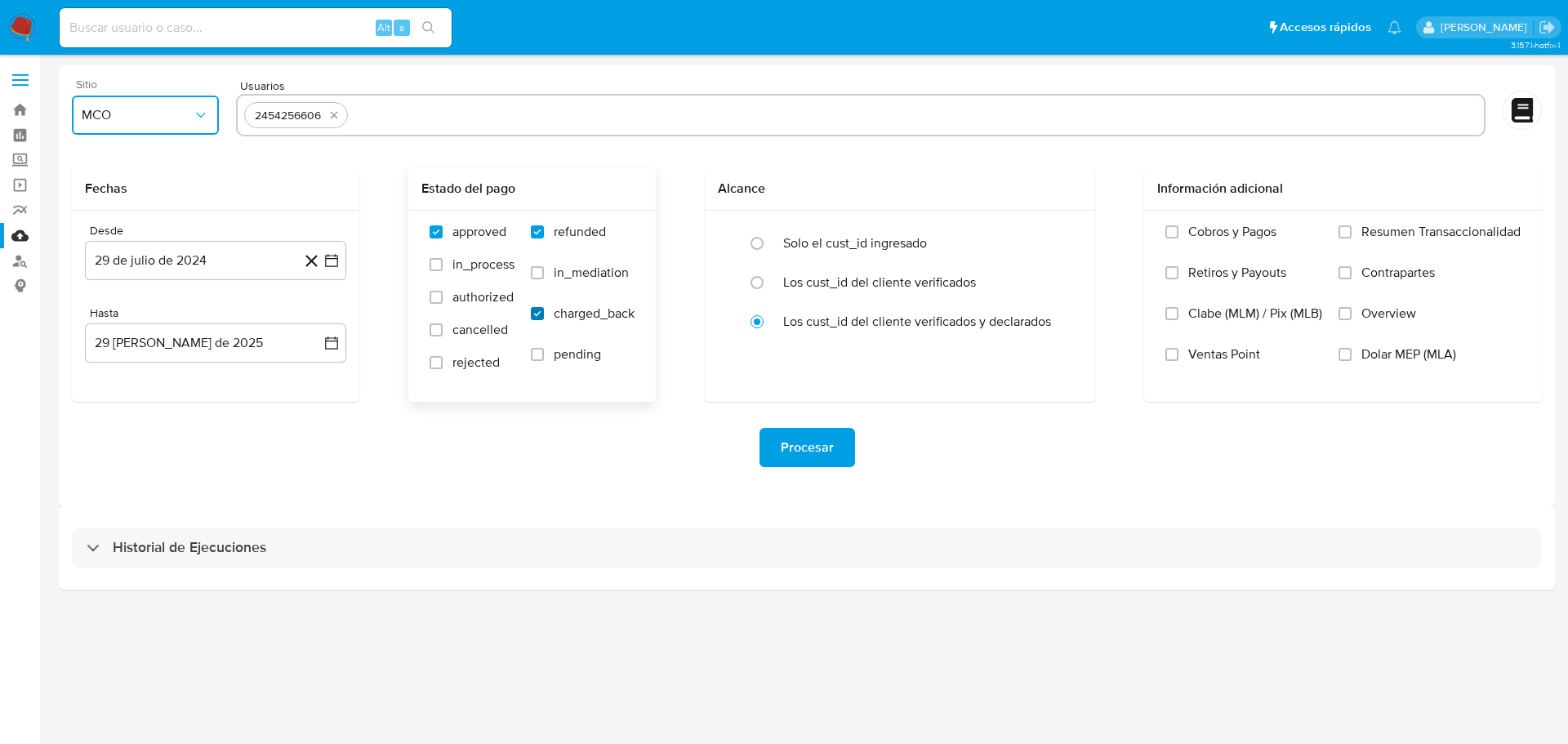
checkbox input "true"
click at [827, 434] on span "Procesar" at bounding box center [808, 447] width 53 height 36
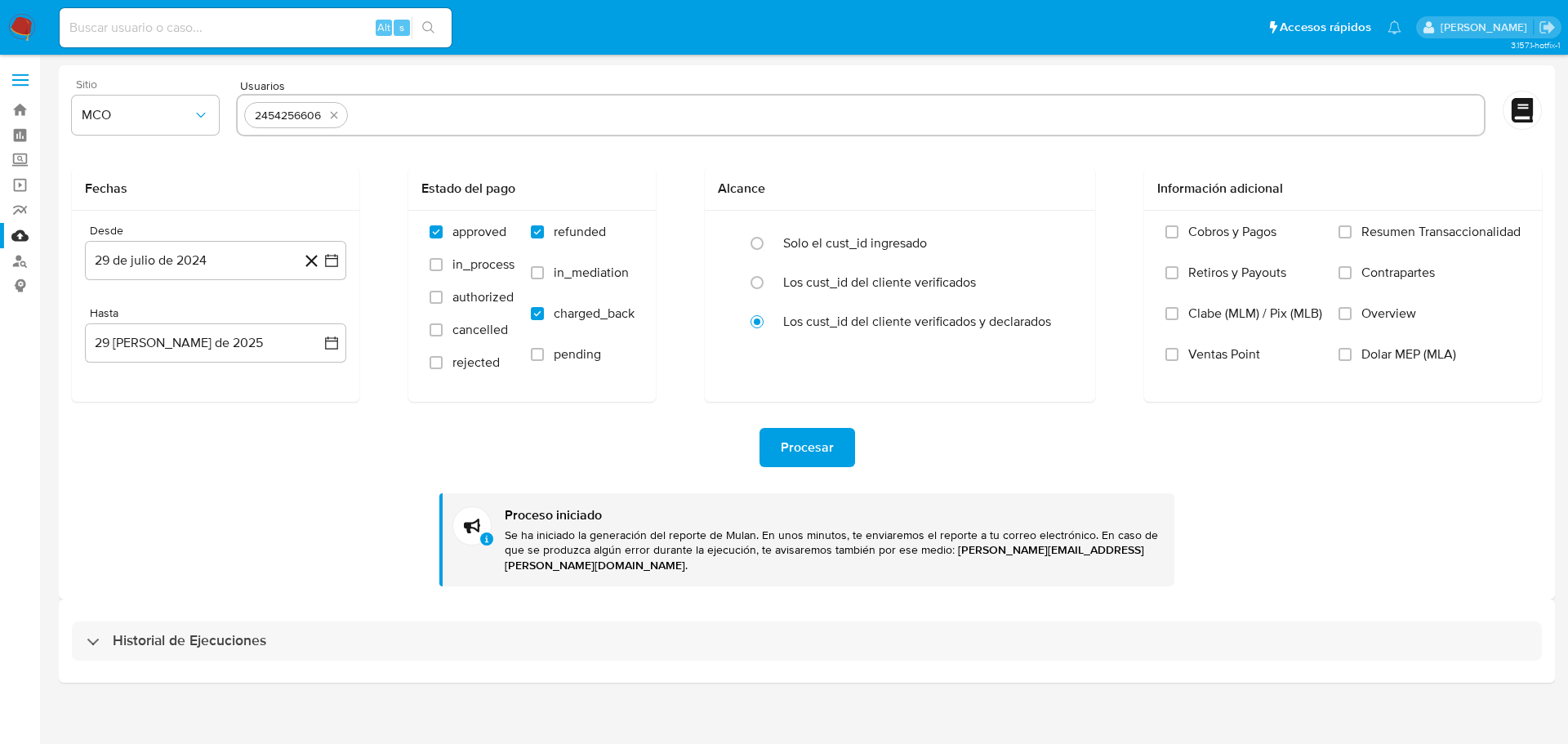
click at [20, 27] on img at bounding box center [22, 28] width 28 height 28
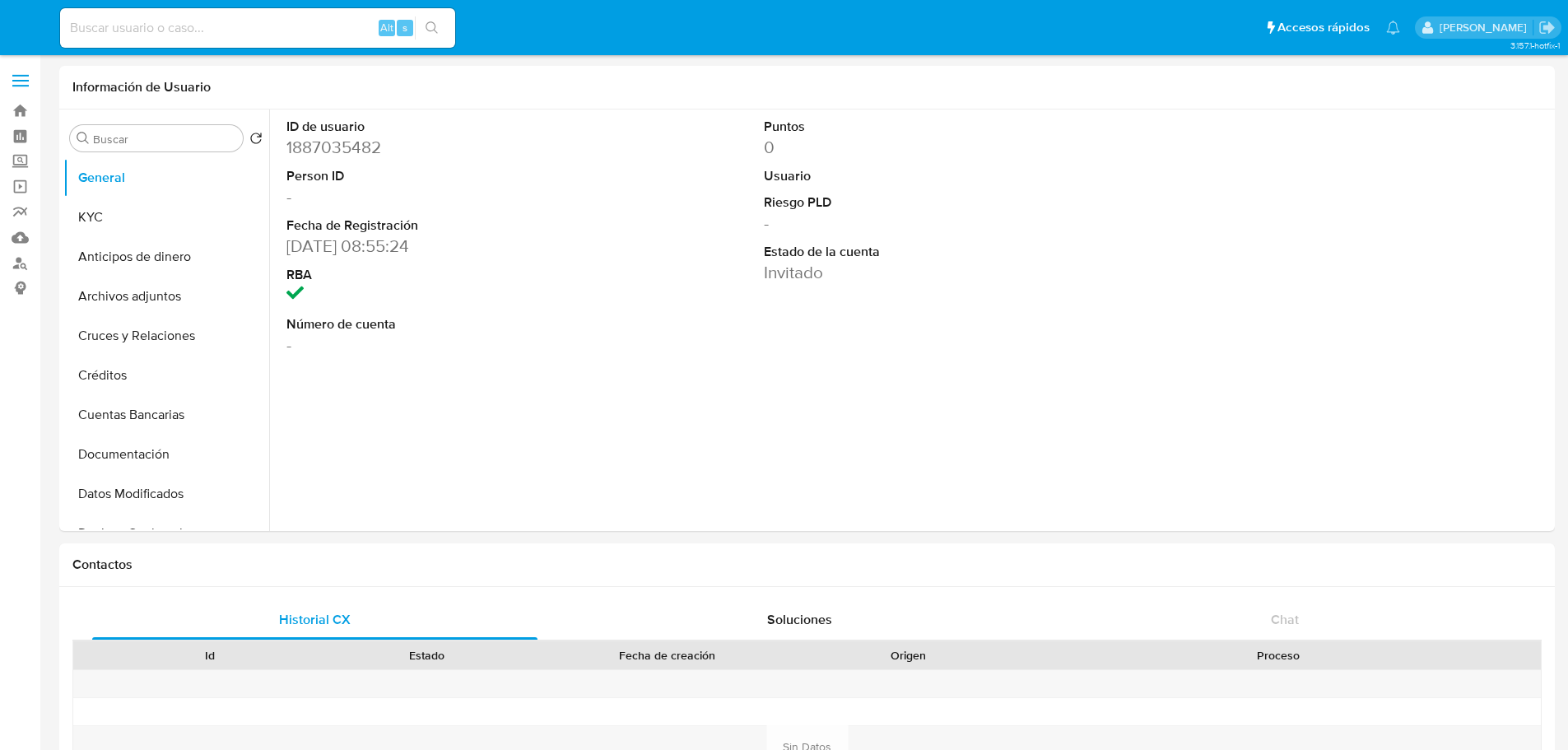
select select "10"
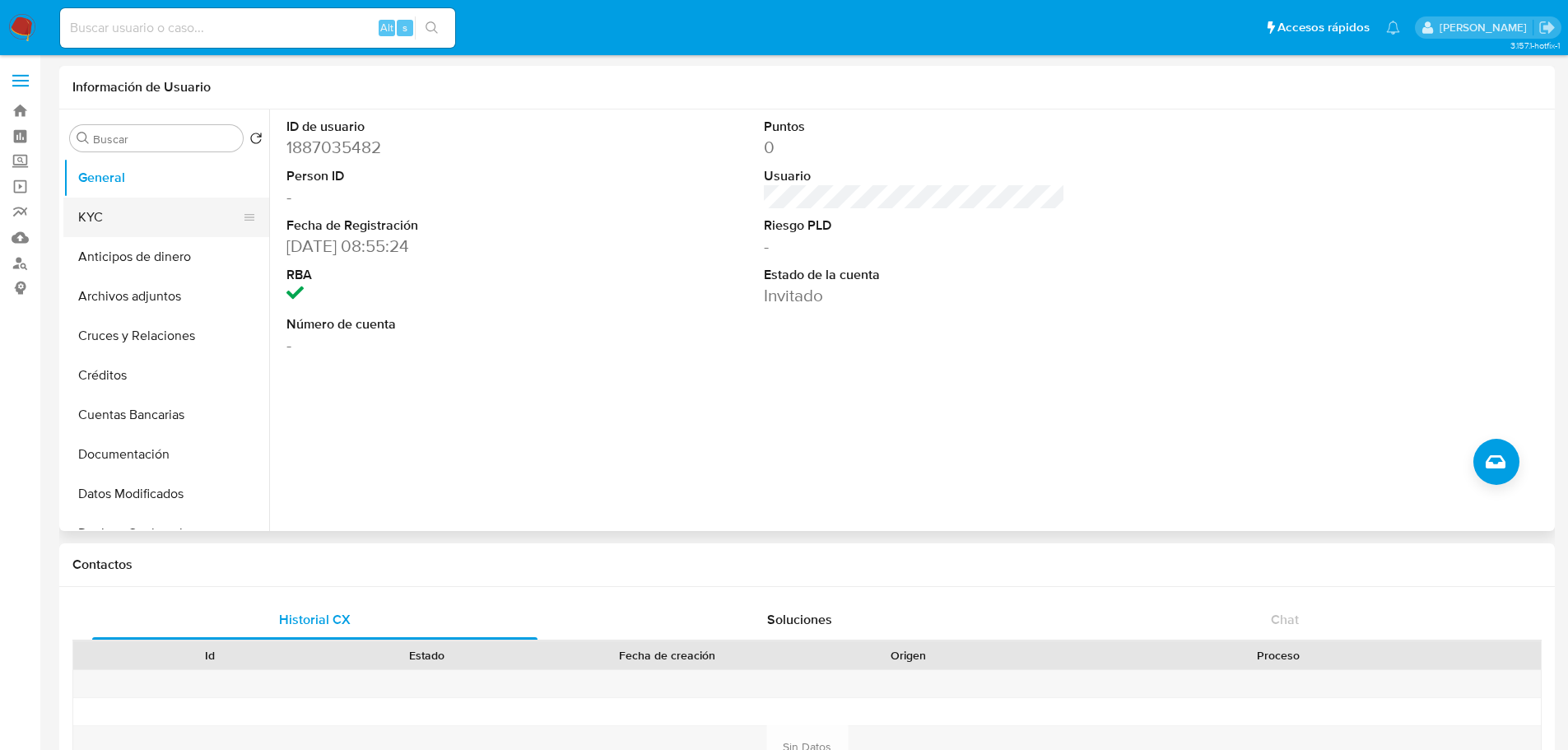
click at [116, 212] on button "KYC" at bounding box center [160, 216] width 193 height 39
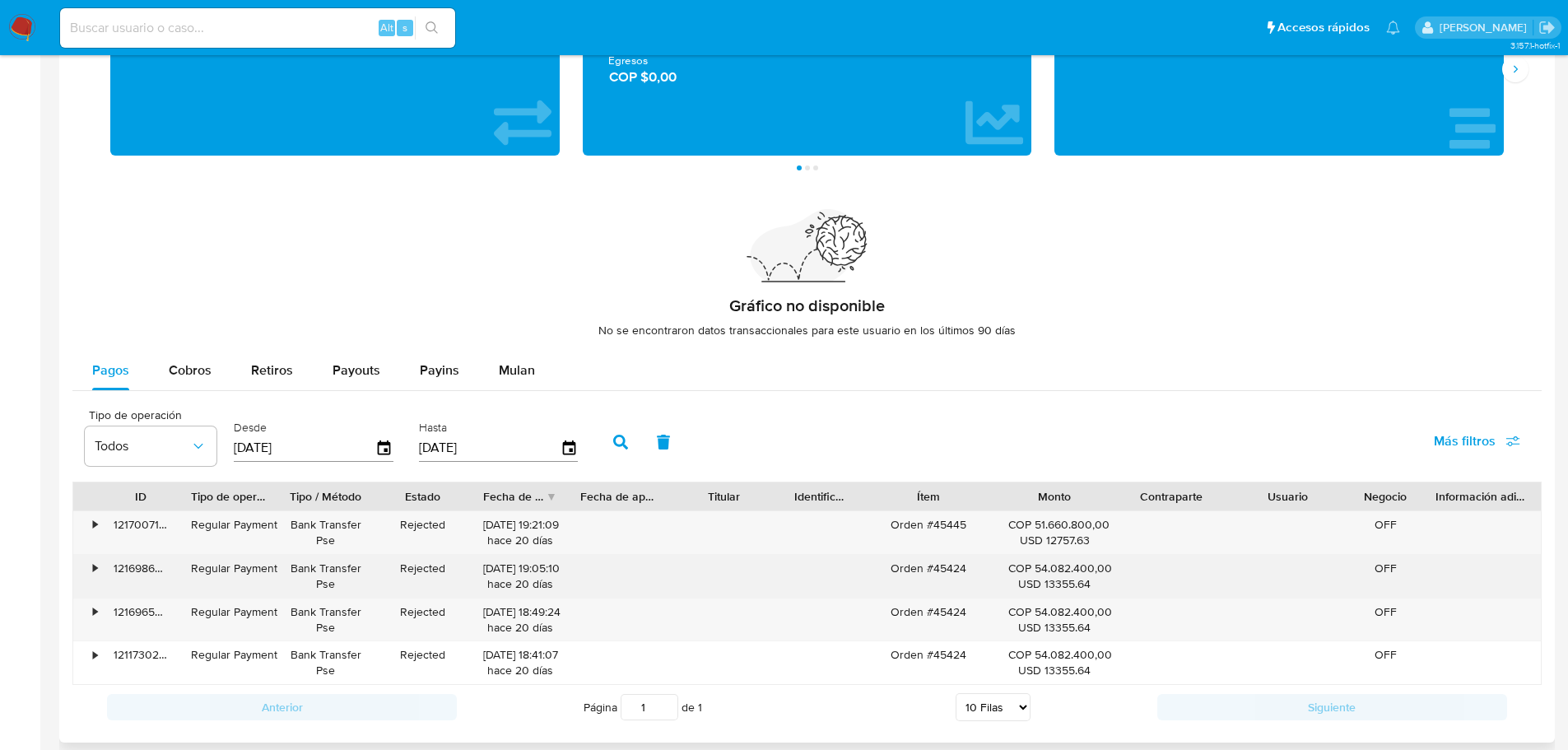
scroll to position [988, 0]
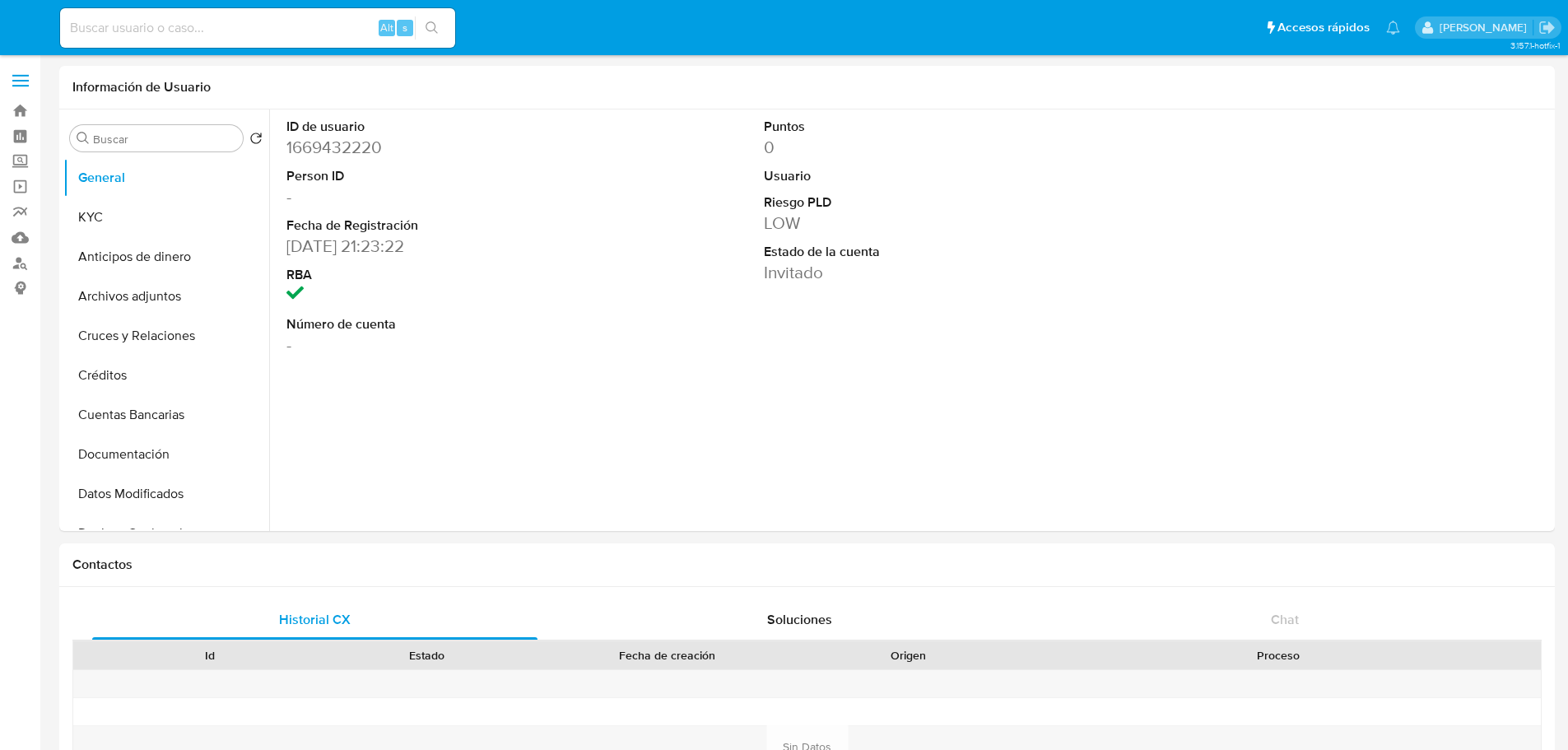
select select "10"
click at [141, 226] on button "KYC" at bounding box center [160, 216] width 193 height 39
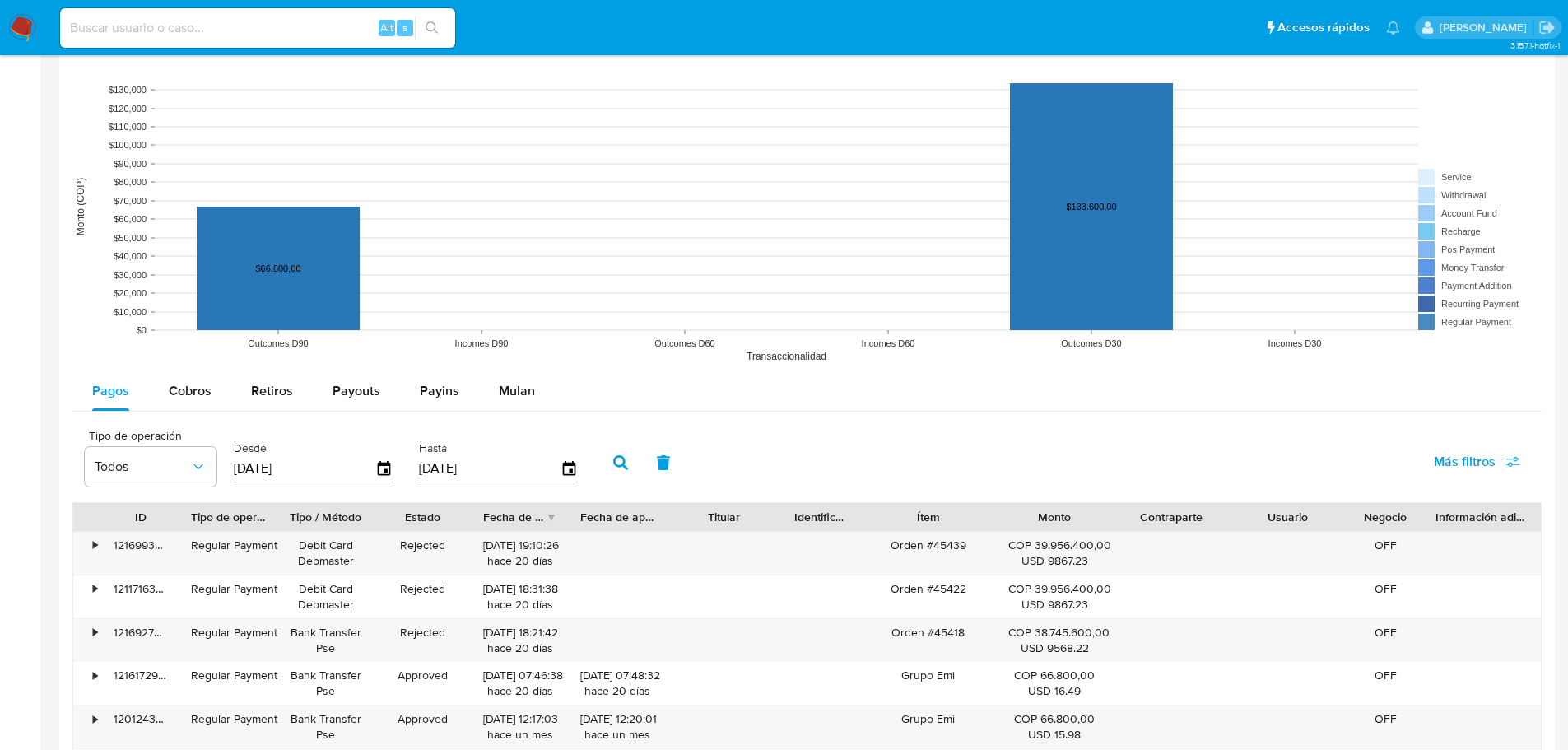
scroll to position [1317, 0]
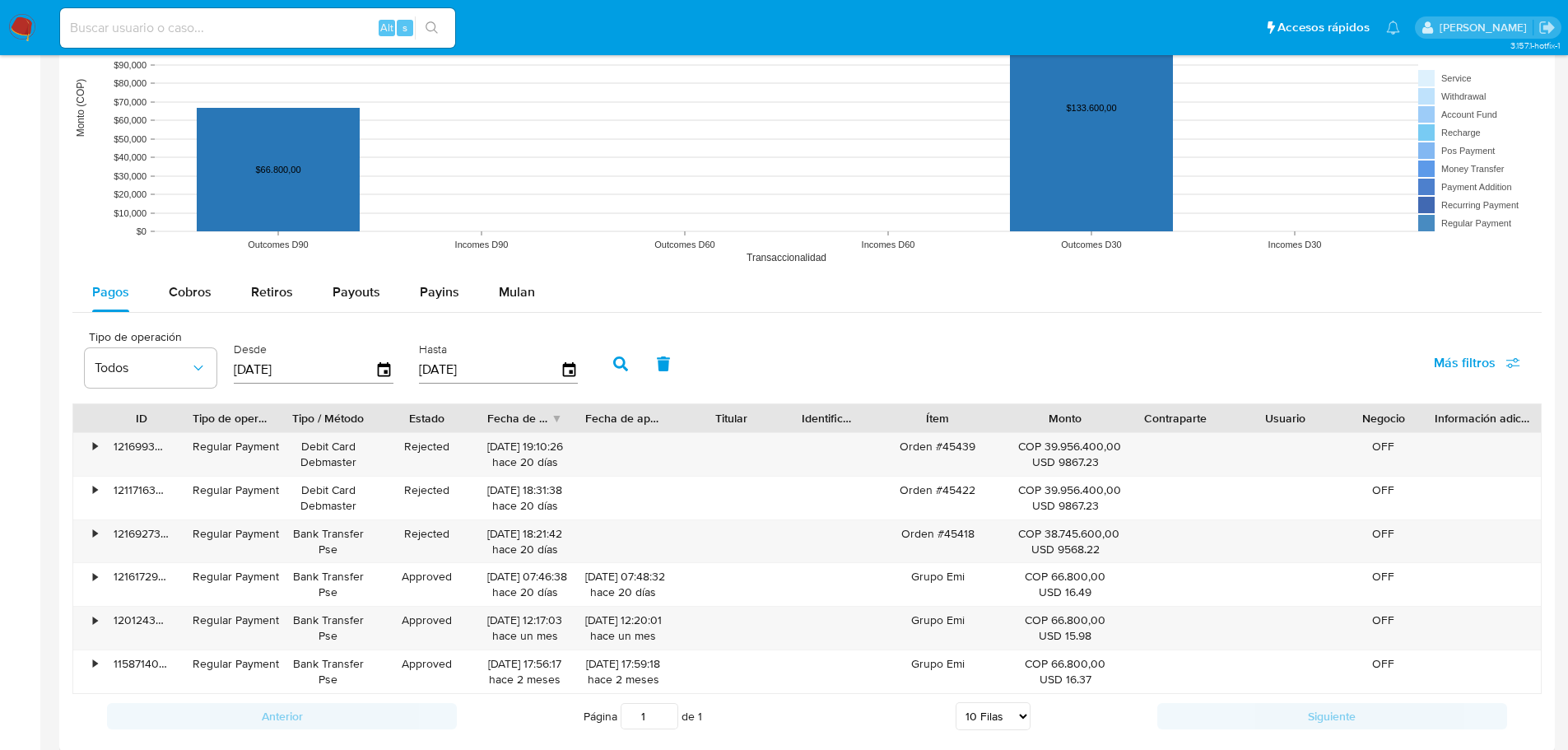
drag, startPoint x: 1228, startPoint y: 414, endPoint x: 1213, endPoint y: 406, distance: 17.0
click at [1213, 406] on div at bounding box center [1226, 418] width 30 height 28
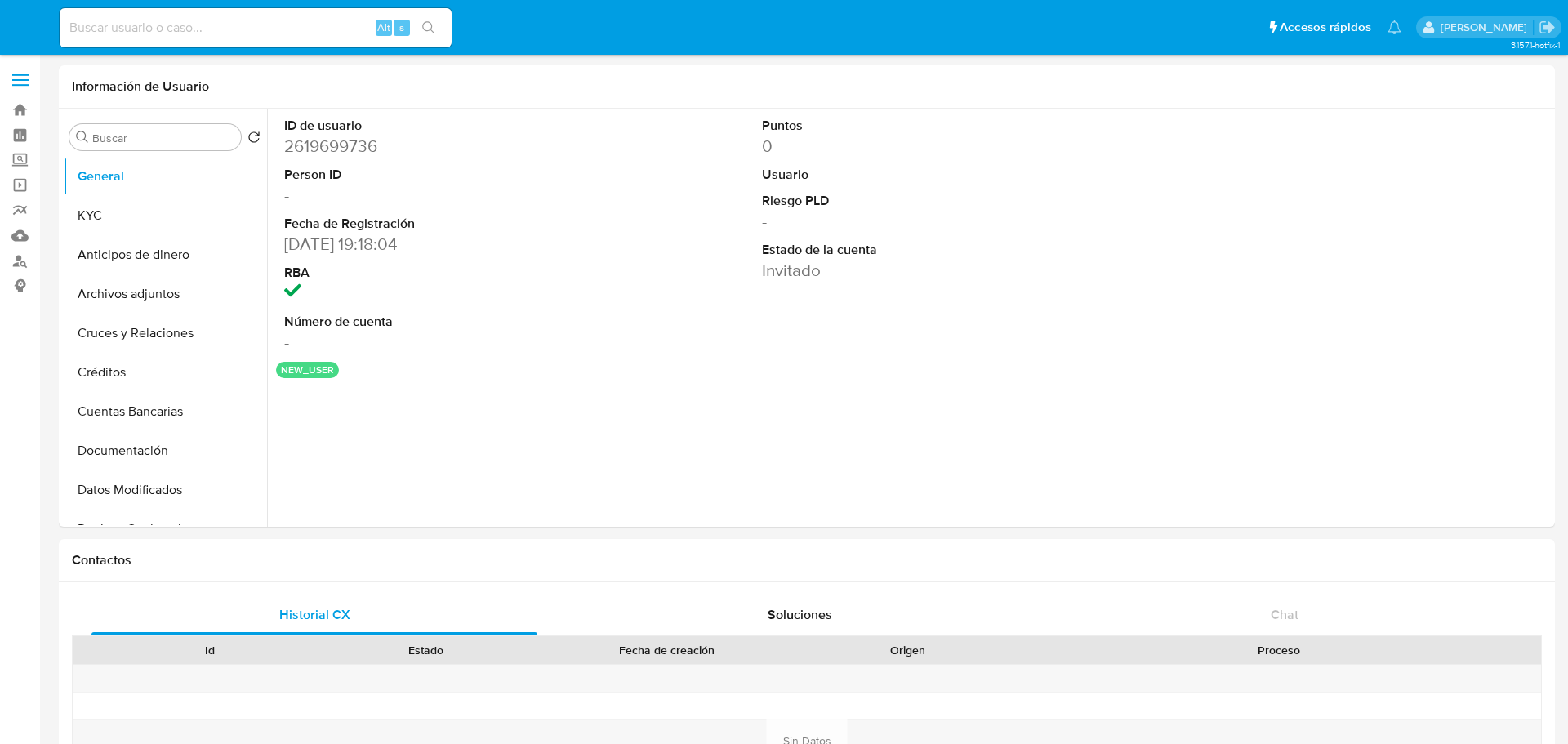
select select "10"
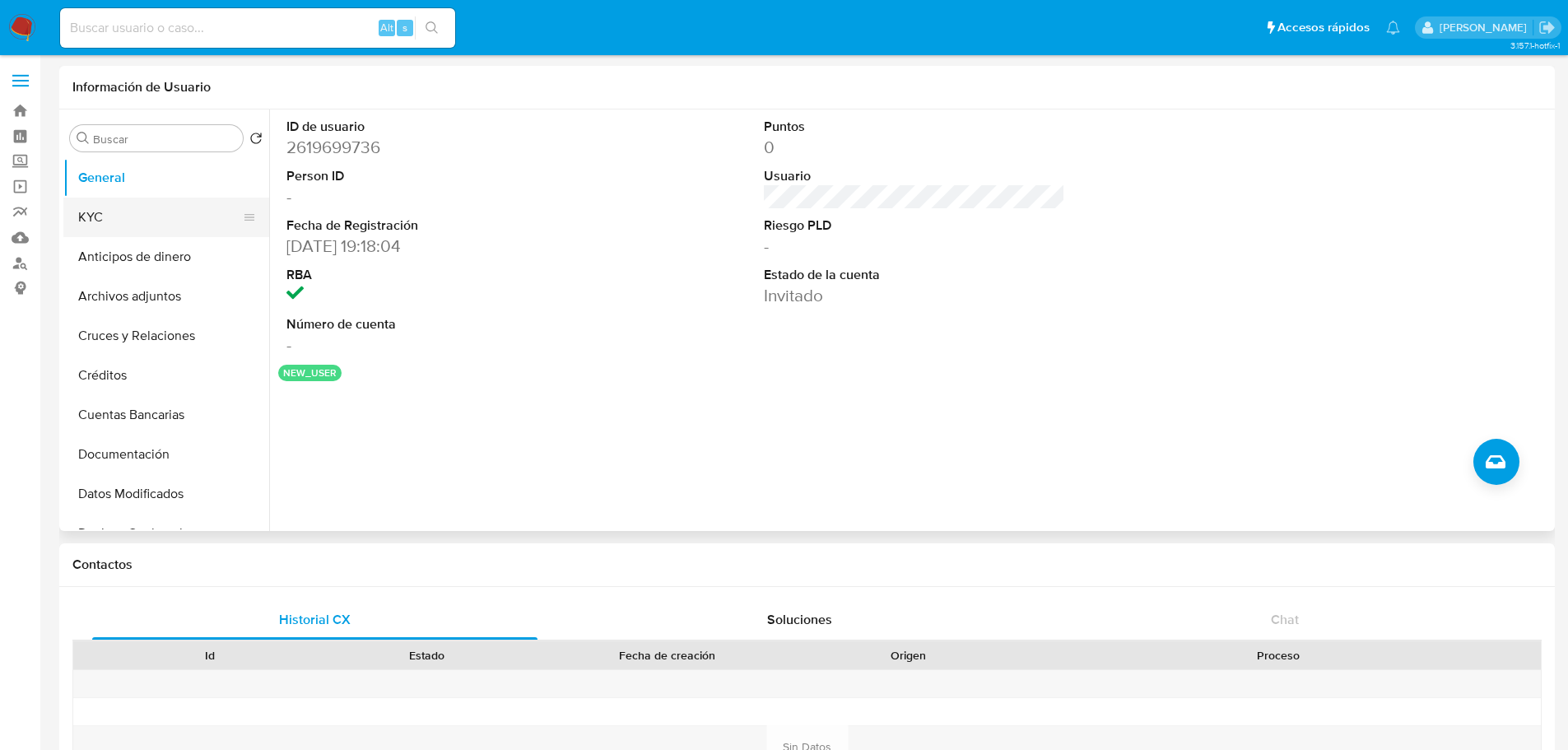
drag, startPoint x: 147, startPoint y: 209, endPoint x: 162, endPoint y: 212, distance: 15.3
click at [148, 209] on button "KYC" at bounding box center [160, 216] width 193 height 39
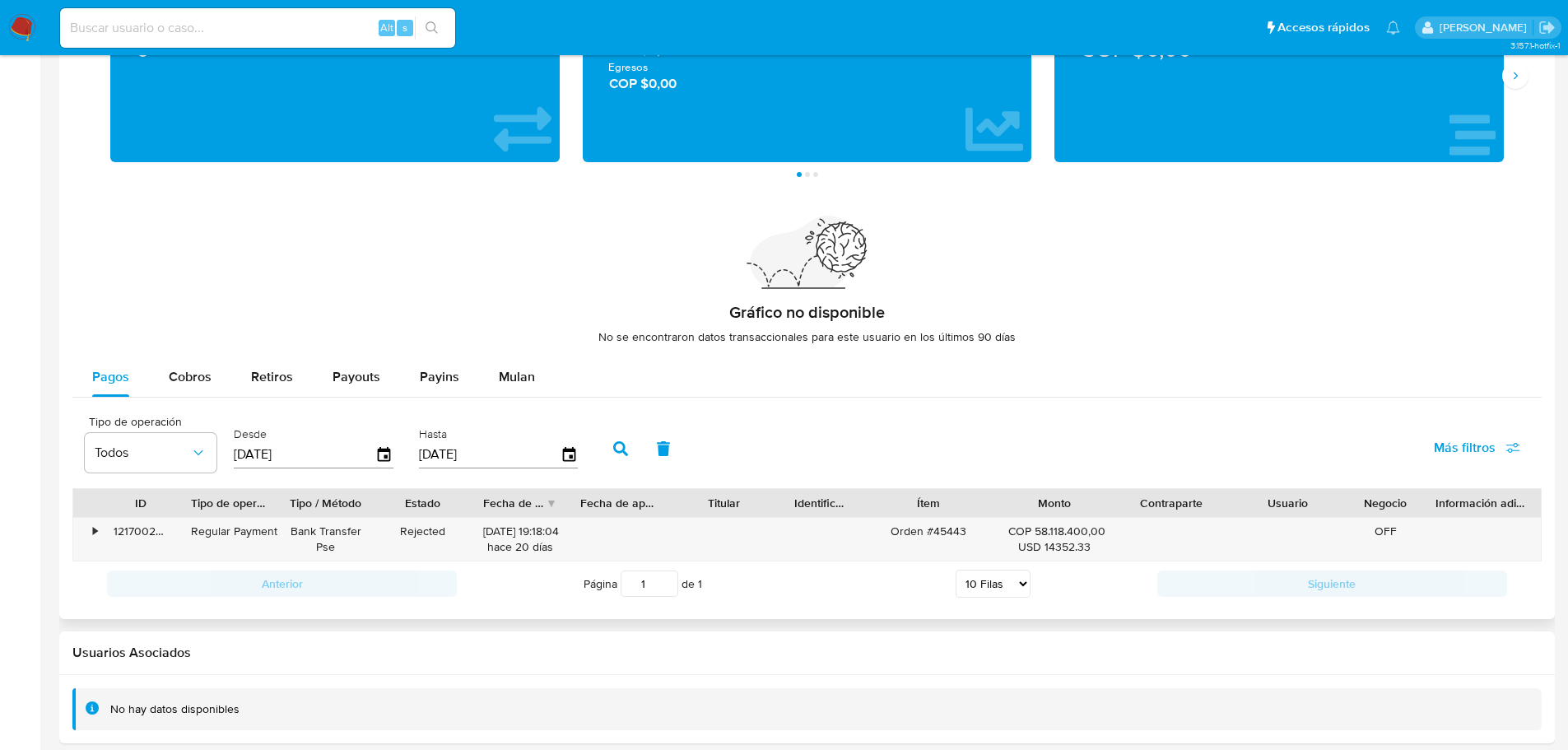
scroll to position [997, 0]
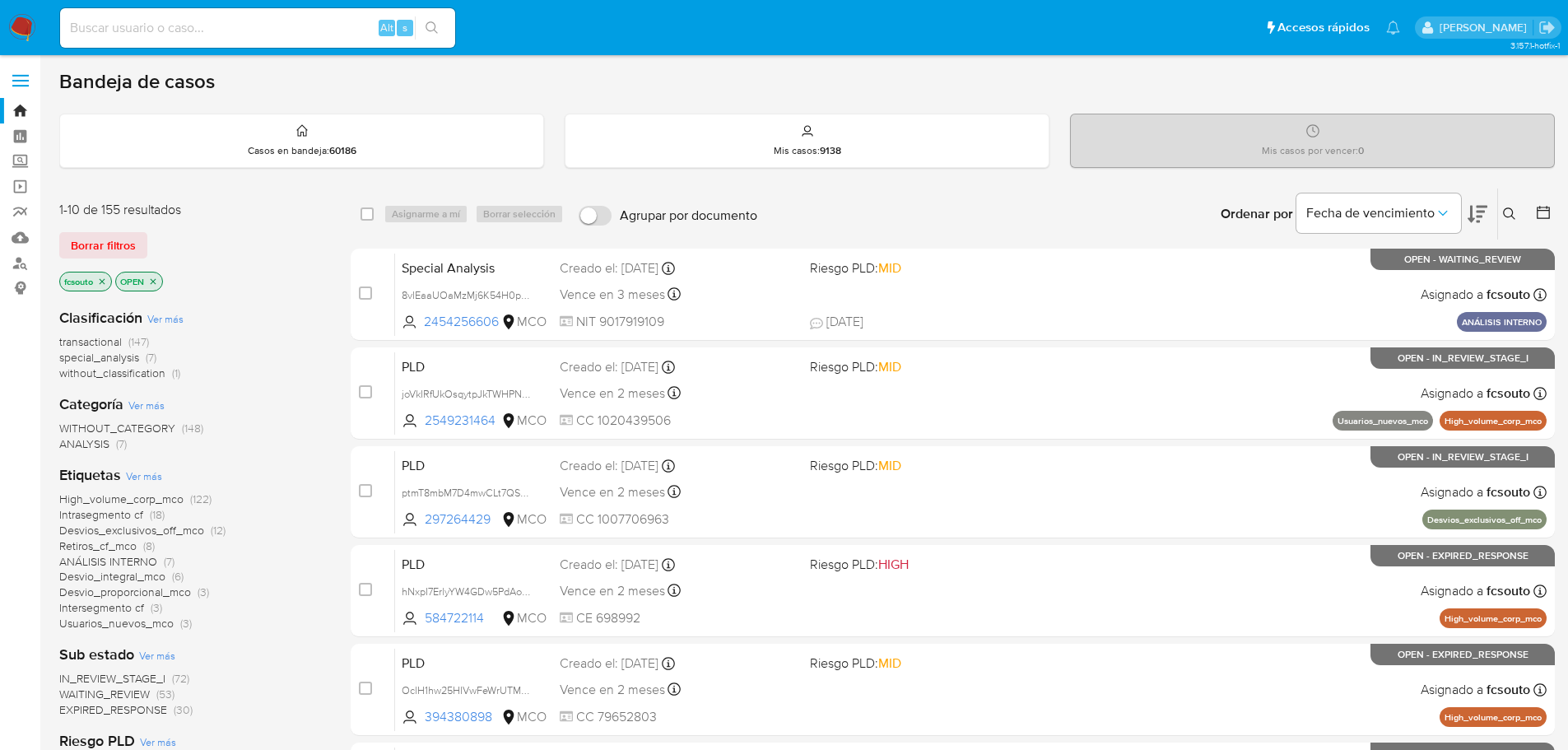
click at [163, 23] on input at bounding box center [257, 28] width 395 height 22
paste input "2648956169"
type input "2648956169"
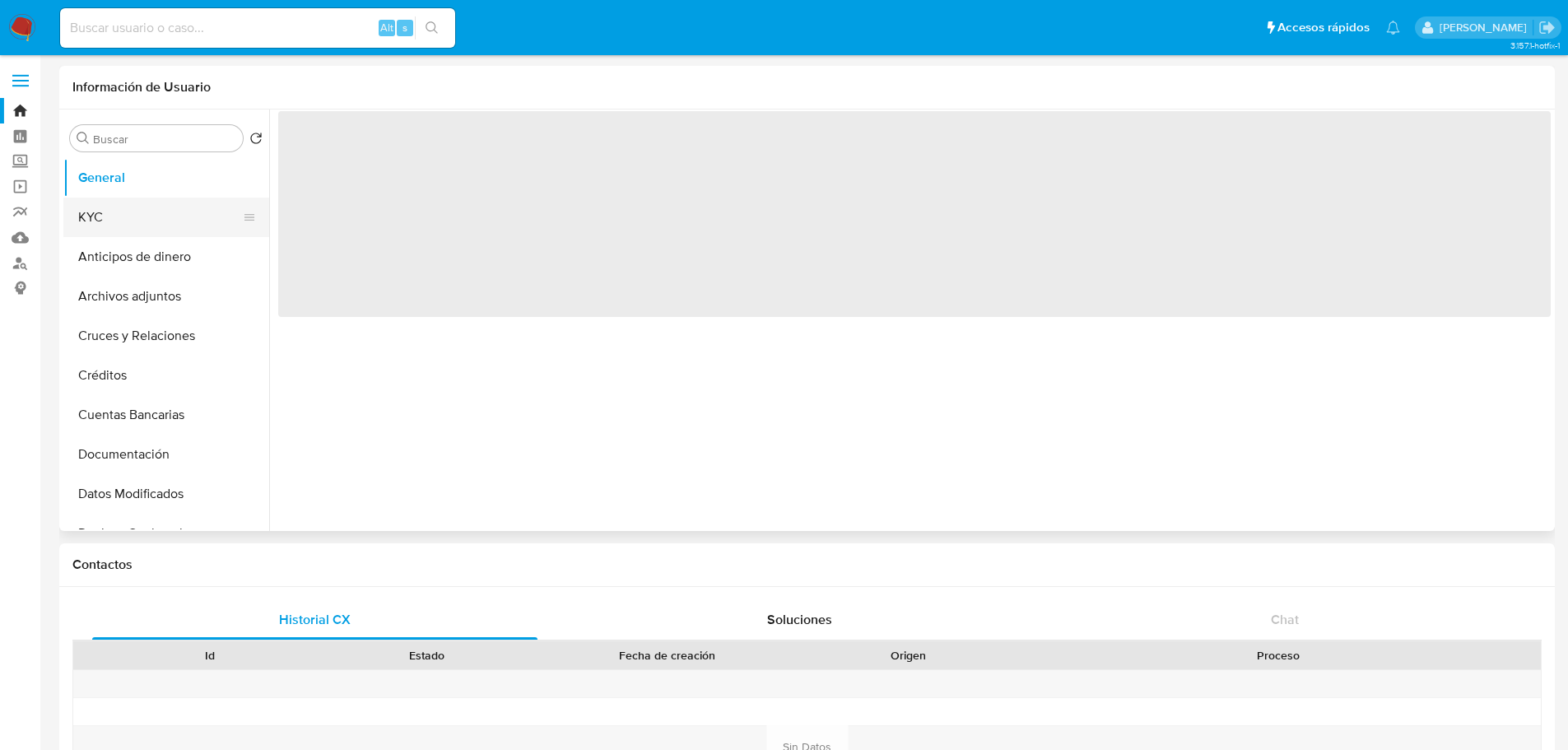
click at [129, 224] on button "KYC" at bounding box center [160, 216] width 193 height 39
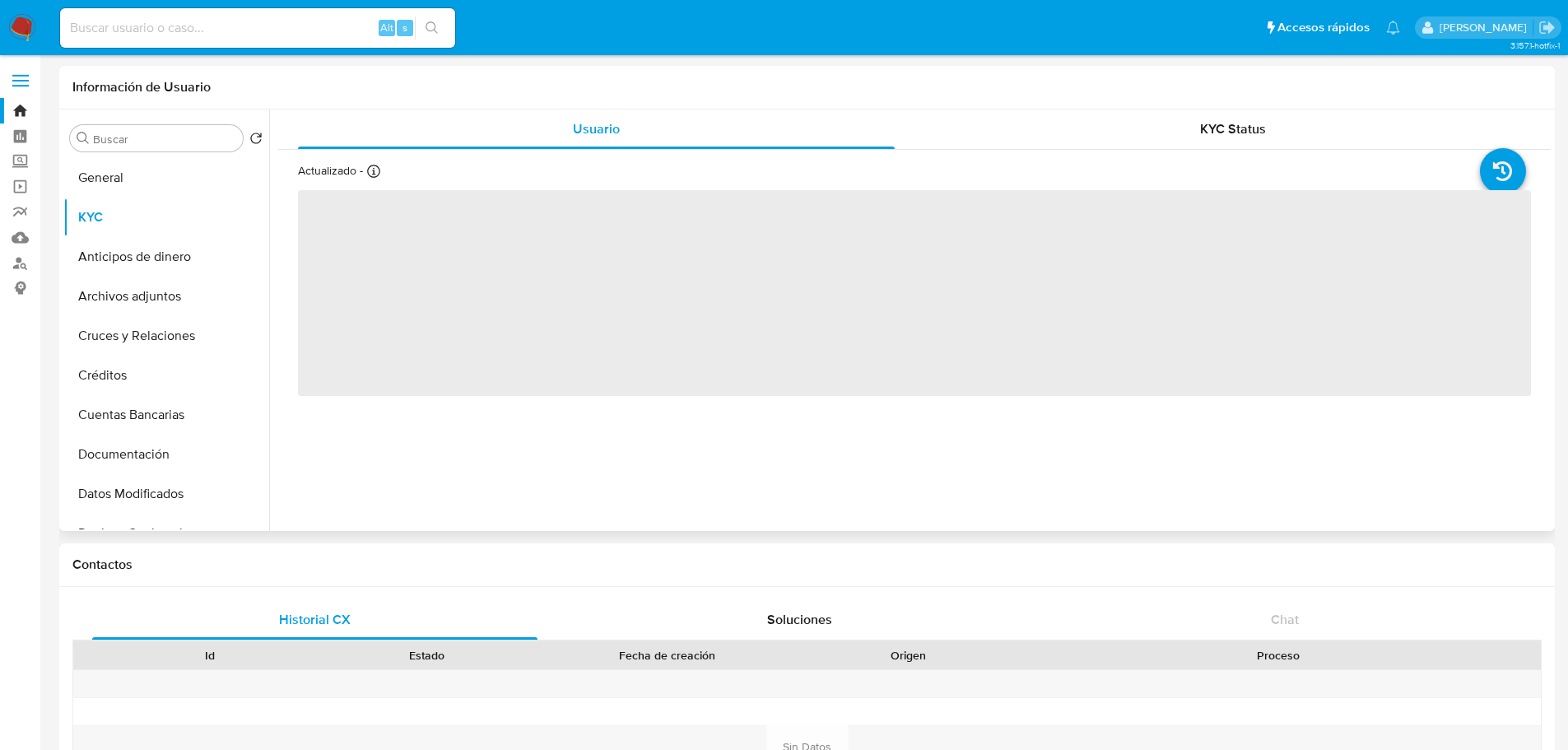
select select "10"
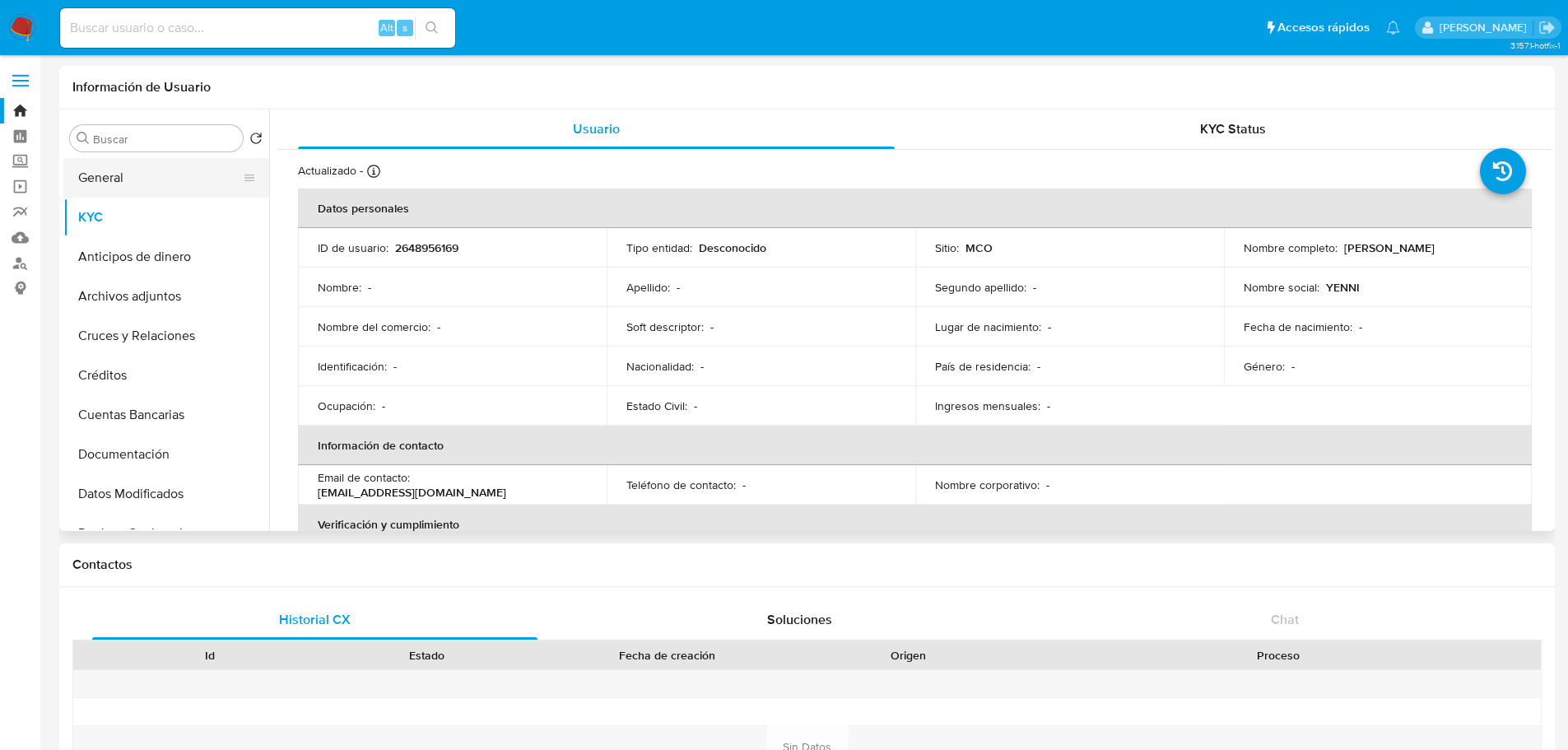
click at [150, 165] on button "General" at bounding box center [160, 177] width 193 height 39
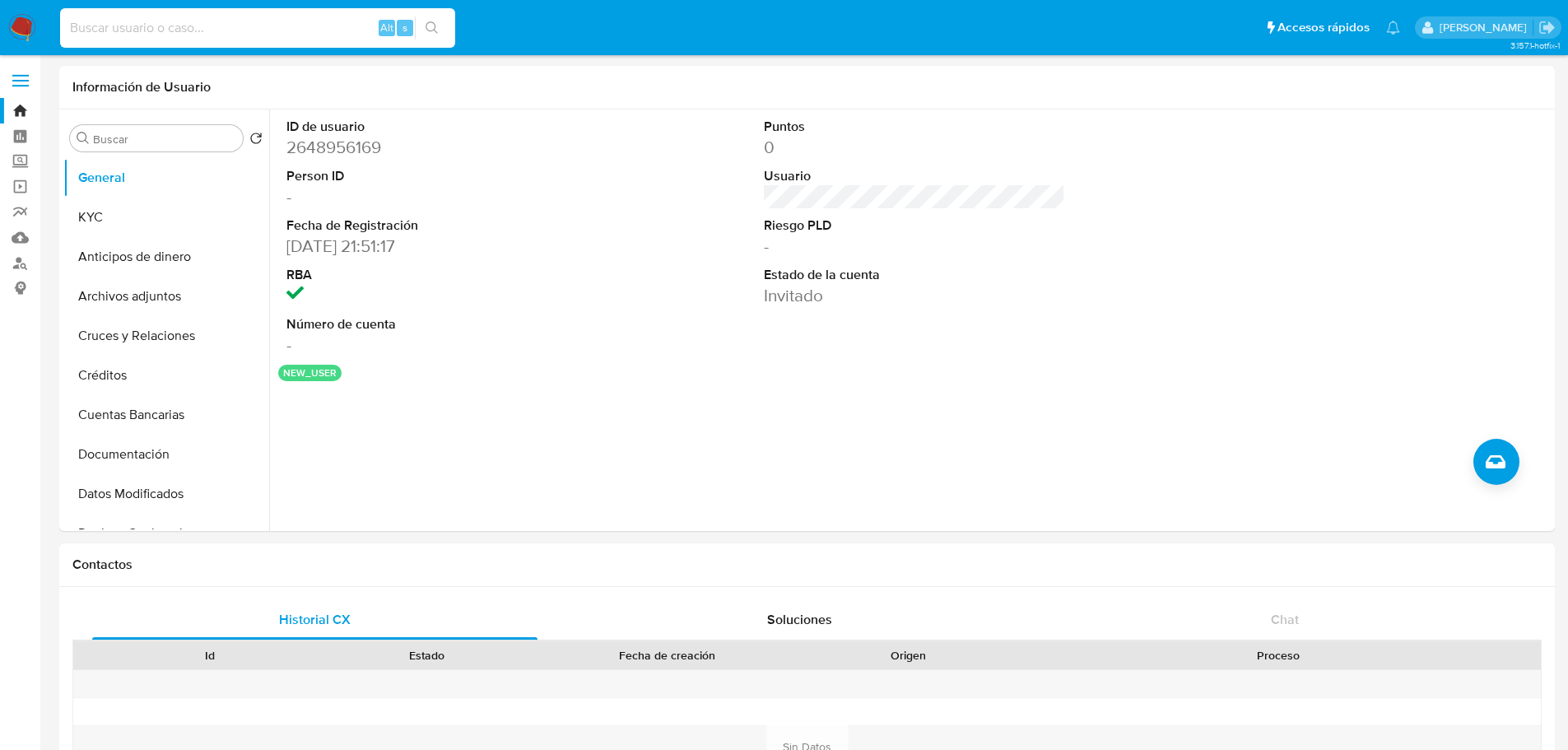
click at [176, 30] on input at bounding box center [257, 28] width 395 height 22
paste input "2648396347"
type input "2648396347"
select select "10"
click at [200, 29] on input "2648396347" at bounding box center [257, 28] width 395 height 22
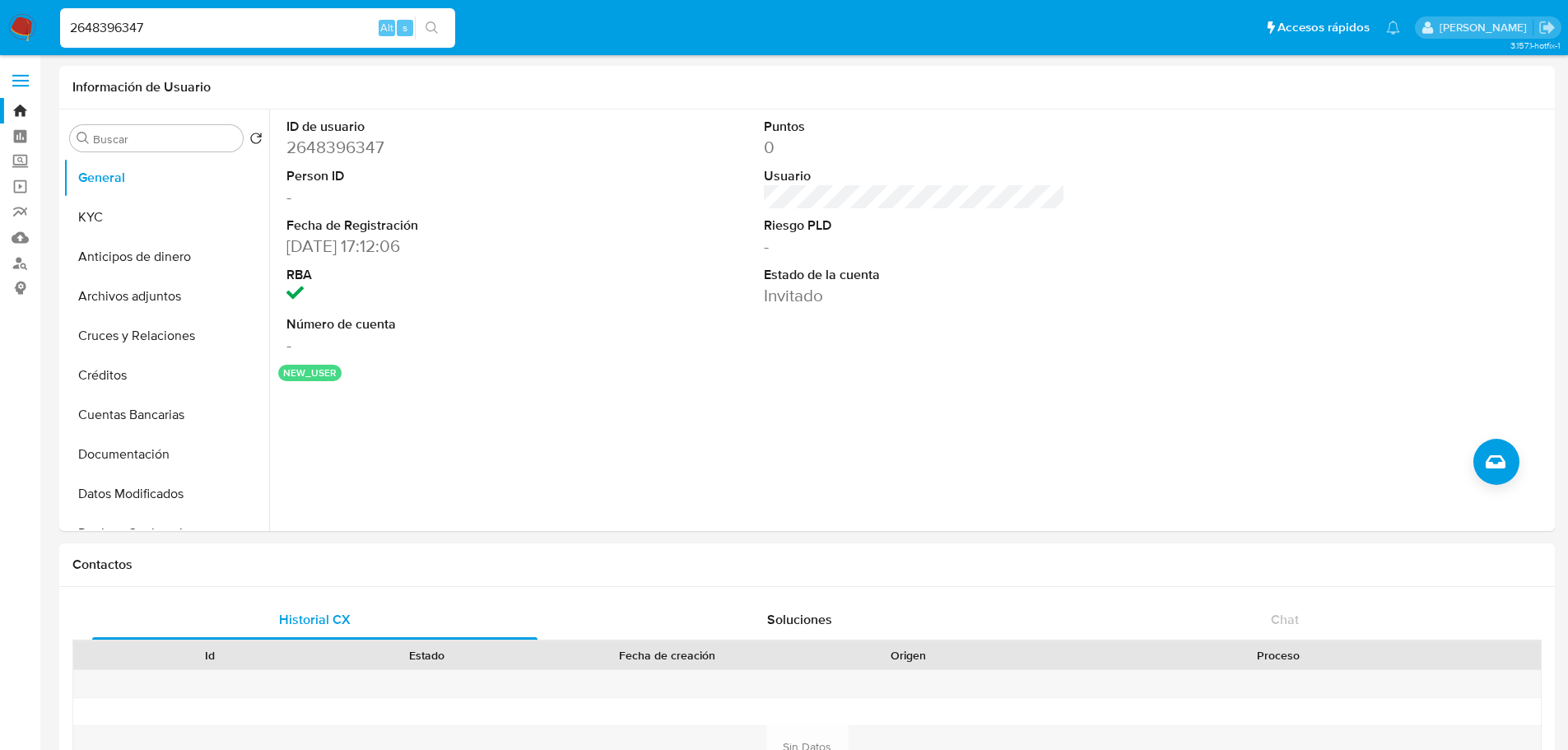
click at [200, 29] on input "2648396347" at bounding box center [257, 28] width 395 height 22
paste input "9121785"
type input "2649121785"
select select "10"
click at [179, 26] on input "2649121785" at bounding box center [257, 28] width 395 height 22
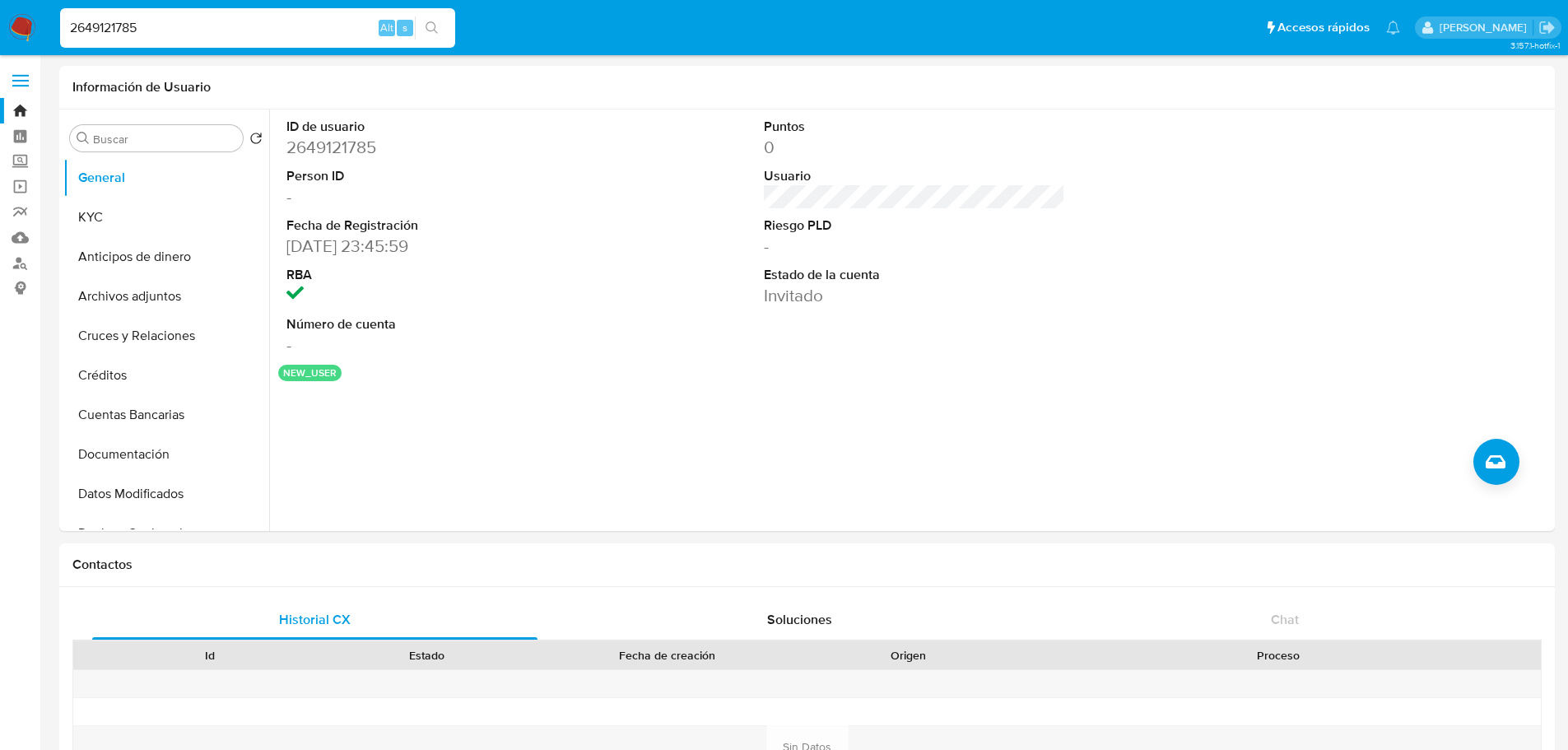
click at [179, 26] on input "2649121785" at bounding box center [257, 28] width 395 height 22
paste input "1847028860"
type input "1847028860"
select select "10"
click at [165, 30] on input "1847028860" at bounding box center [257, 28] width 395 height 22
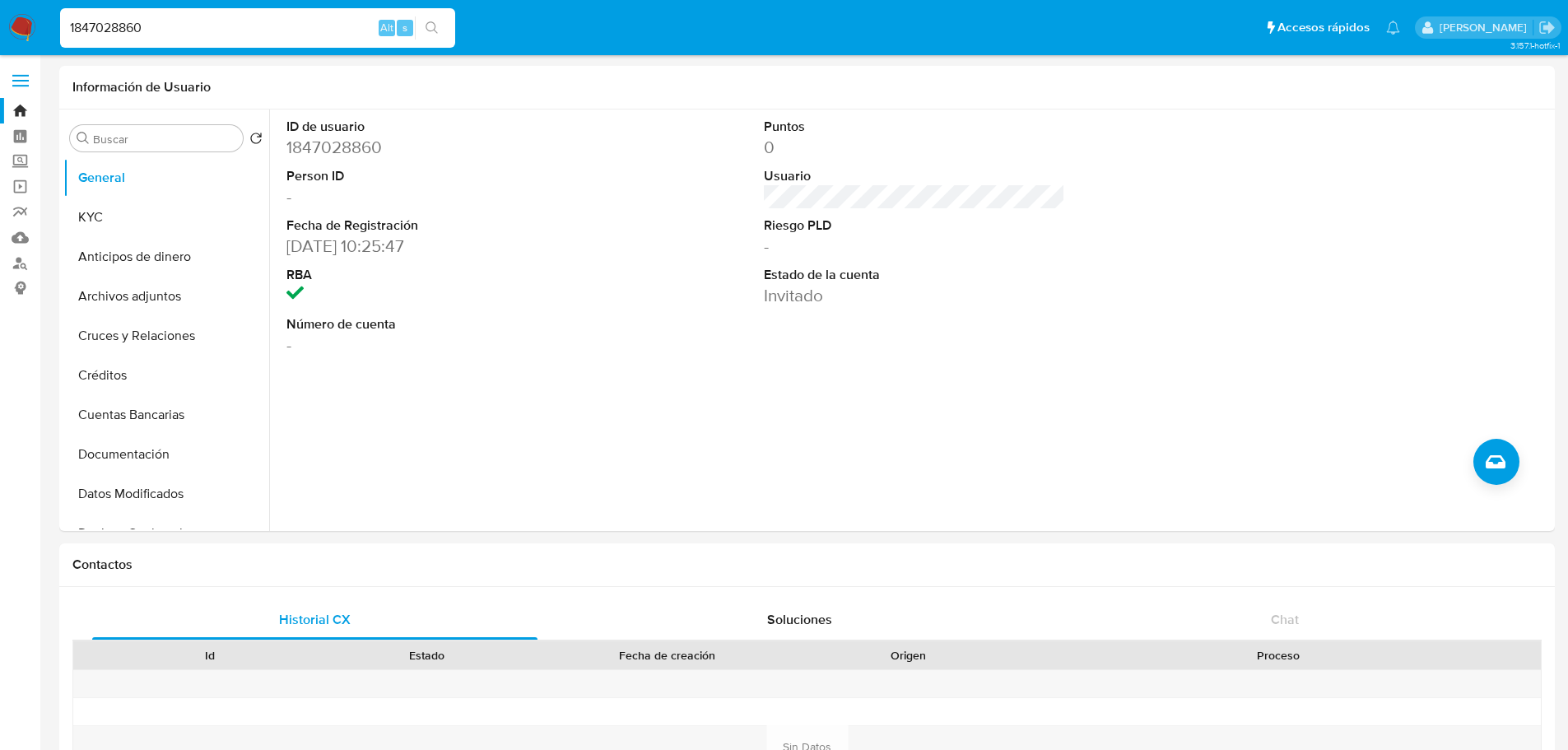
click at [165, 30] on input "1847028860" at bounding box center [257, 28] width 395 height 22
paste input "679554294"
type input "679554294"
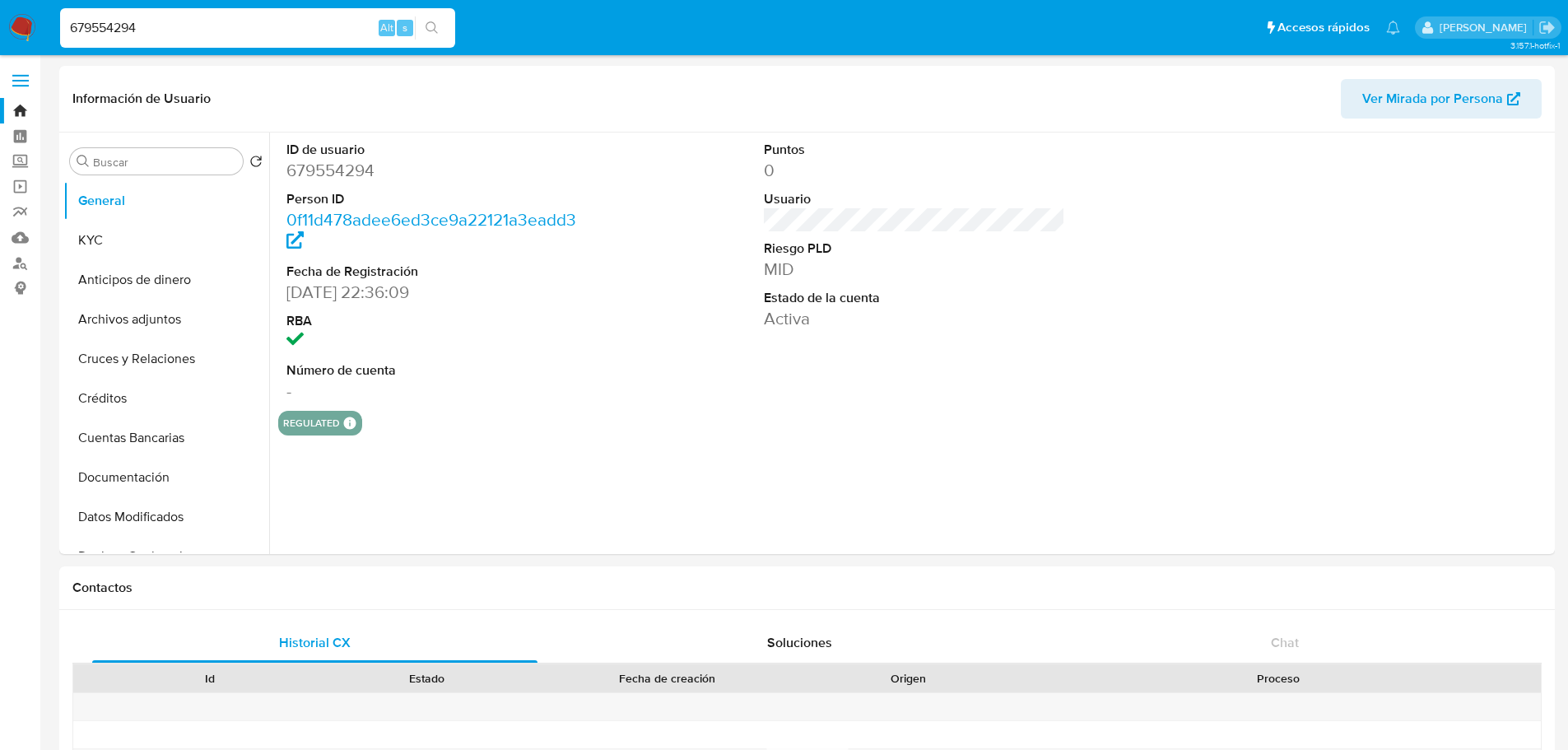
select select "10"
click at [120, 234] on button "KYC" at bounding box center [160, 240] width 193 height 39
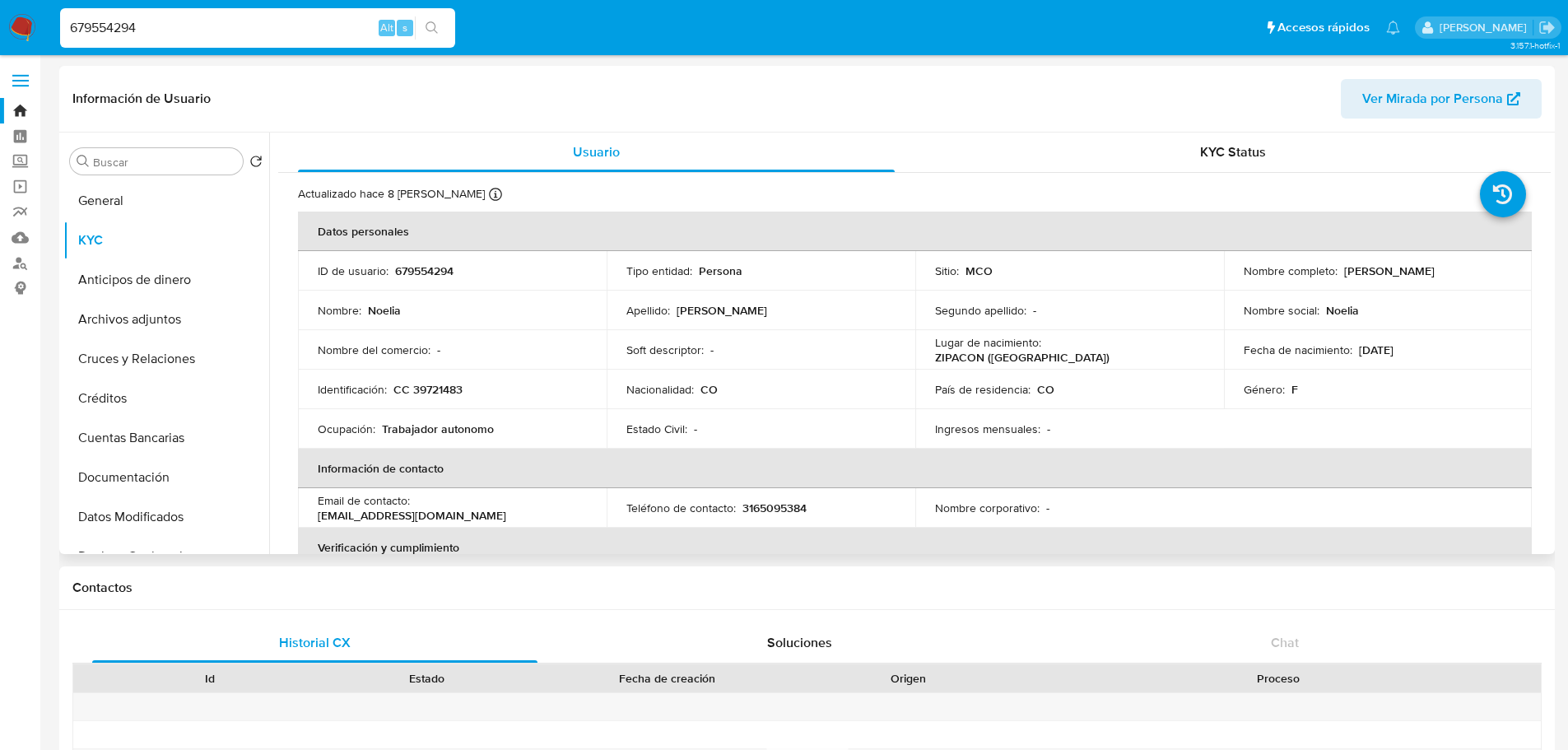
drag, startPoint x: 1339, startPoint y: 270, endPoint x: 1445, endPoint y: 251, distance: 107.7
click at [1467, 273] on div "Nombre completo : [PERSON_NAME]" at bounding box center [1379, 270] width 269 height 15
copy p "[PERSON_NAME]"
click at [236, 37] on input "679554294" at bounding box center [257, 28] width 395 height 22
click at [237, 37] on input "679554294" at bounding box center [257, 28] width 395 height 22
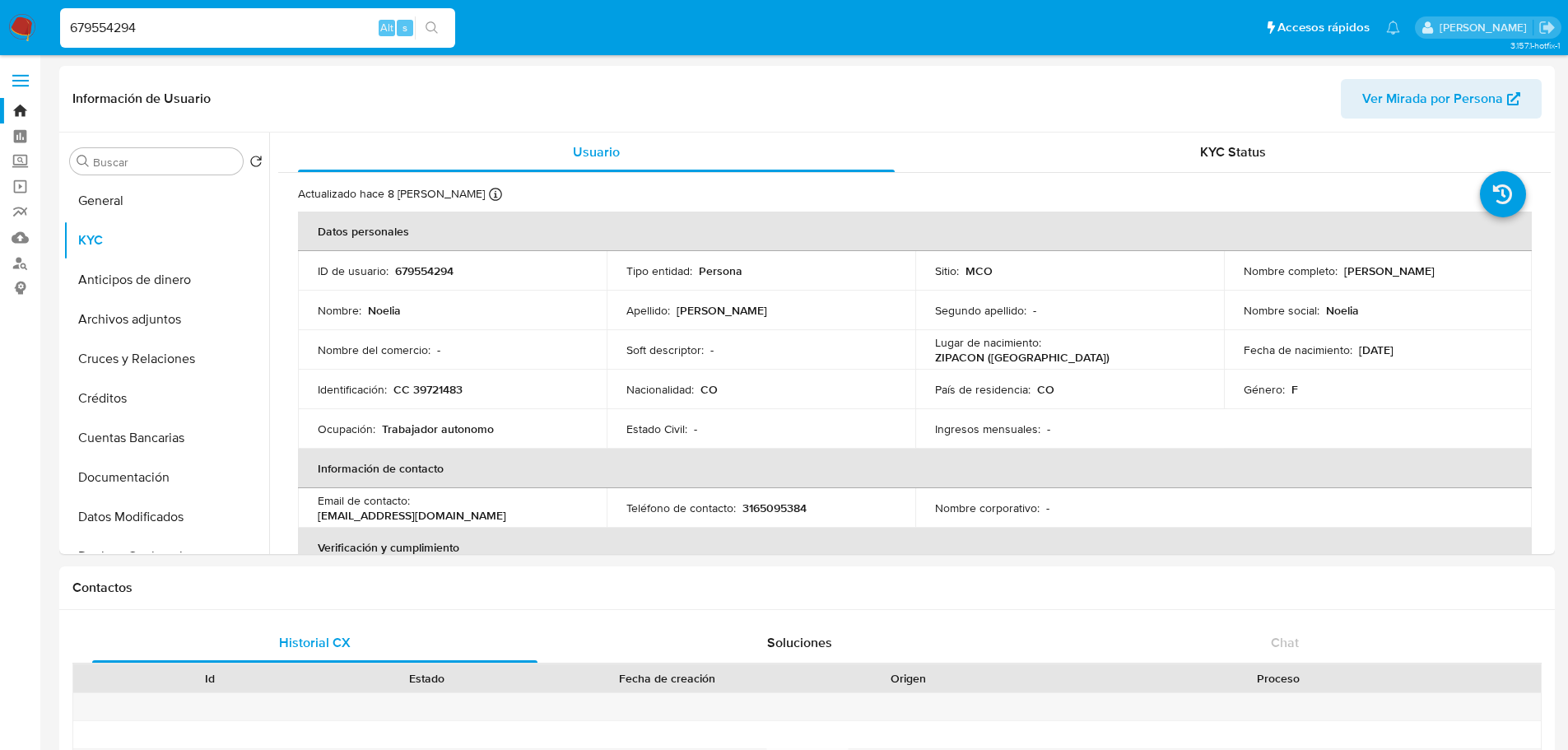
paste input "2649114339"
type input "2649114339"
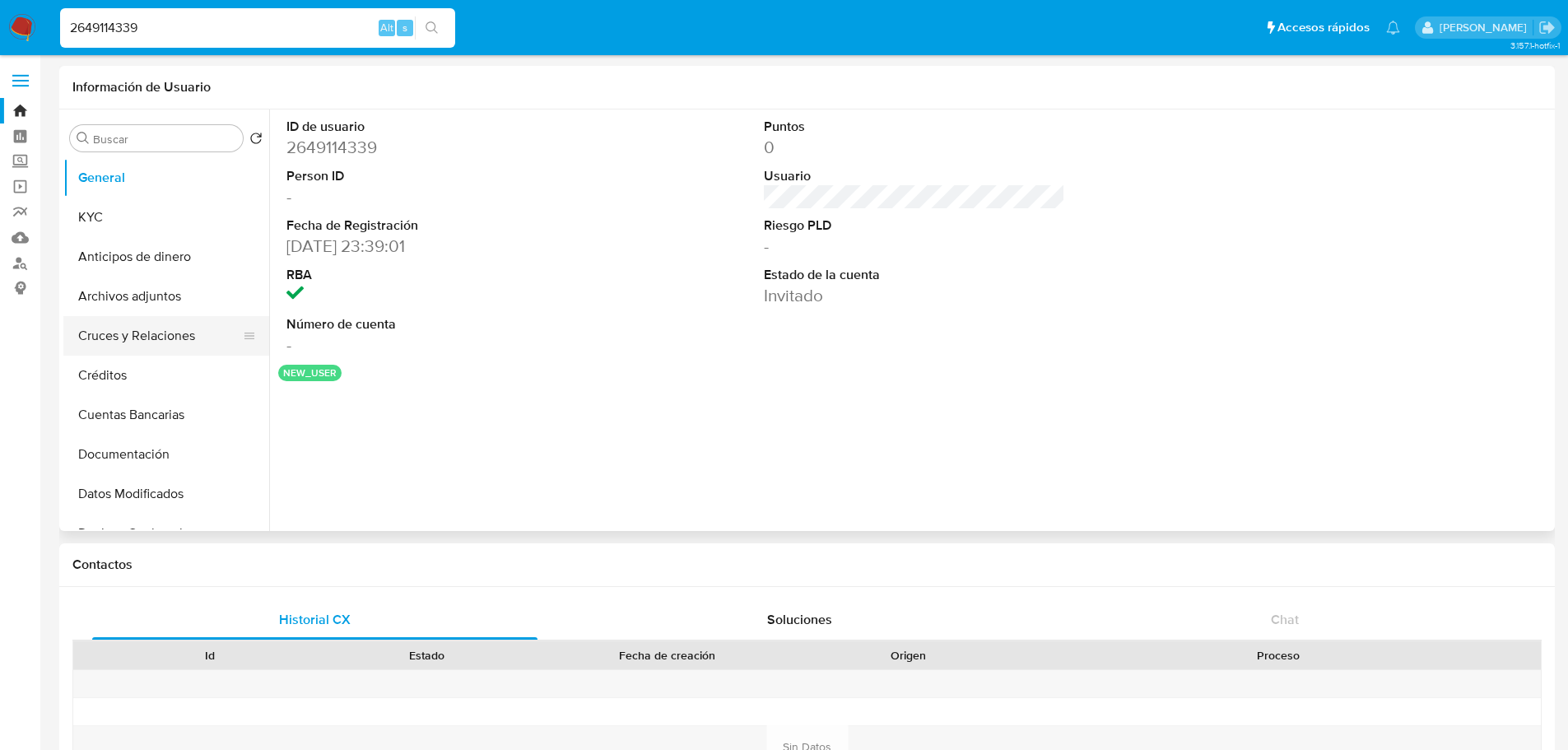
select select "10"
click at [190, 23] on input "2649114339" at bounding box center [257, 28] width 395 height 22
paste input "177530885"
type input "1775308859"
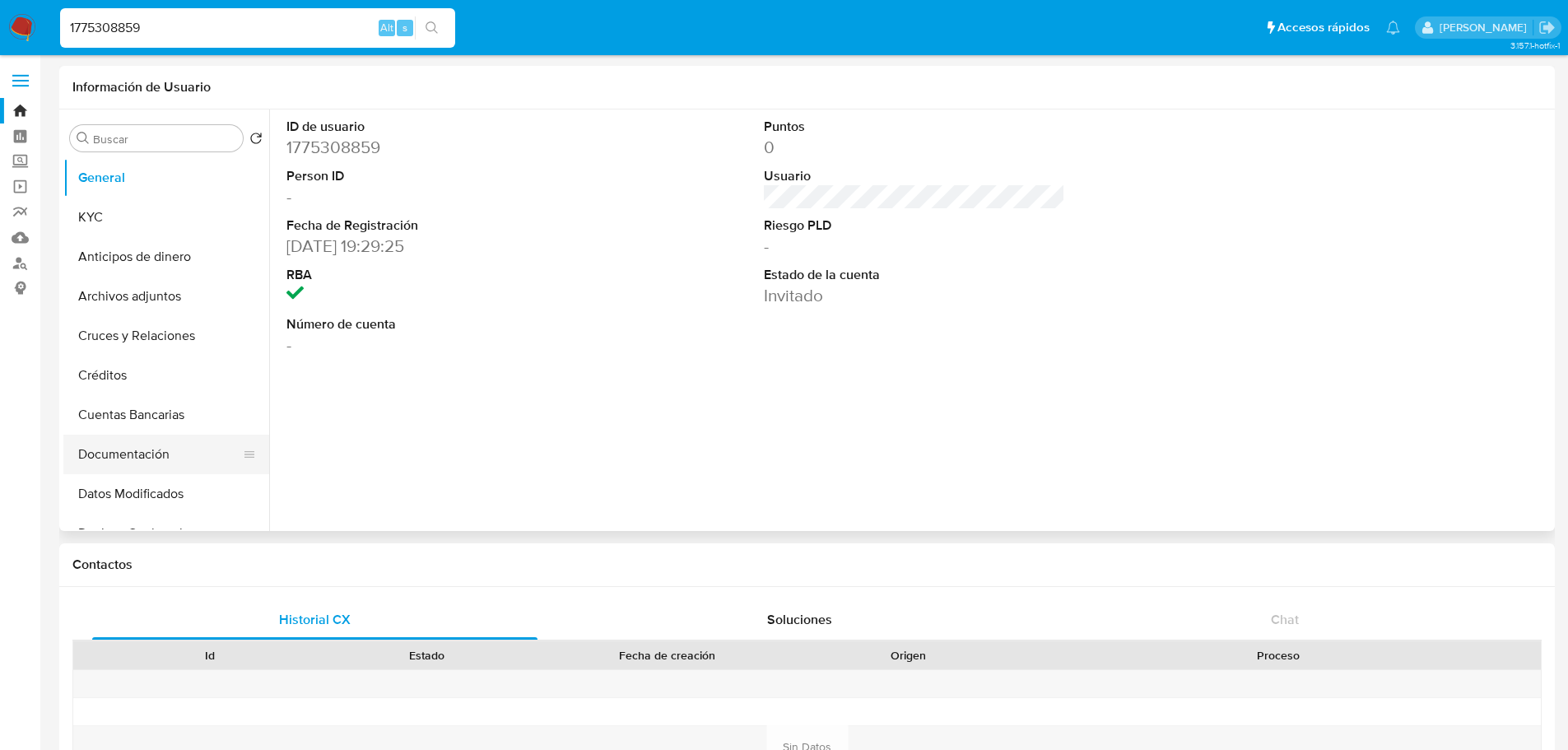
select select "10"
click at [160, 34] on input "1775308859" at bounding box center [257, 28] width 395 height 22
paste input "45868699"
type input "458686999"
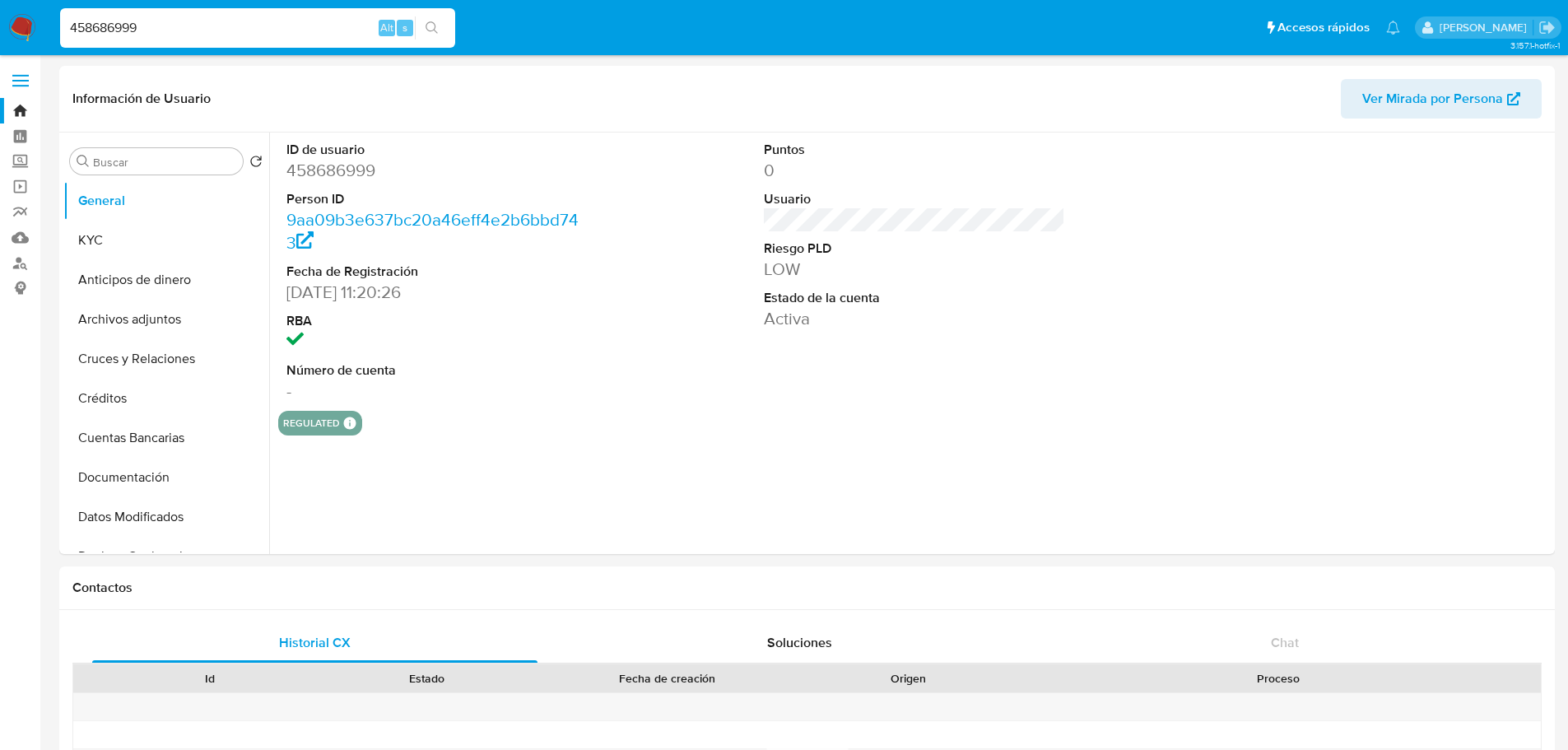
select select "10"
click at [116, 244] on button "KYC" at bounding box center [160, 240] width 193 height 39
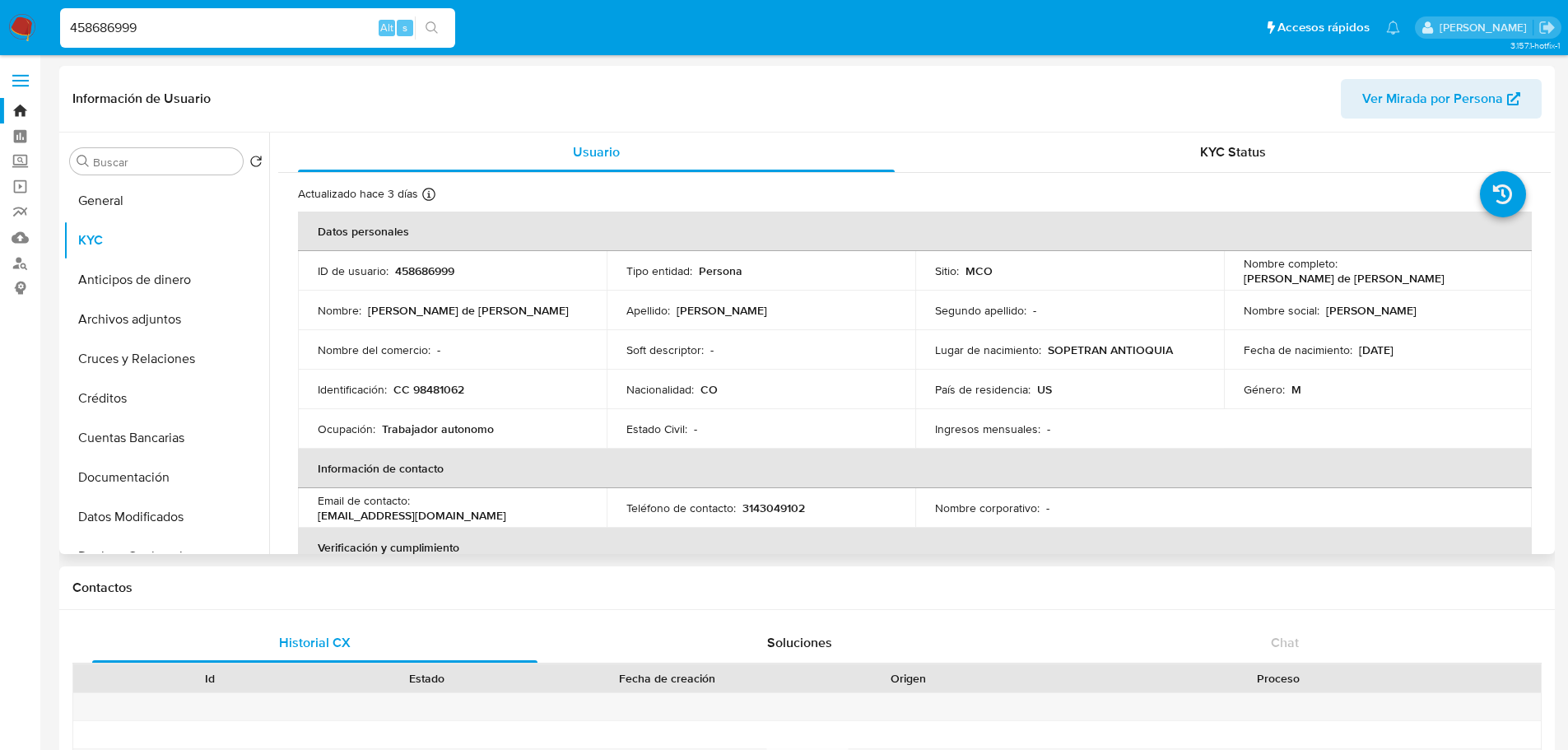
drag, startPoint x: 1239, startPoint y: 276, endPoint x: 1403, endPoint y: 282, distance: 164.1
click at [1403, 282] on div "Nombre completo : [PERSON_NAME] de [PERSON_NAME]" at bounding box center [1379, 271] width 269 height 30
copy p "[PERSON_NAME] de [PERSON_NAME]"
click at [1385, 273] on p "[PERSON_NAME] de [PERSON_NAME]" at bounding box center [1344, 278] width 201 height 15
drag, startPoint x: 1409, startPoint y: 273, endPoint x: 1227, endPoint y: 284, distance: 182.3
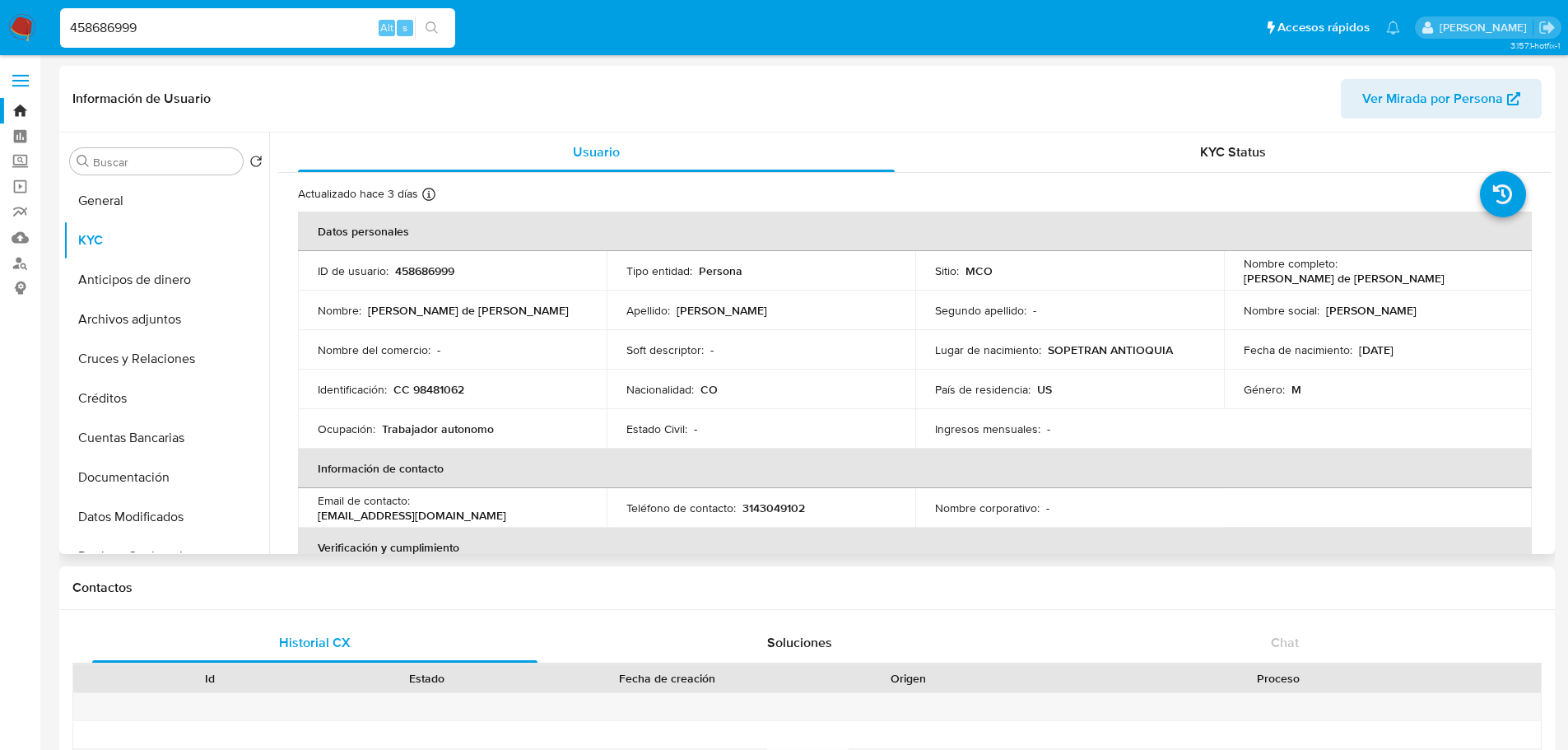
click at [1227, 284] on td "Nombre completo : [PERSON_NAME] de [PERSON_NAME]" at bounding box center [1378, 270] width 309 height 39
copy p "[PERSON_NAME] de [PERSON_NAME]"
click at [148, 30] on input "458686999" at bounding box center [257, 28] width 395 height 22
paste input "2634321853"
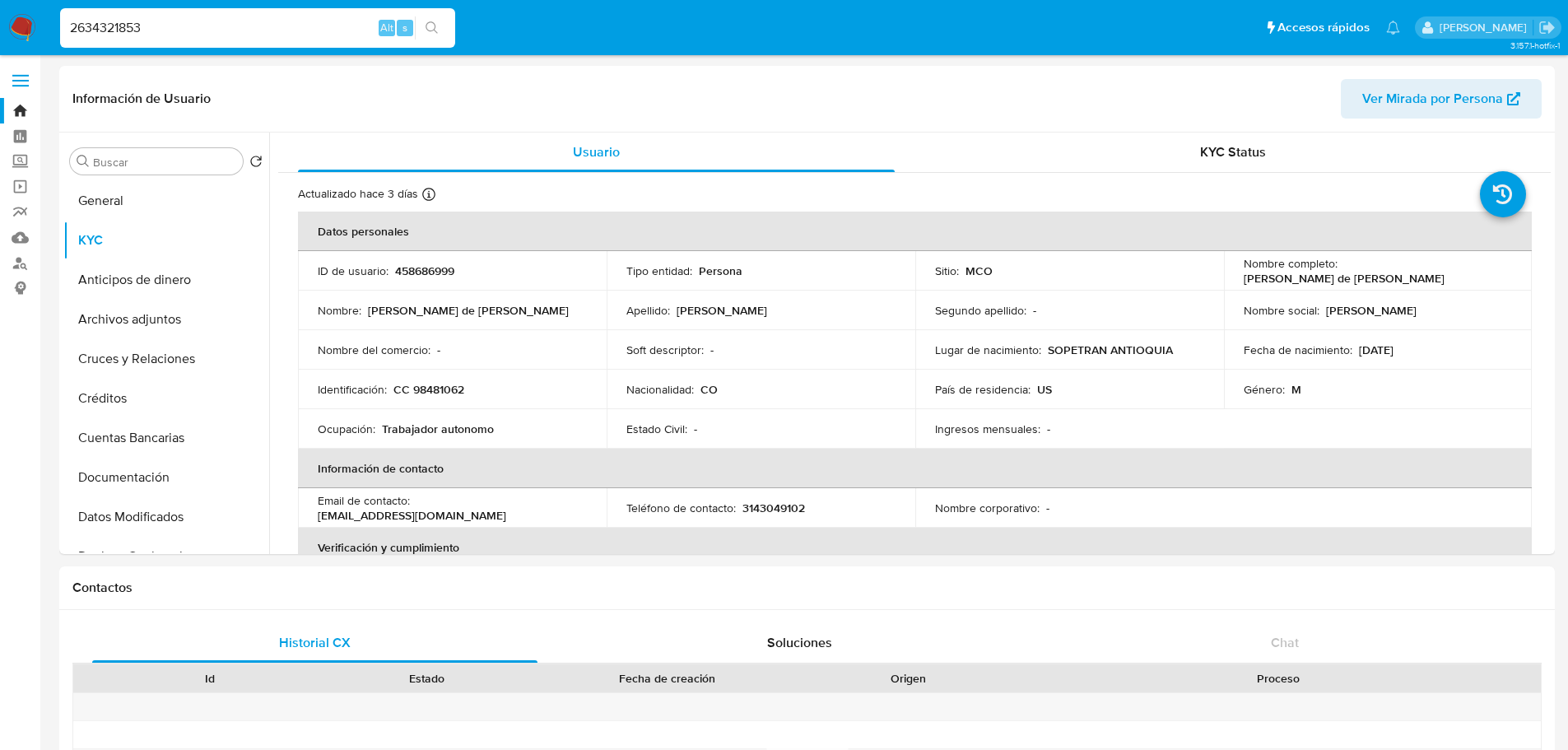
type input "2634321853"
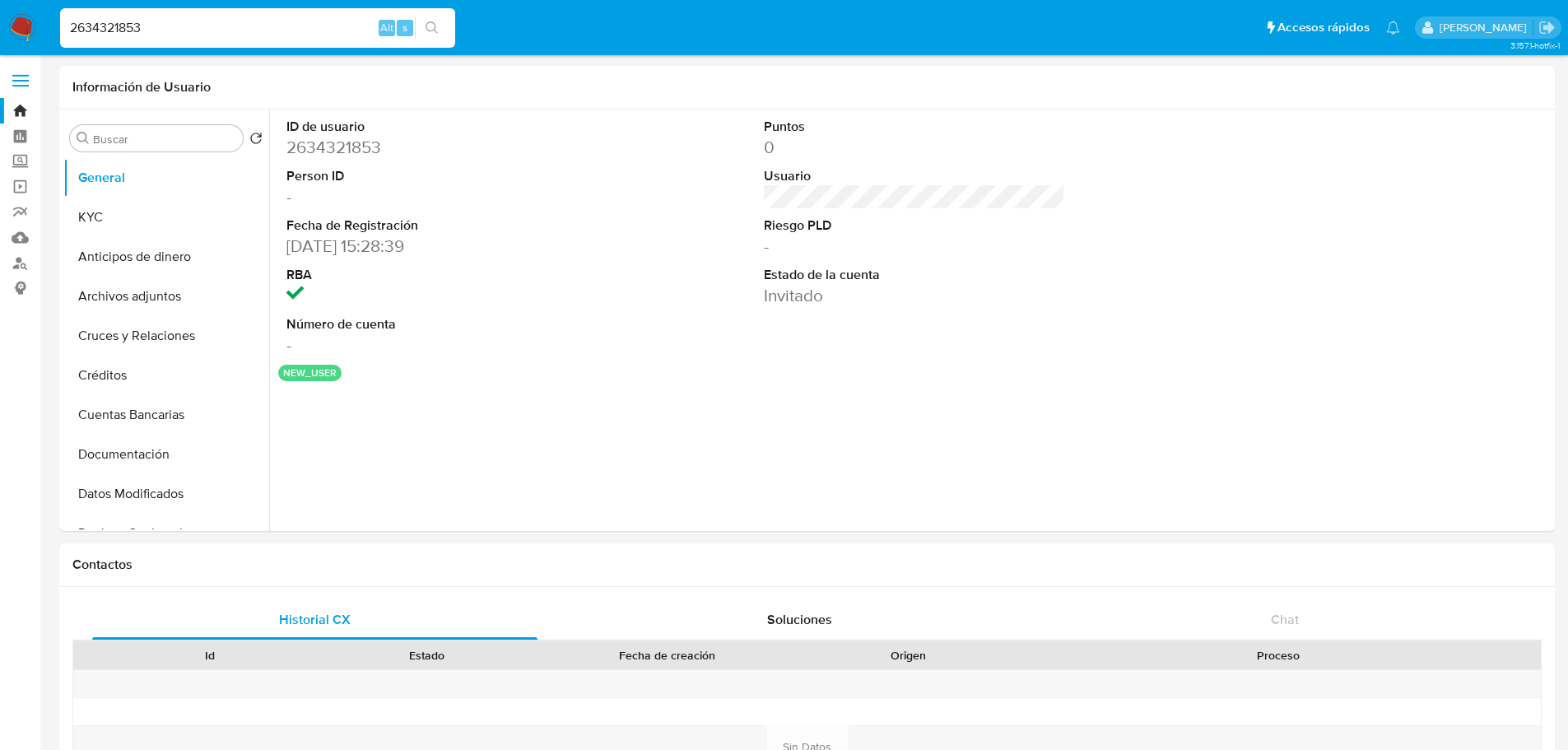
select select "10"
click at [169, 25] on input "2634321853" at bounding box center [257, 28] width 395 height 22
paste input "2730029"
type input "2632730029"
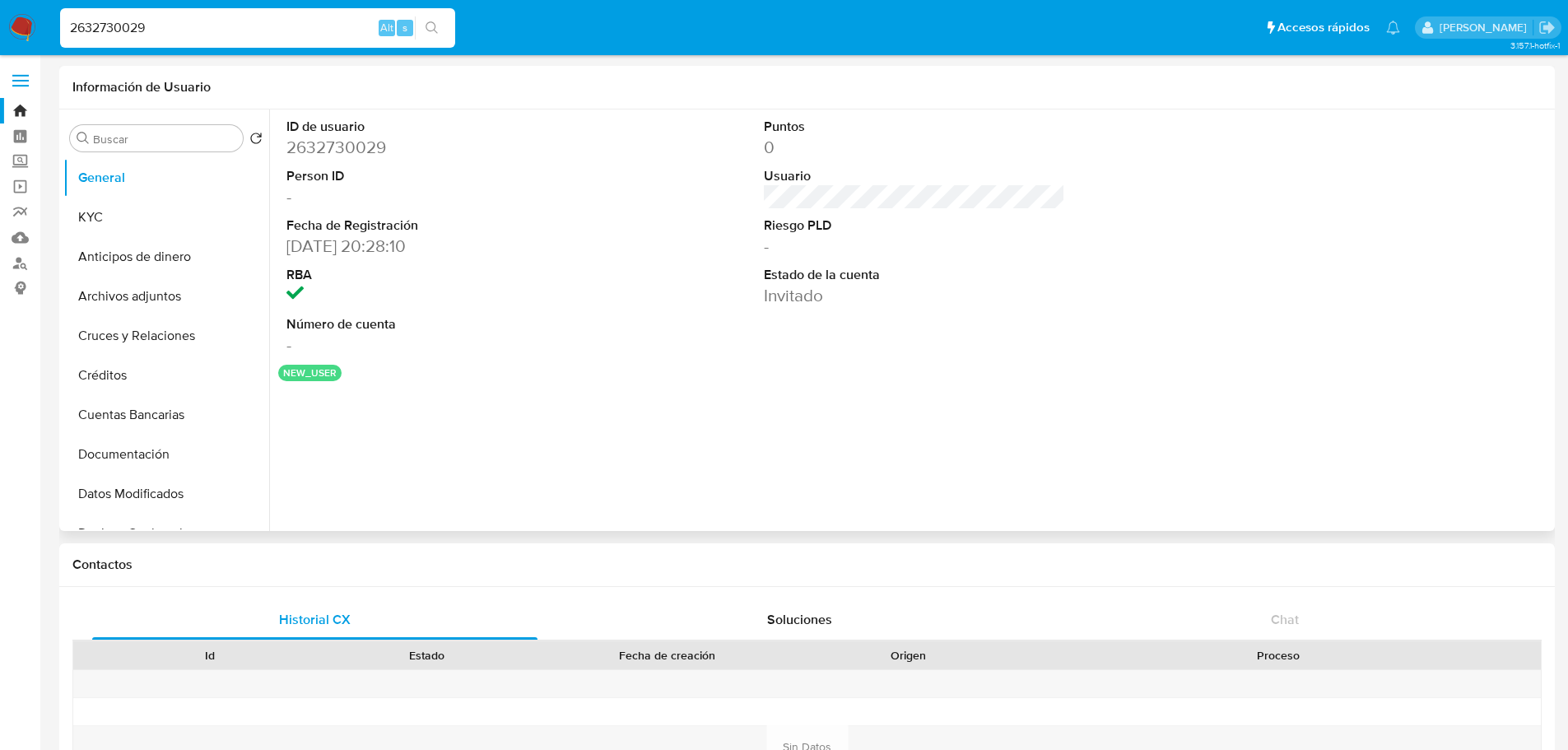
select select "10"
click at [179, 31] on input "2632730029" at bounding box center [257, 28] width 395 height 22
click at [179, 30] on input "2632730029" at bounding box center [257, 28] width 395 height 22
paste input "4385131"
type input "2634385131"
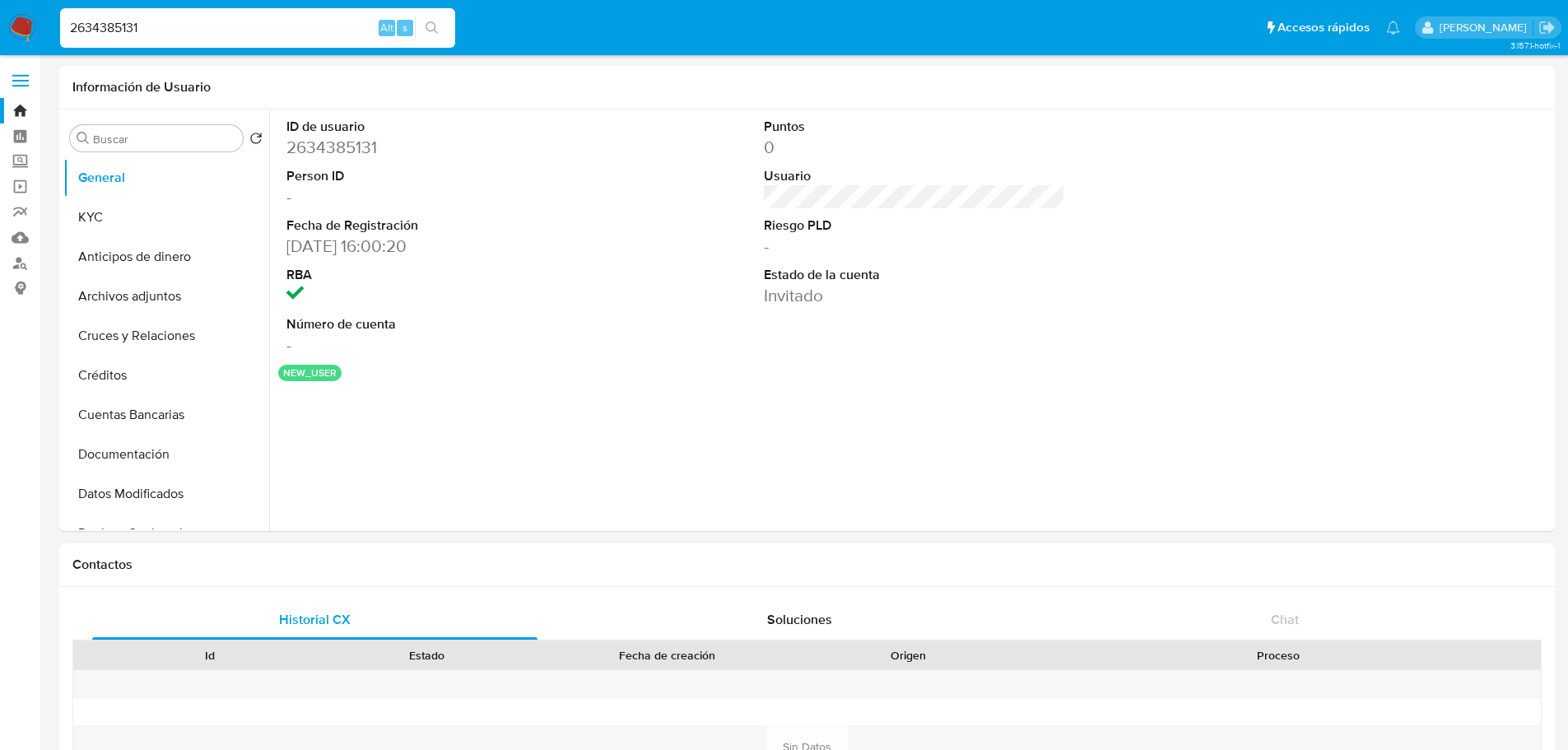
select select "10"
click at [151, 29] on input "2634385131" at bounding box center [257, 28] width 395 height 22
paste input "49568264"
type input "2649568264"
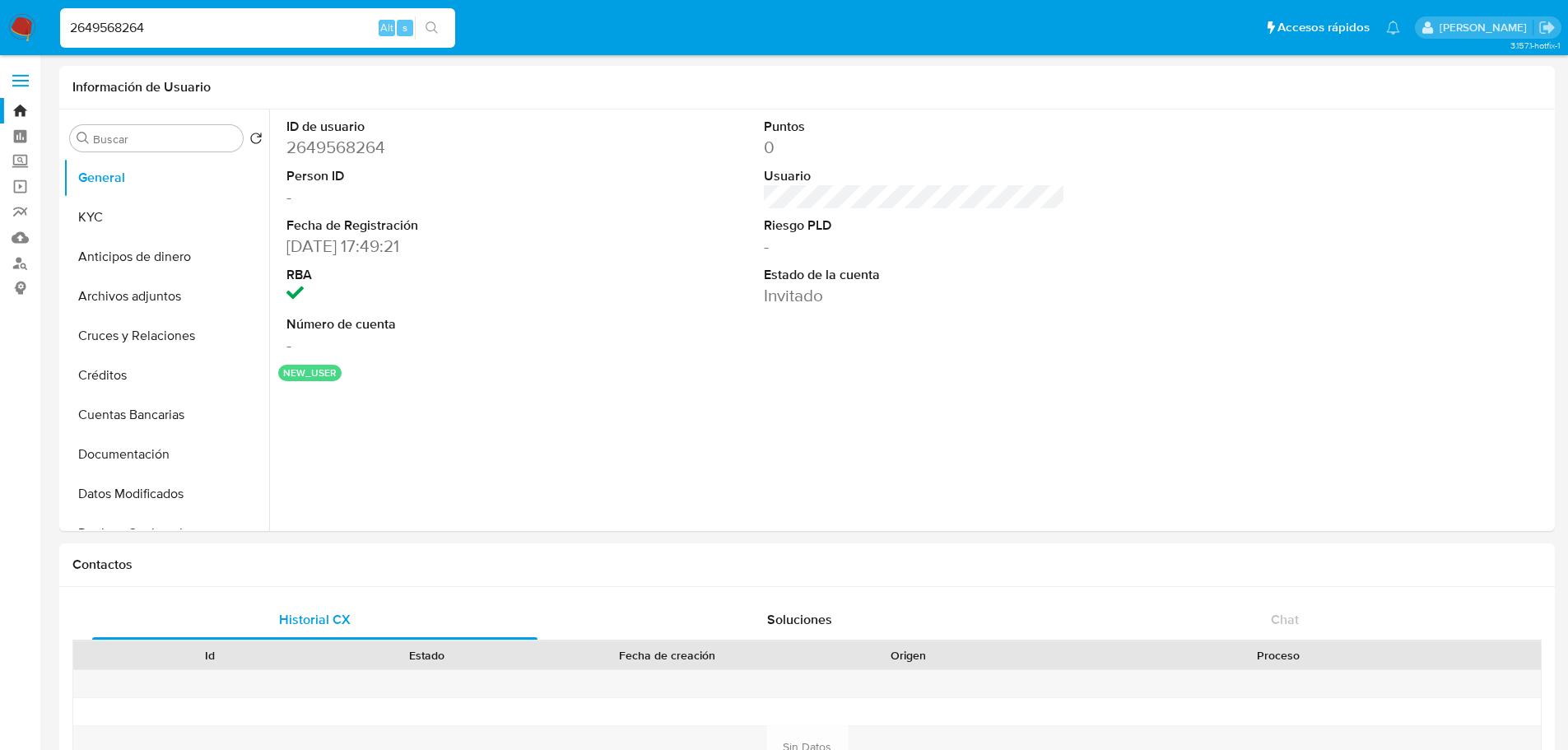
select select "10"
click at [179, 32] on input "2649568264" at bounding box center [257, 28] width 395 height 22
paste input "163481606"
type input "2163481606"
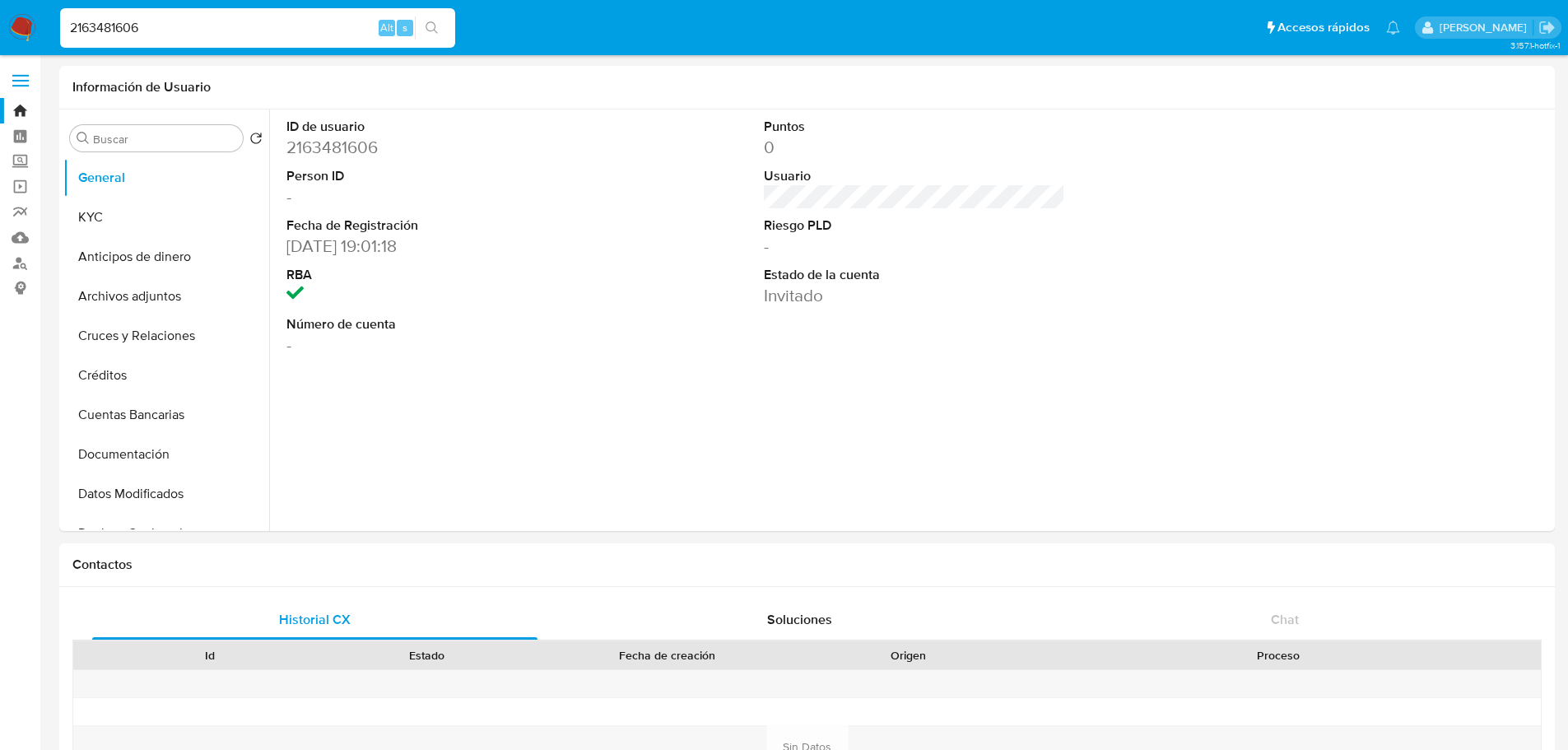
select select "10"
click at [189, 18] on input "2163481606" at bounding box center [257, 28] width 395 height 22
paste input "1609281385"
type input "1609281385"
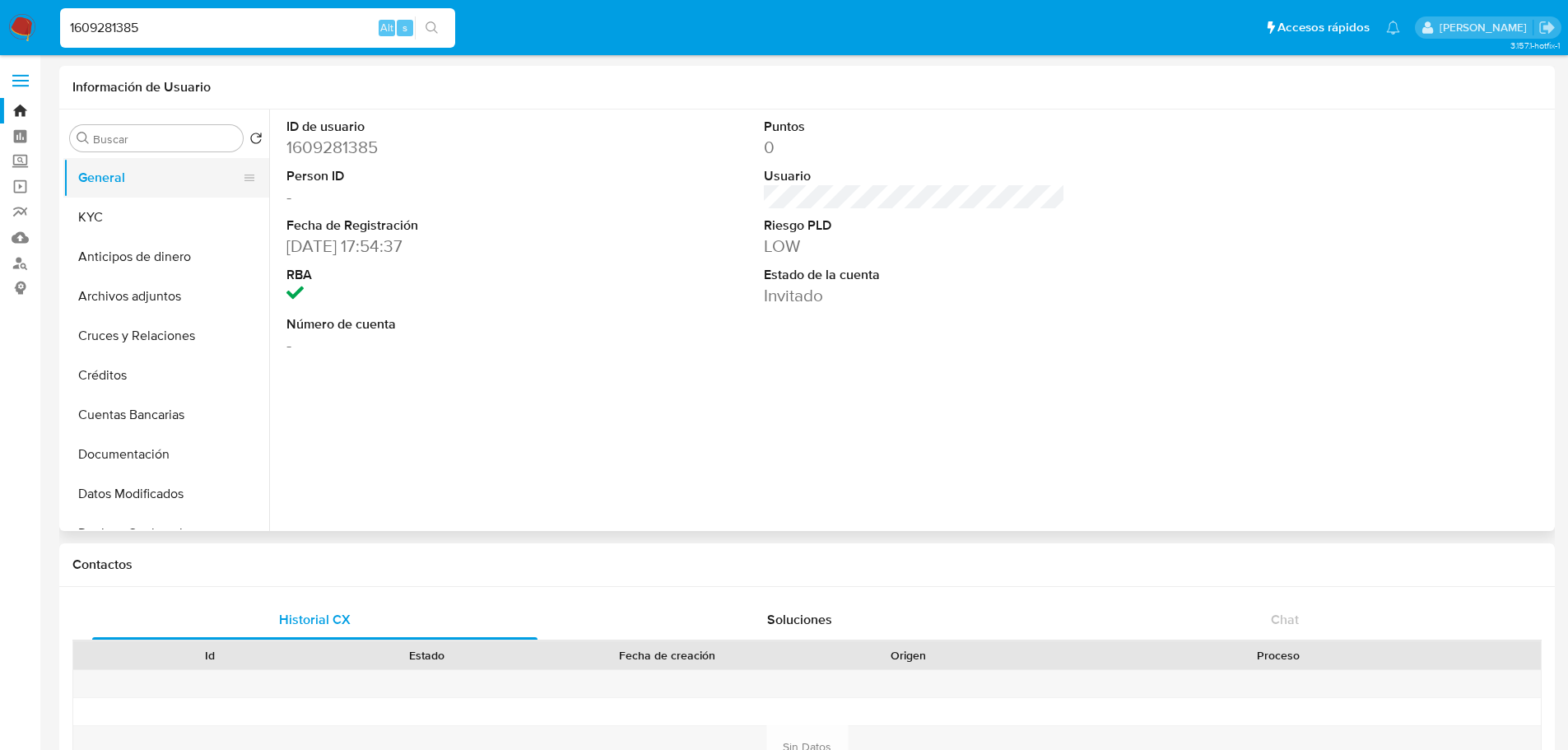
select select "10"
click at [167, 33] on input "1609281385" at bounding box center [257, 28] width 395 height 22
click at [167, 32] on input "1609281385" at bounding box center [257, 28] width 395 height 22
paste input "2626785233"
type input "2626785233"
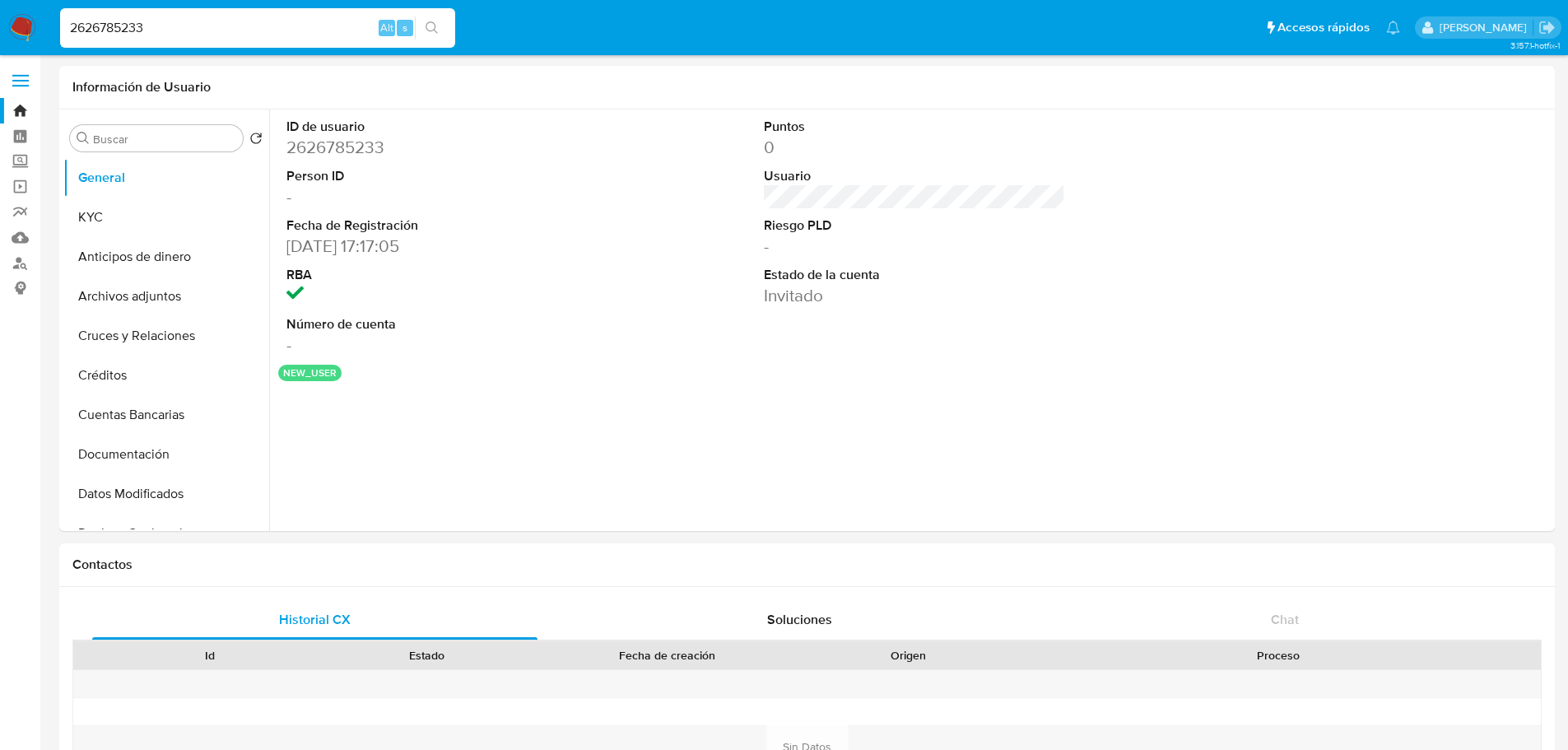
select select "10"
click at [188, 25] on input "2626785233" at bounding box center [257, 28] width 395 height 22
paste input "38007835"
type input "2638007835"
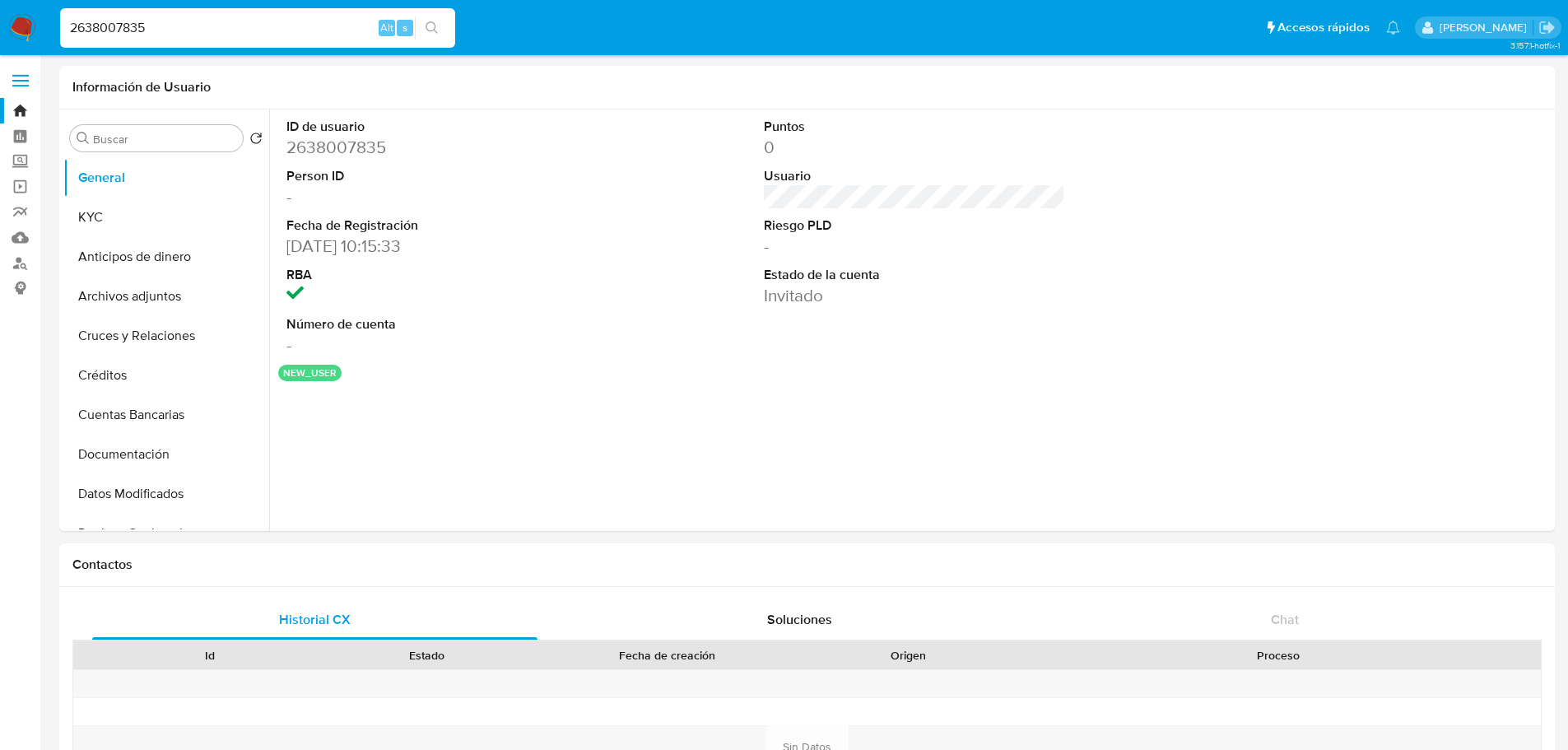
select select "10"
click at [178, 42] on div "2638007835 Alt s" at bounding box center [257, 27] width 395 height 39
click at [183, 24] on input "2638007835" at bounding box center [257, 28] width 395 height 22
paste input "1433684133"
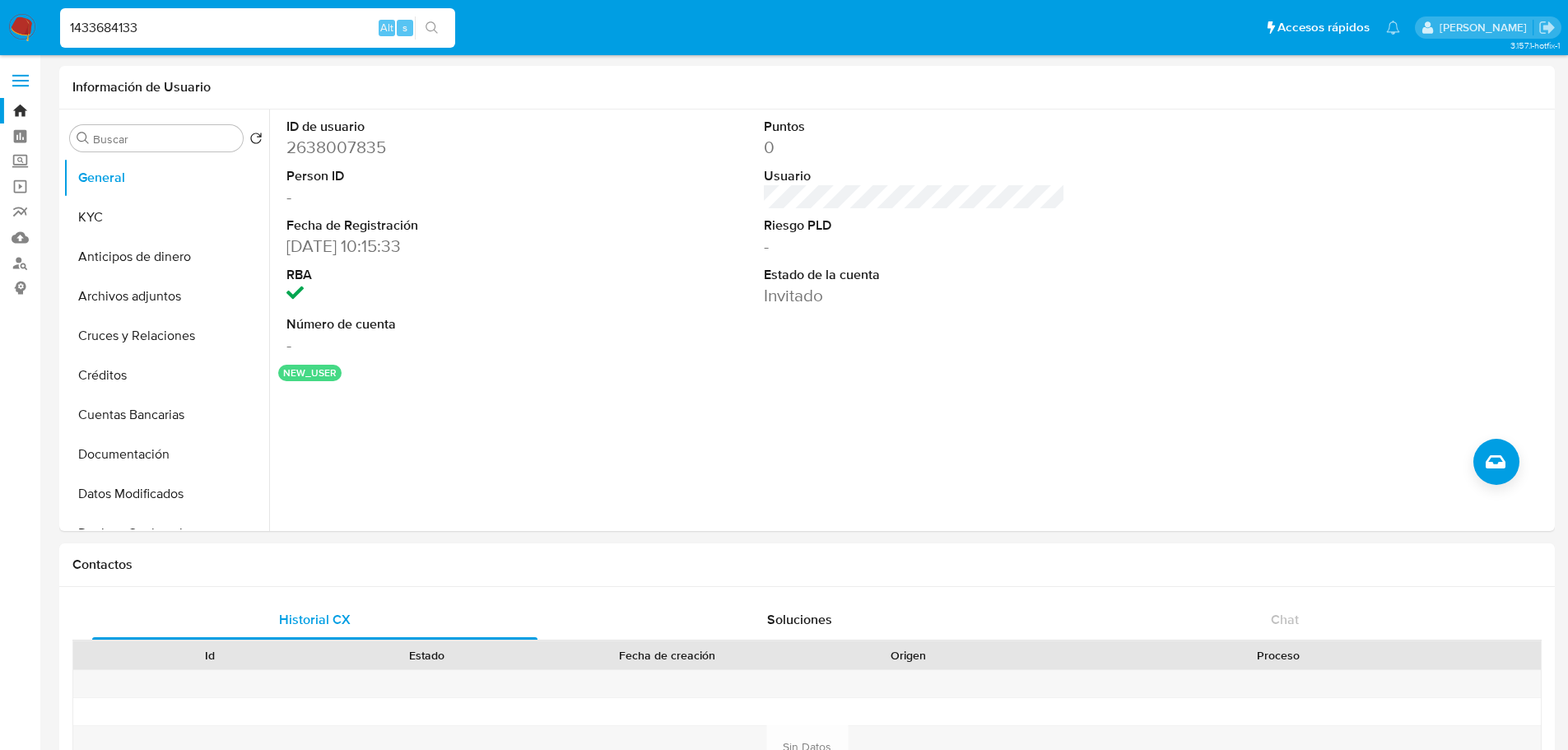
type input "1433684133"
select select "10"
click at [127, 32] on input "1433684133" at bounding box center [257, 28] width 395 height 22
paste input "458686999"
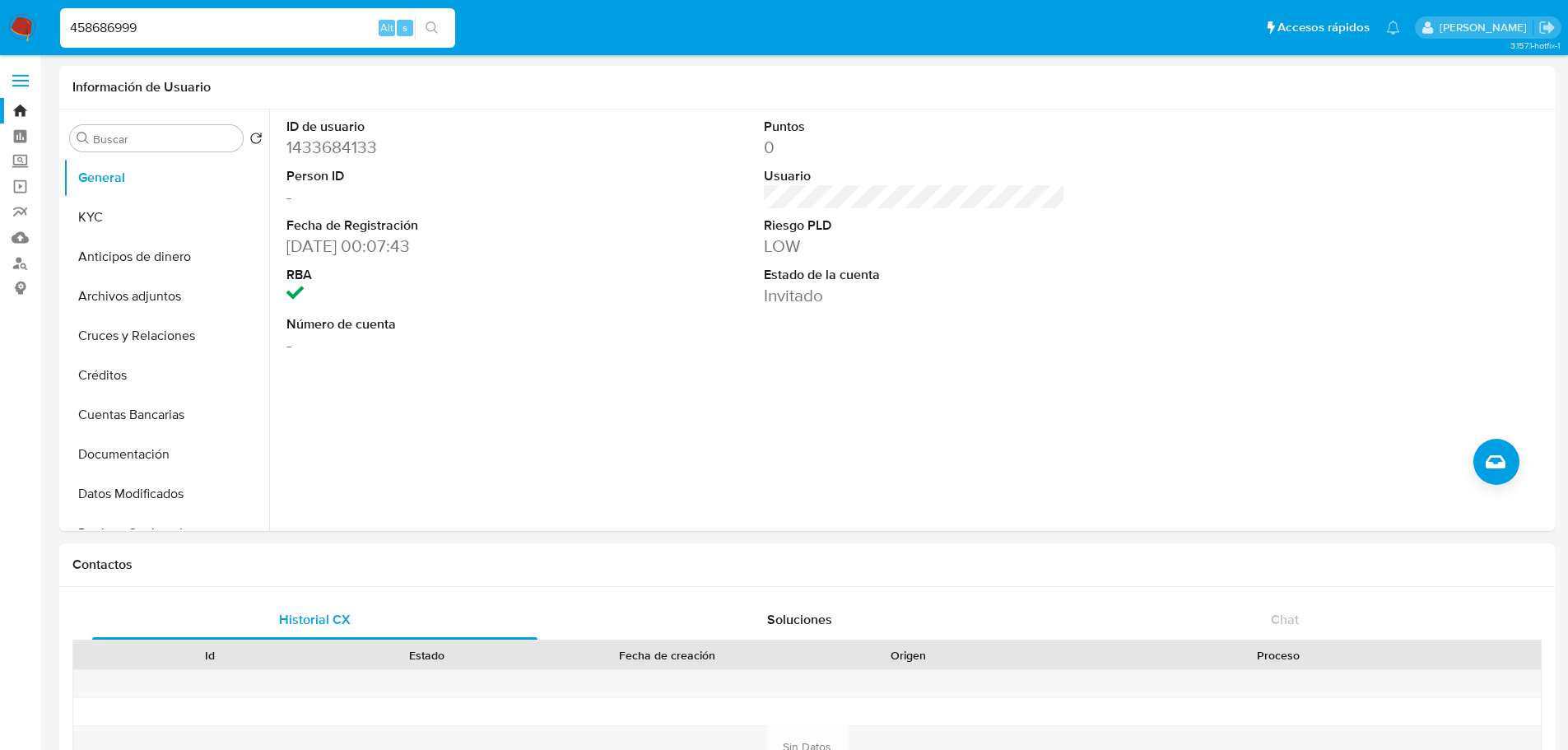
type input "458686999"
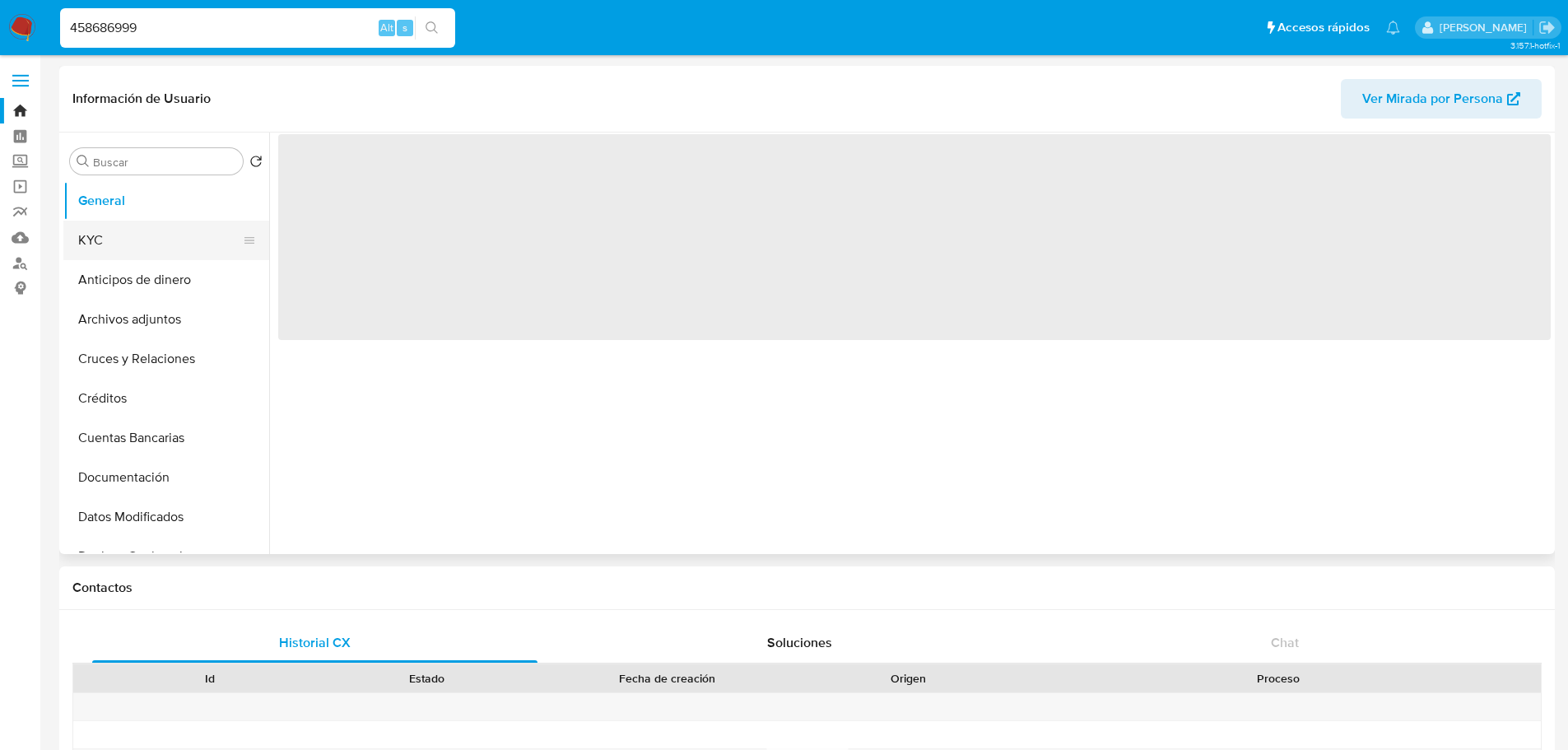
click at [119, 226] on button "KYC" at bounding box center [160, 240] width 193 height 39
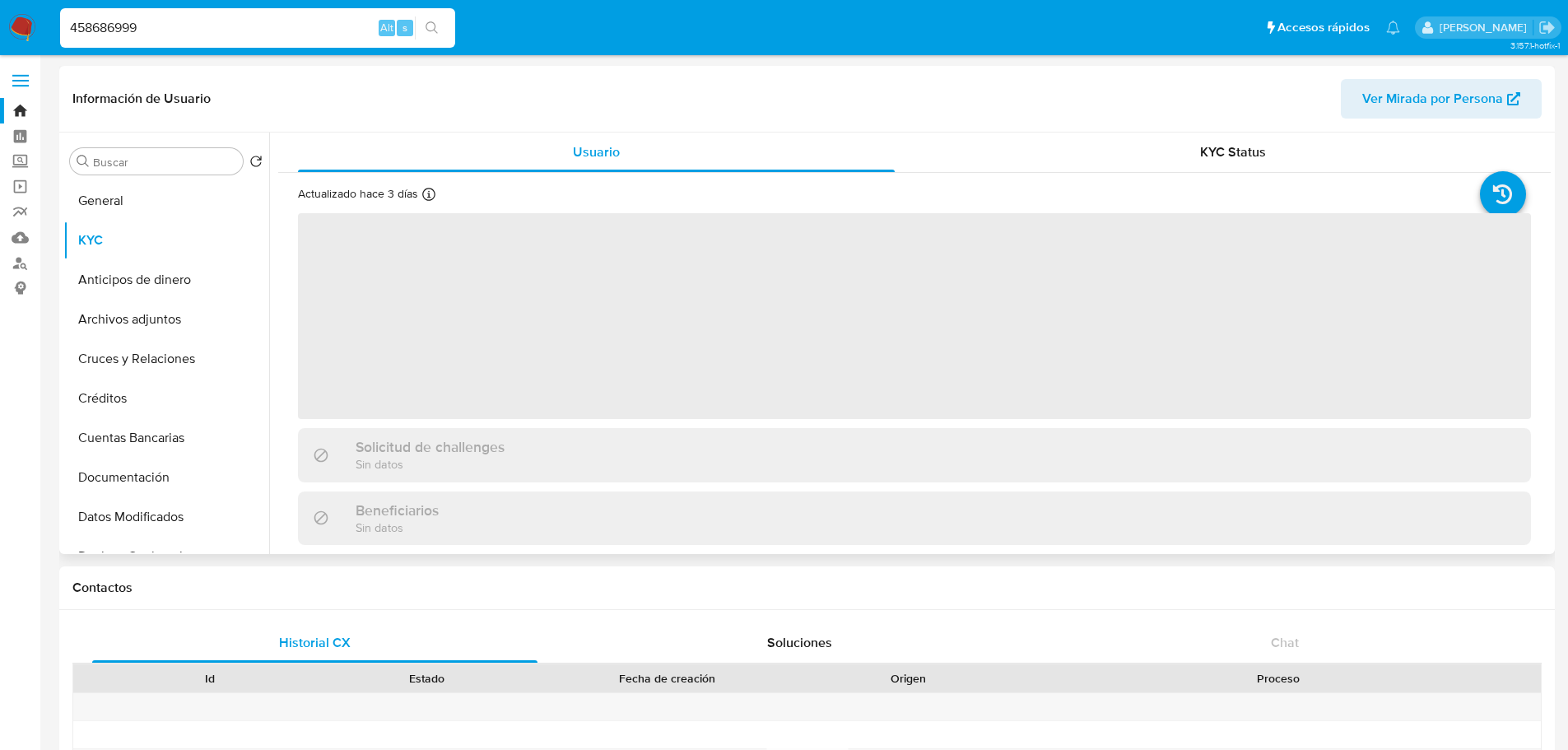
select select "10"
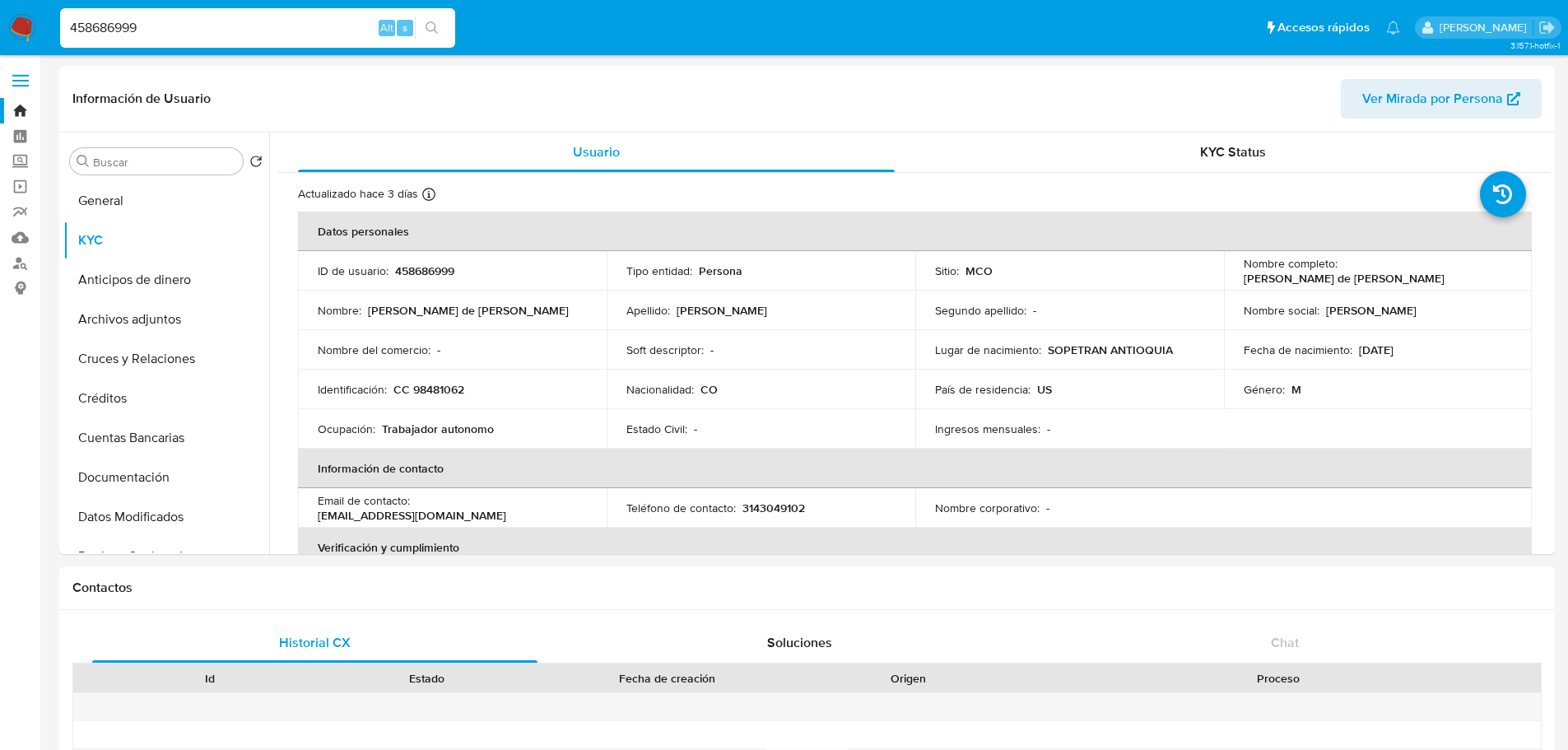
select select "10"
click at [428, 394] on p "CC 98481062" at bounding box center [429, 388] width 70 height 15
copy p "98481062"
